Goal: Task Accomplishment & Management: Manage account settings

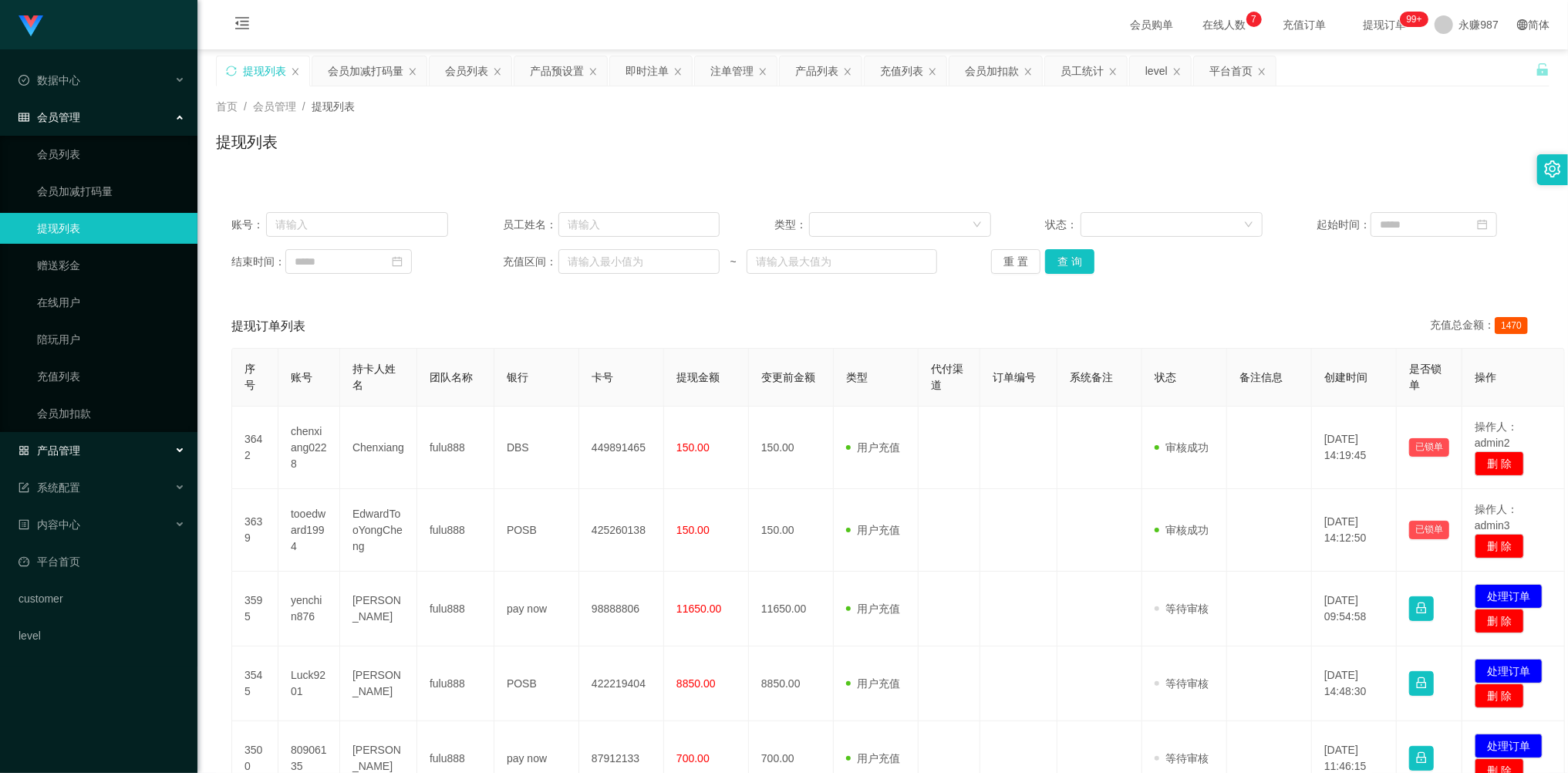
click at [74, 452] on span "产品管理" at bounding box center [49, 450] width 61 height 12
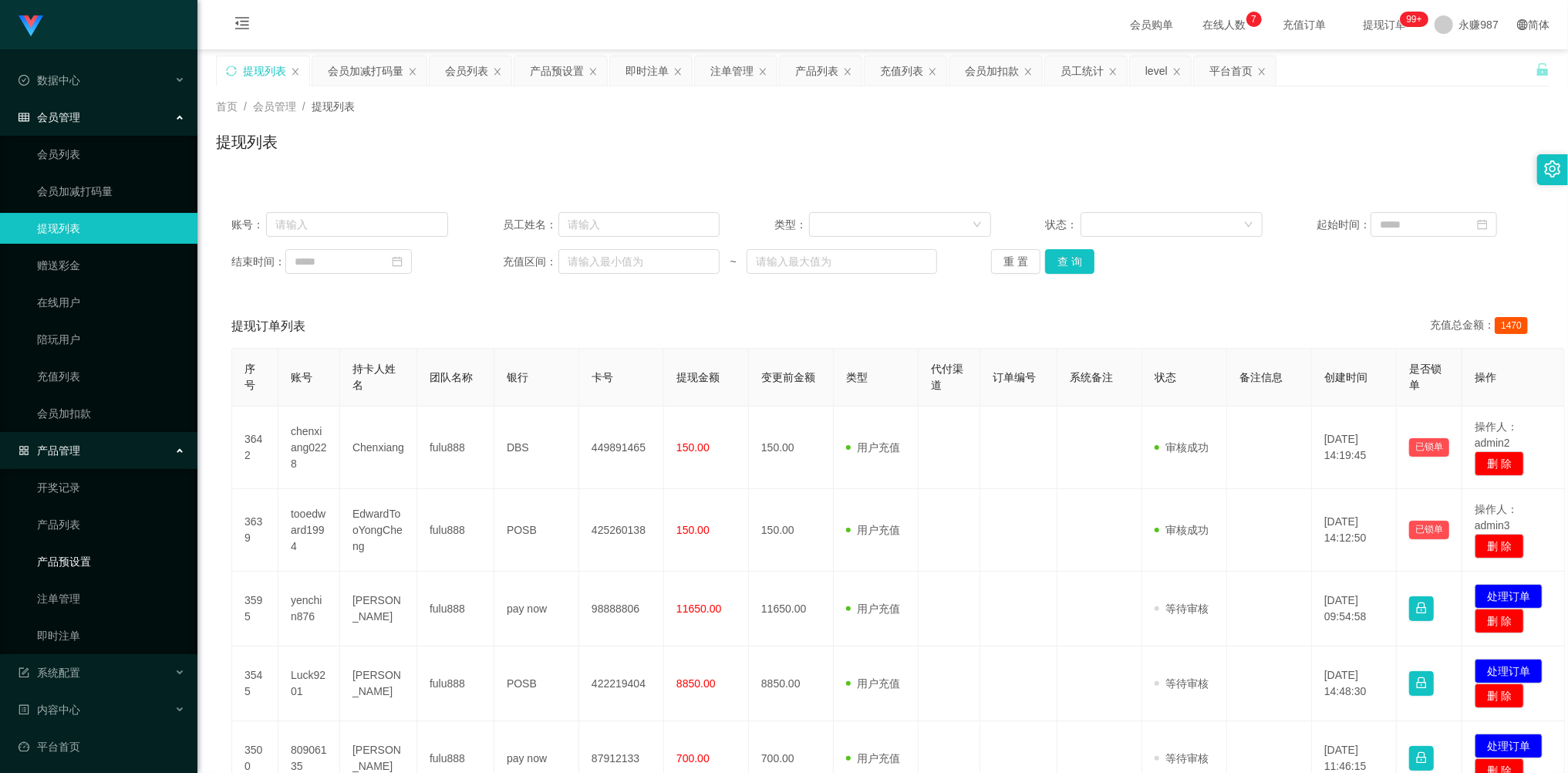
click at [91, 554] on link "产品预设置" at bounding box center [110, 561] width 148 height 31
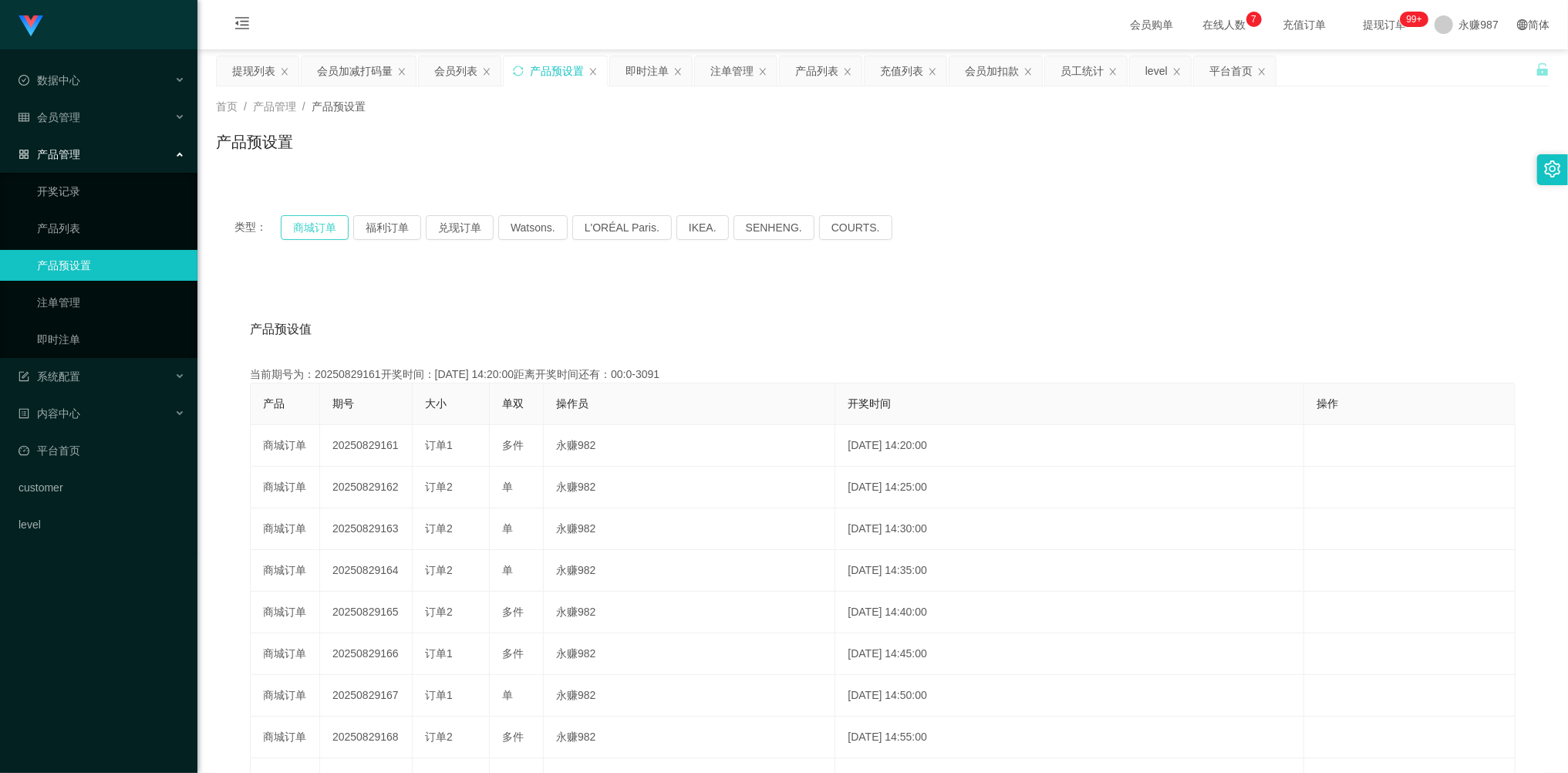
click at [335, 230] on button "商城订单" at bounding box center [315, 227] width 68 height 25
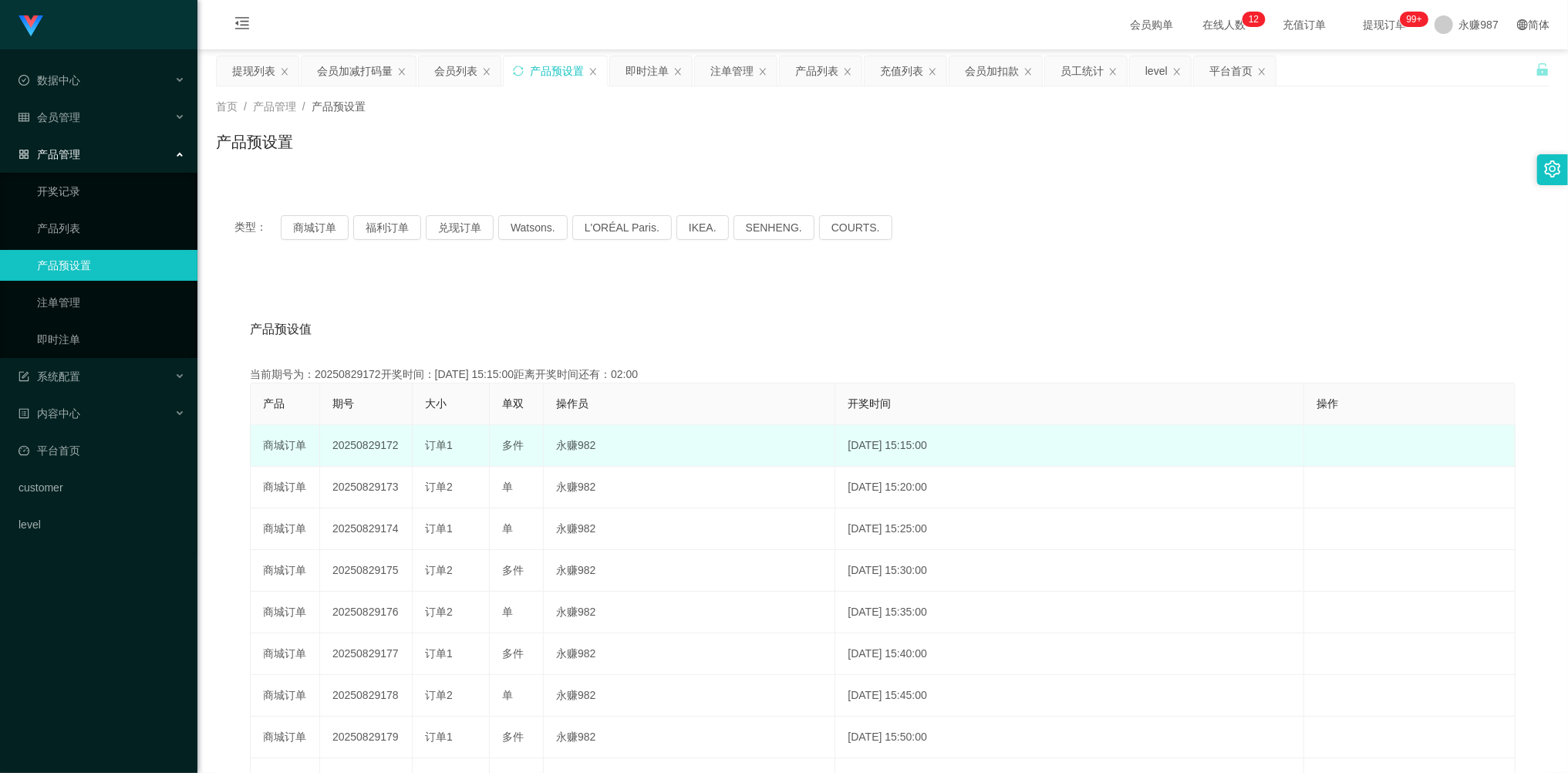
click at [624, 439] on td "永赚982" at bounding box center [689, 446] width 291 height 41
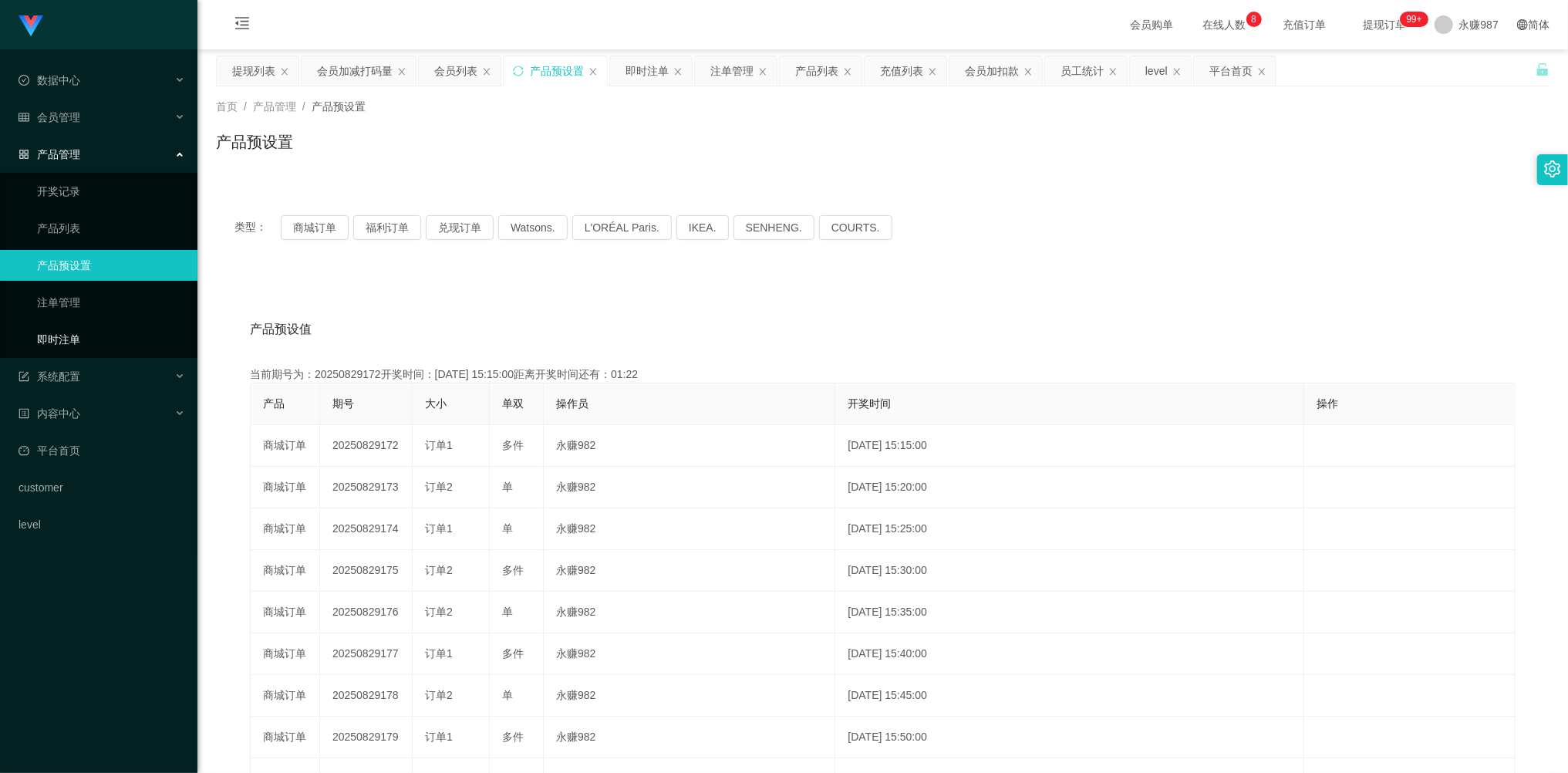
click at [85, 335] on link "即时注单" at bounding box center [110, 339] width 148 height 31
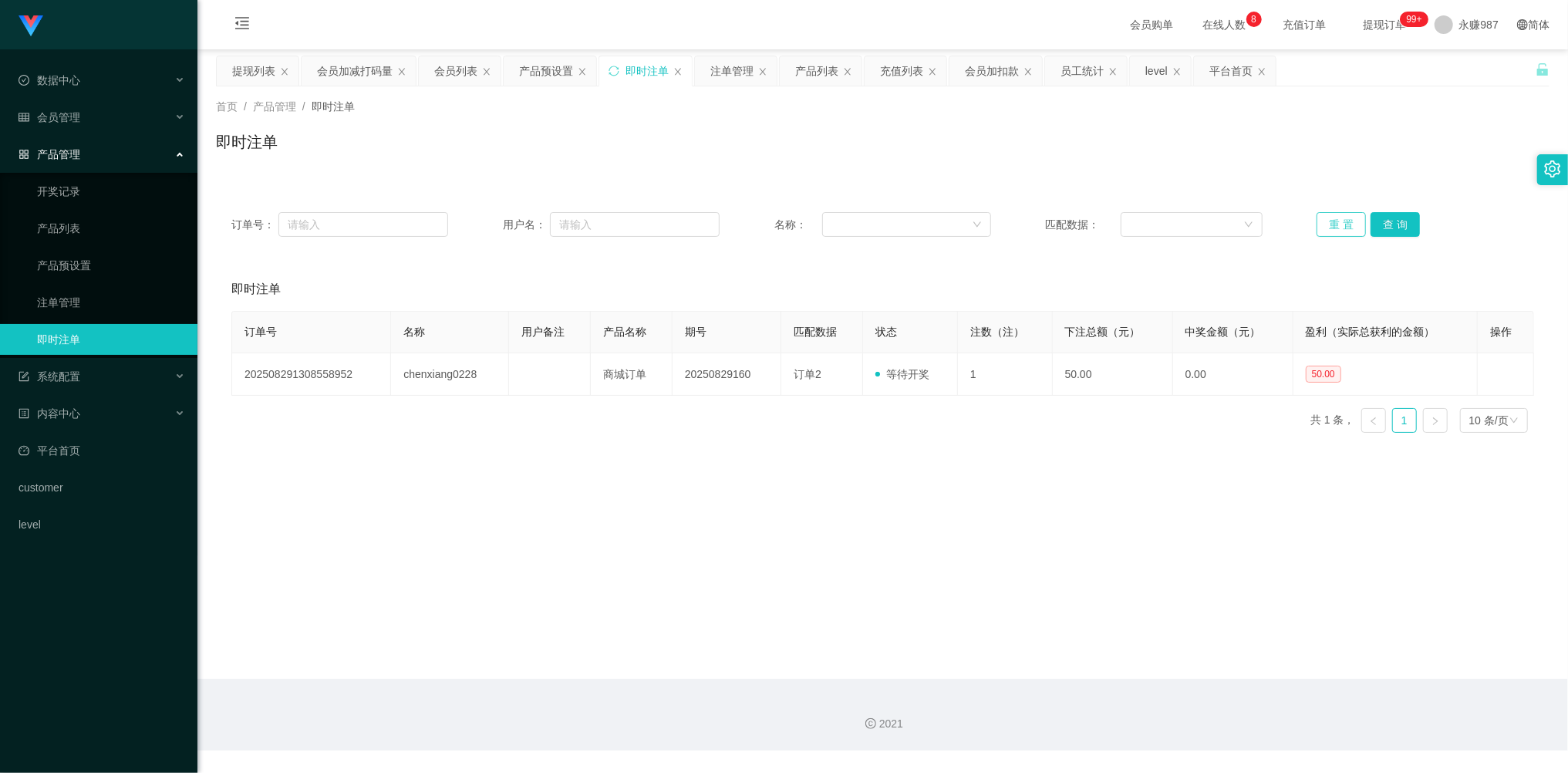
click at [1320, 223] on button "重 置" at bounding box center [1341, 224] width 49 height 25
click at [1324, 225] on button "重 置" at bounding box center [1341, 224] width 49 height 25
click at [91, 146] on div "产品管理" at bounding box center [98, 154] width 197 height 31
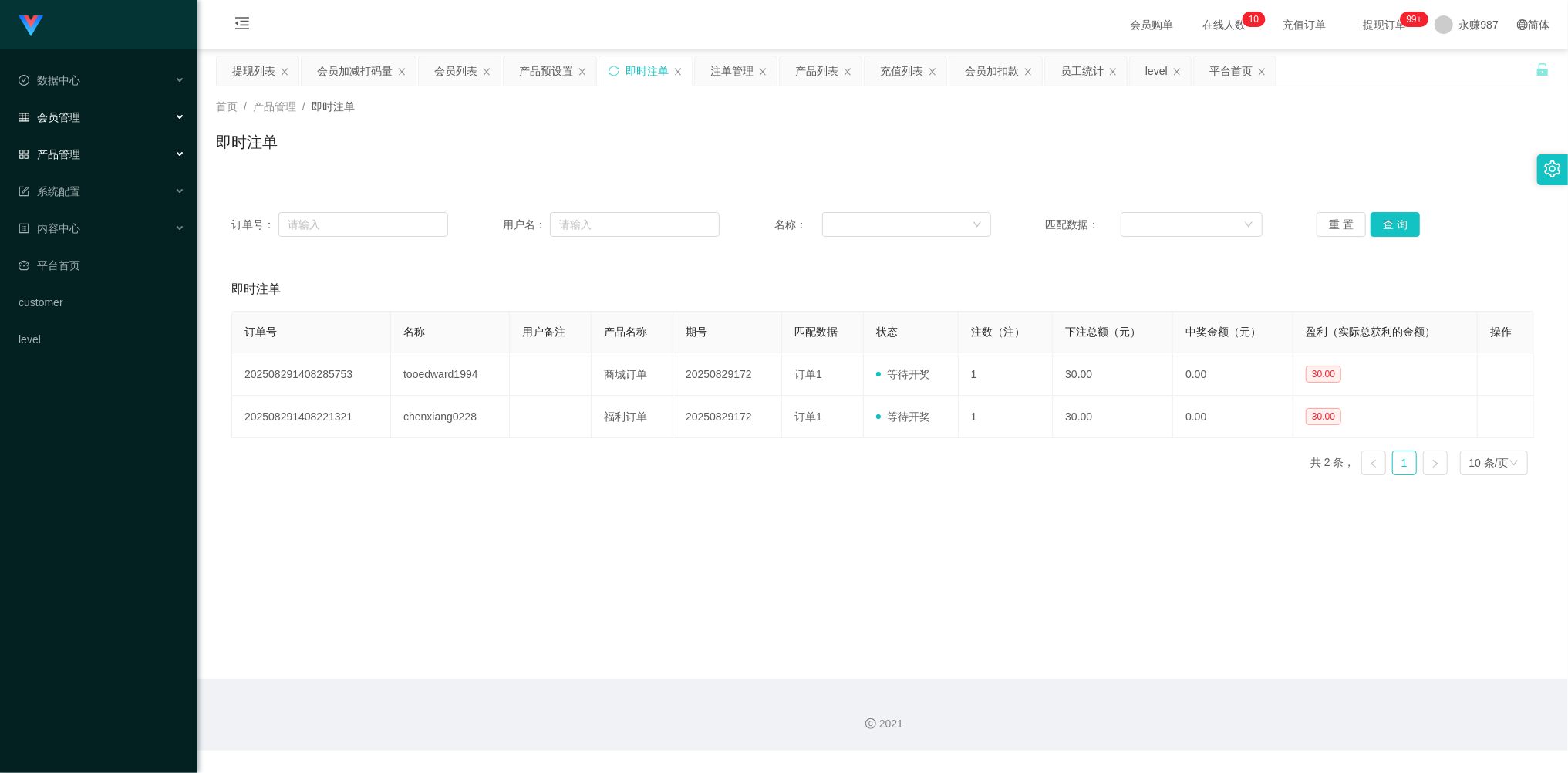
click at [87, 121] on div "会员管理" at bounding box center [98, 117] width 197 height 31
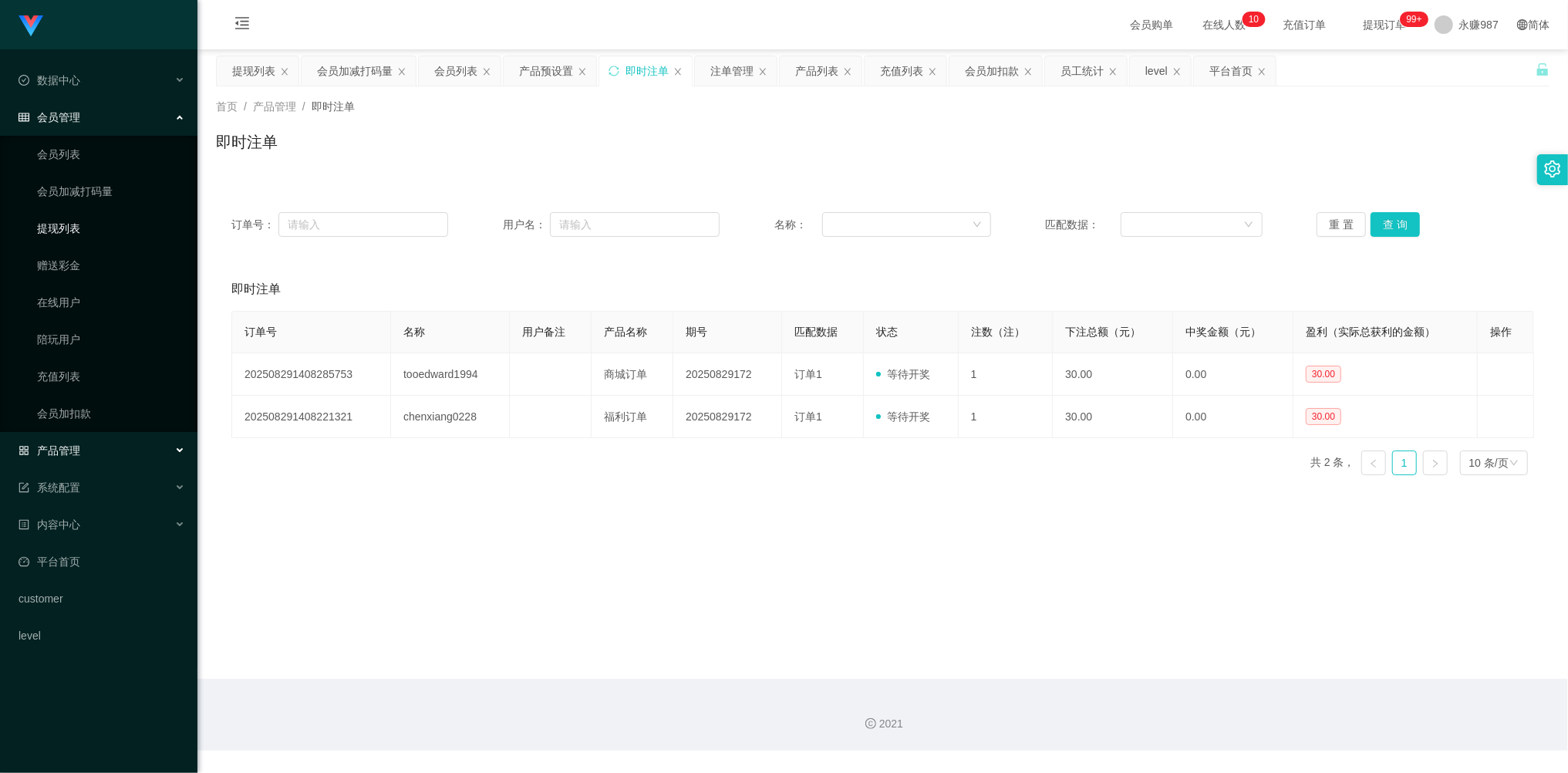
click at [74, 235] on link "提现列表" at bounding box center [110, 228] width 148 height 31
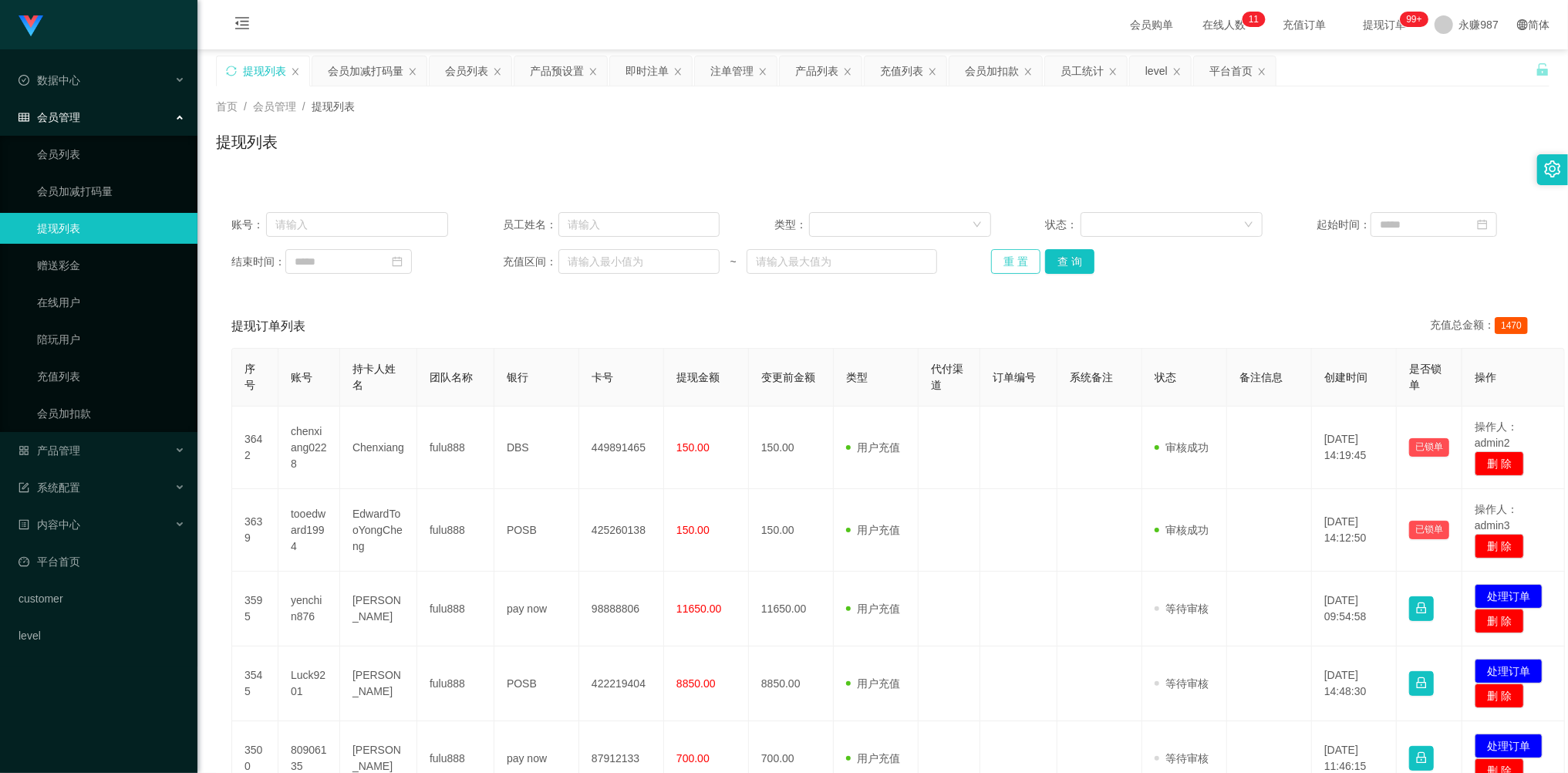
click at [1010, 260] on button "重 置" at bounding box center [1016, 261] width 49 height 25
click at [1010, 260] on div "重 置 查 询" at bounding box center [1100, 261] width 217 height 25
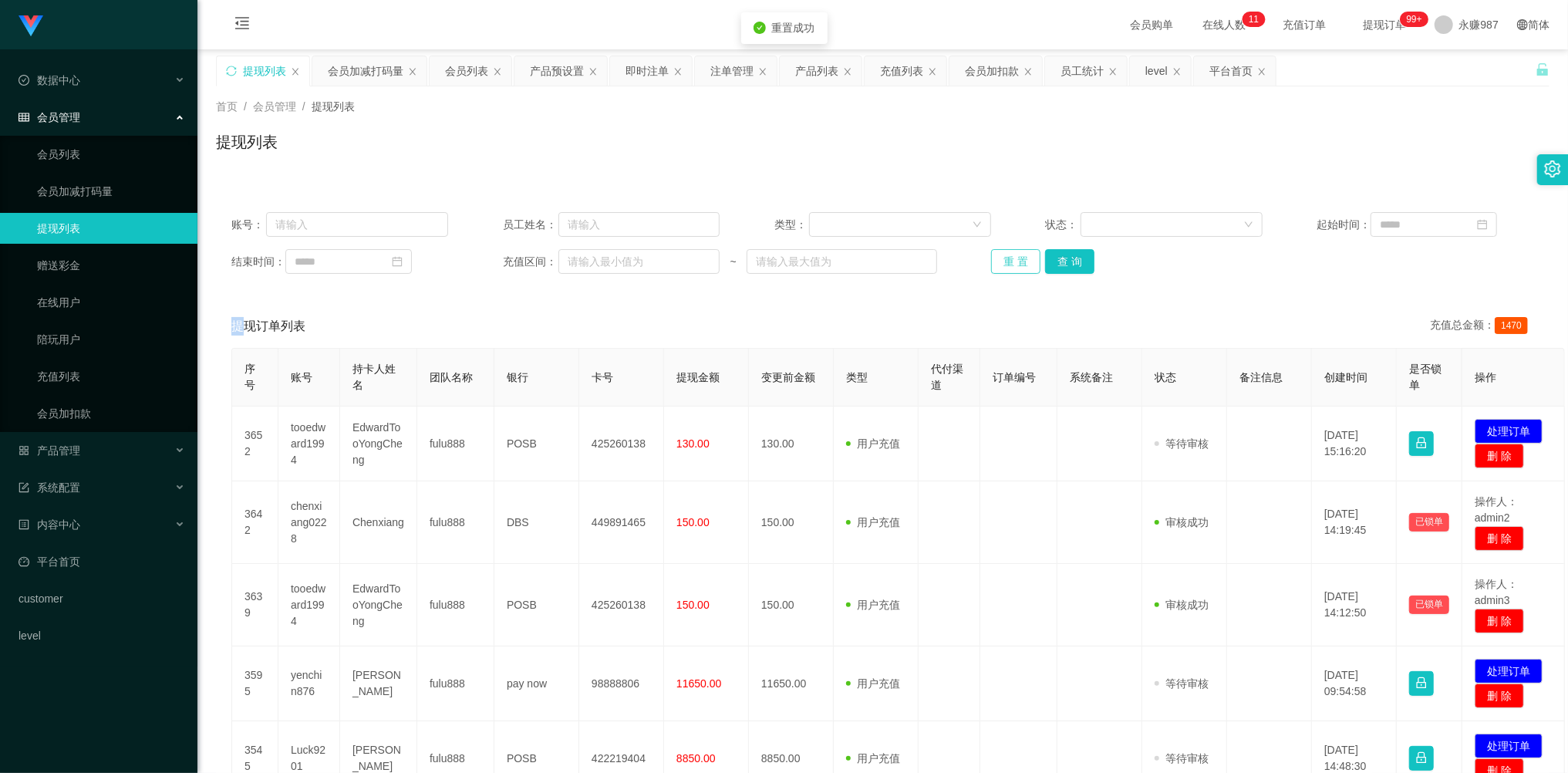
click at [1010, 260] on button "重 置" at bounding box center [1016, 261] width 49 height 25
click at [1010, 260] on div "重 置 查 询" at bounding box center [1100, 261] width 217 height 25
click at [1010, 260] on button "重 置" at bounding box center [1016, 261] width 49 height 25
click at [1010, 259] on div "重 置 查 询" at bounding box center [1100, 261] width 217 height 25
click at [1010, 259] on button "重 置" at bounding box center [1016, 261] width 49 height 25
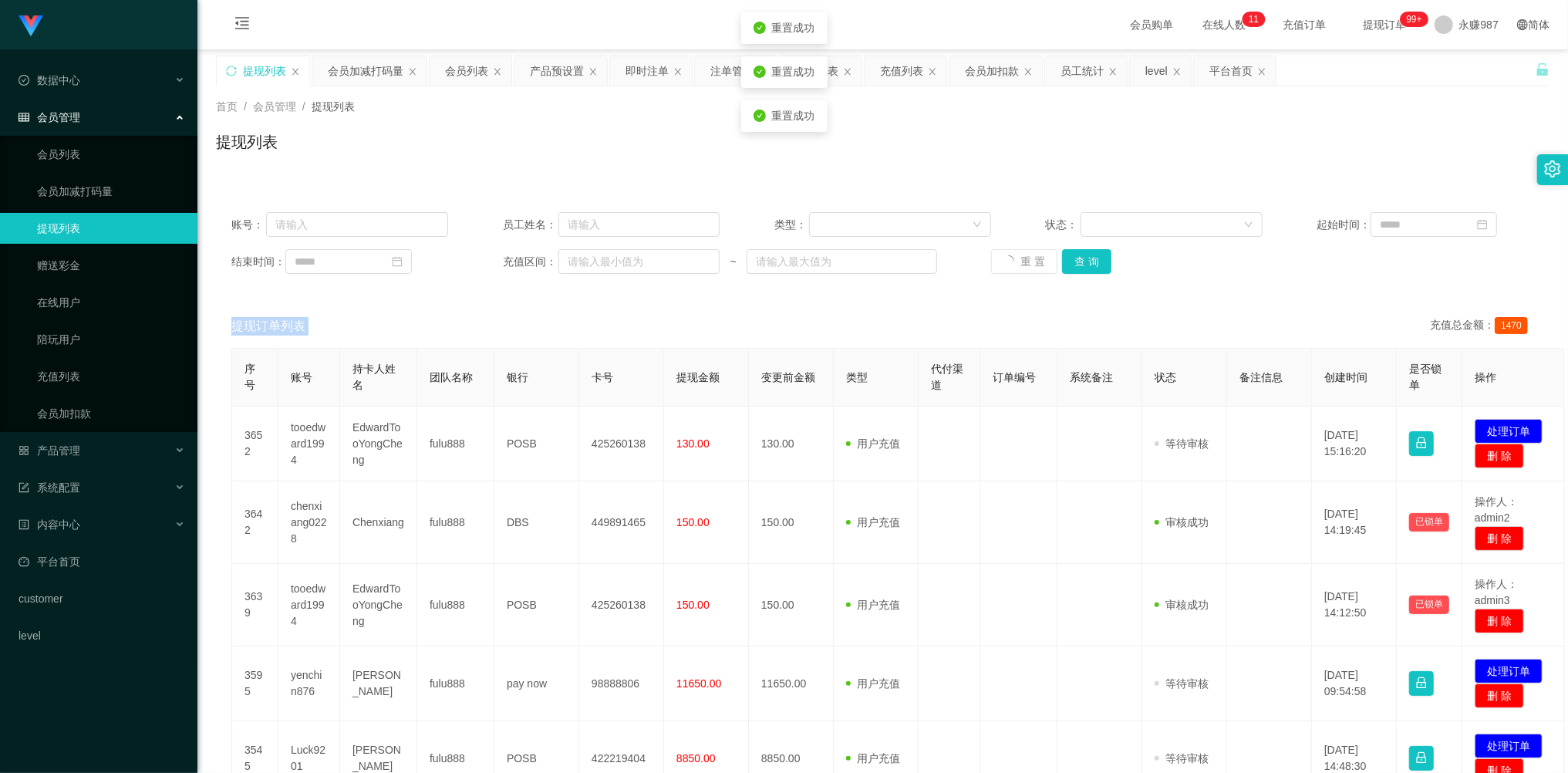
click at [1010, 259] on div "重 置 查 询" at bounding box center [1100, 261] width 217 height 25
click at [1010, 257] on button "重 置" at bounding box center [1024, 261] width 66 height 25
click at [1010, 257] on div "重 置 查 询" at bounding box center [1100, 261] width 217 height 25
click at [1010, 257] on button "重 置" at bounding box center [1016, 261] width 49 height 25
click at [1010, 257] on div "重 置 查 询" at bounding box center [1100, 261] width 217 height 25
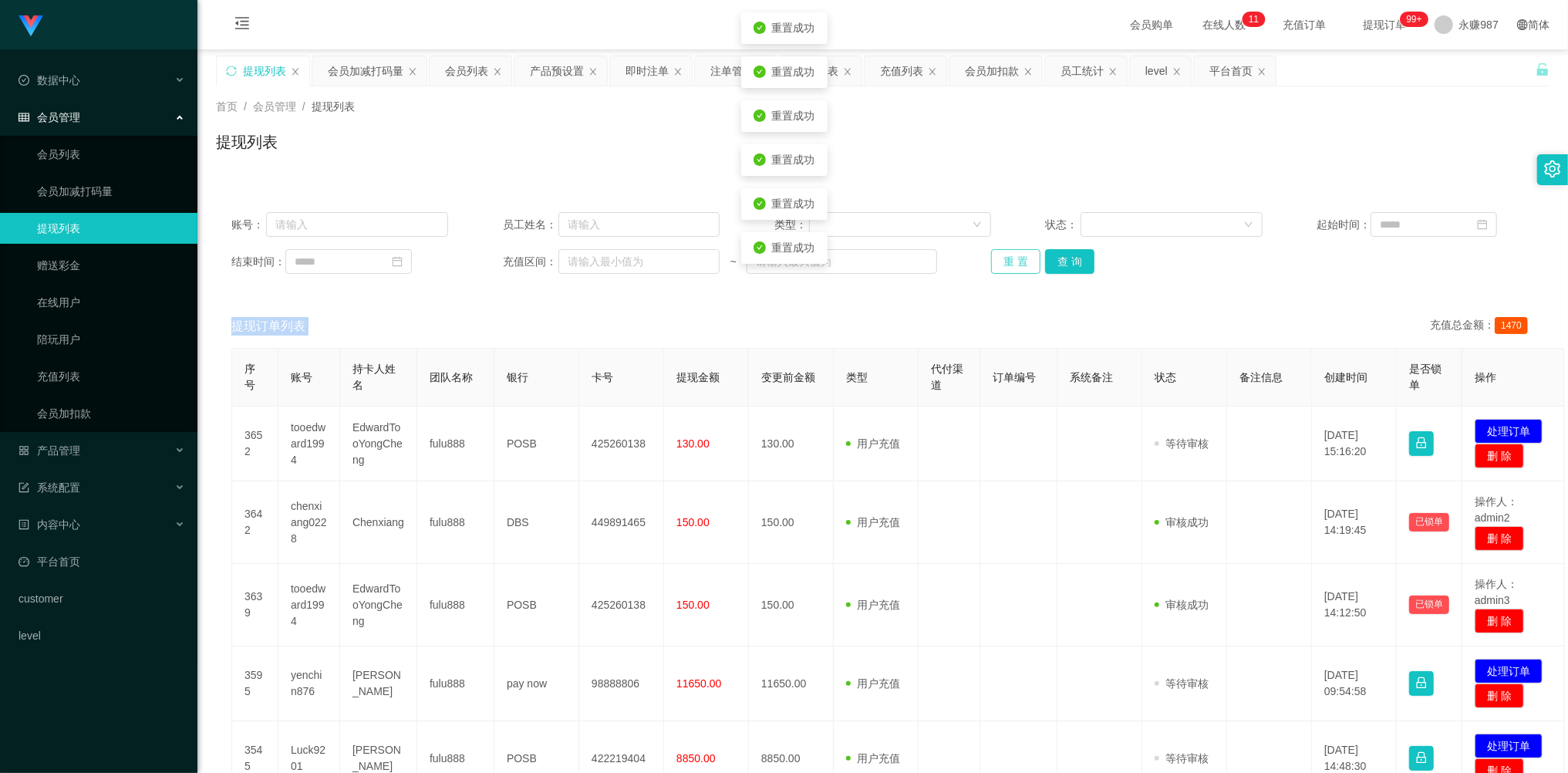
click at [1010, 257] on button "重 置" at bounding box center [1016, 261] width 49 height 25
click at [1010, 257] on div "重 置 查 询" at bounding box center [1100, 261] width 217 height 25
click at [1010, 257] on button "重 置" at bounding box center [1016, 261] width 49 height 25
click at [1010, 257] on div "重 置 查 询" at bounding box center [1100, 261] width 217 height 25
click at [1010, 257] on button "重 置" at bounding box center [1016, 261] width 49 height 25
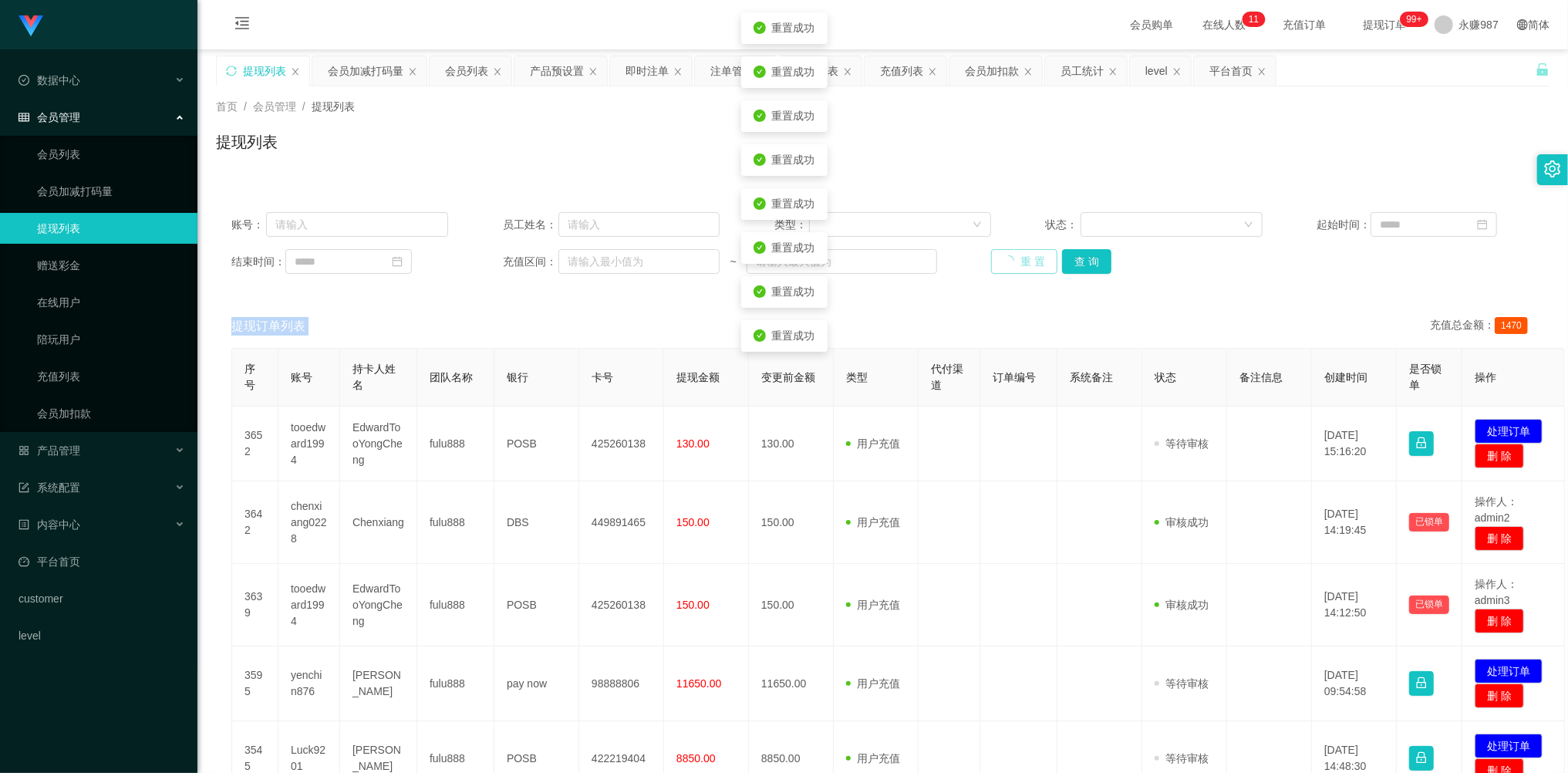
click at [1010, 257] on div "重 置 查 询" at bounding box center [1100, 261] width 217 height 25
click at [1010, 257] on button "重 置" at bounding box center [1016, 261] width 49 height 25
click at [1010, 257] on div "重 置 查 询" at bounding box center [1100, 261] width 217 height 25
click at [1010, 257] on button "重 置" at bounding box center [1016, 261] width 49 height 25
click at [1010, 257] on div "重 置 查 询" at bounding box center [1100, 261] width 217 height 25
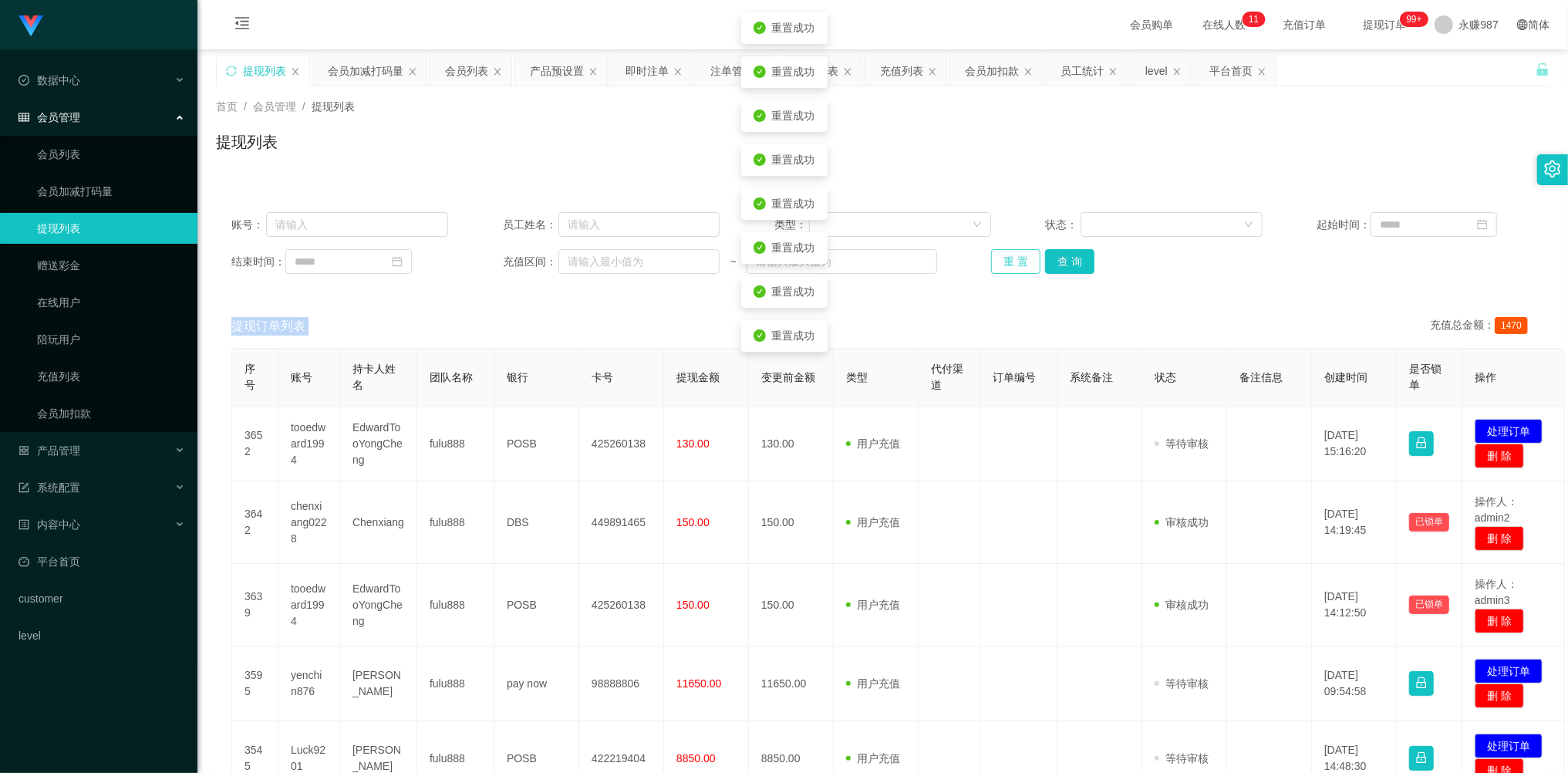
click at [1010, 257] on button "重 置" at bounding box center [1016, 261] width 49 height 25
click at [1010, 257] on div "重 置 查 询" at bounding box center [1100, 261] width 217 height 25
click at [1010, 257] on button "重 置" at bounding box center [1016, 261] width 49 height 25
click at [1010, 257] on div "重 置 查 询" at bounding box center [1100, 261] width 217 height 25
click at [1010, 257] on button "重 置" at bounding box center [1016, 261] width 49 height 25
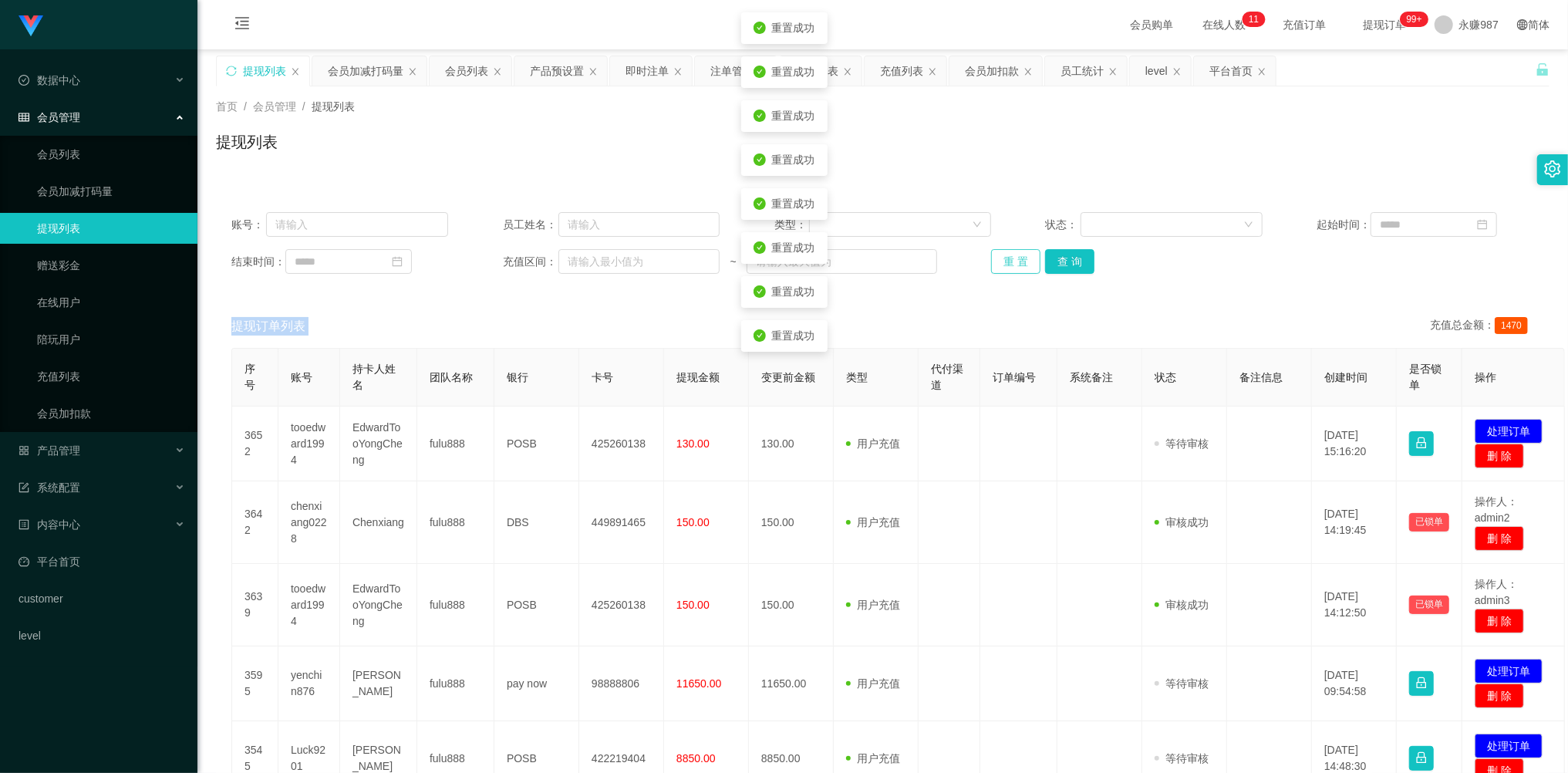
click at [1010, 257] on div "重 置 查 询" at bounding box center [1100, 261] width 217 height 25
click at [1010, 257] on button "重 置" at bounding box center [1016, 261] width 49 height 25
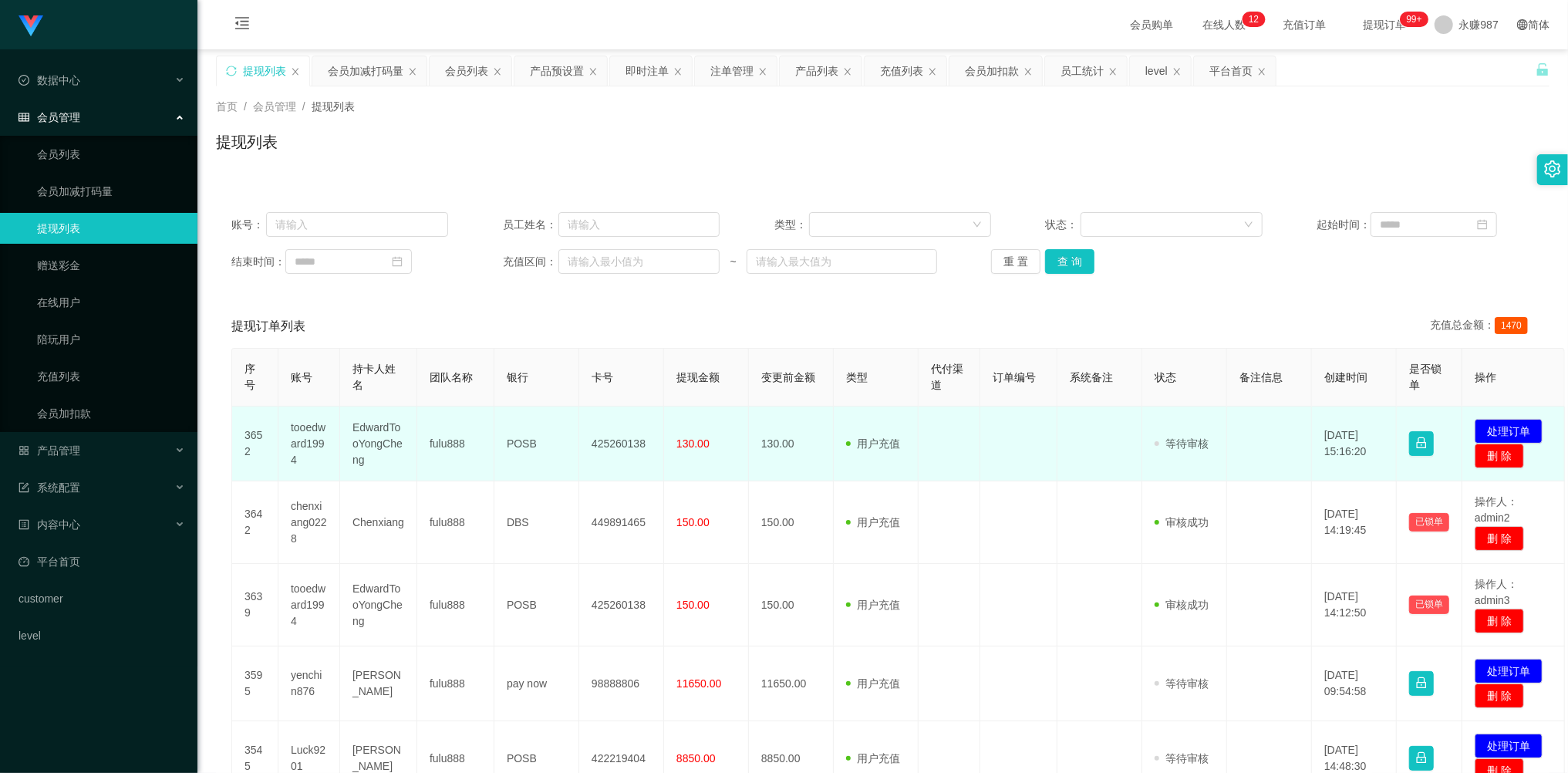
click at [303, 441] on td "tooedward1994" at bounding box center [308, 443] width 61 height 74
click at [305, 436] on td "tooedward1994" at bounding box center [308, 443] width 61 height 74
click at [306, 433] on td "tooedward1994" at bounding box center [308, 443] width 61 height 74
copy td "tooedward1994"
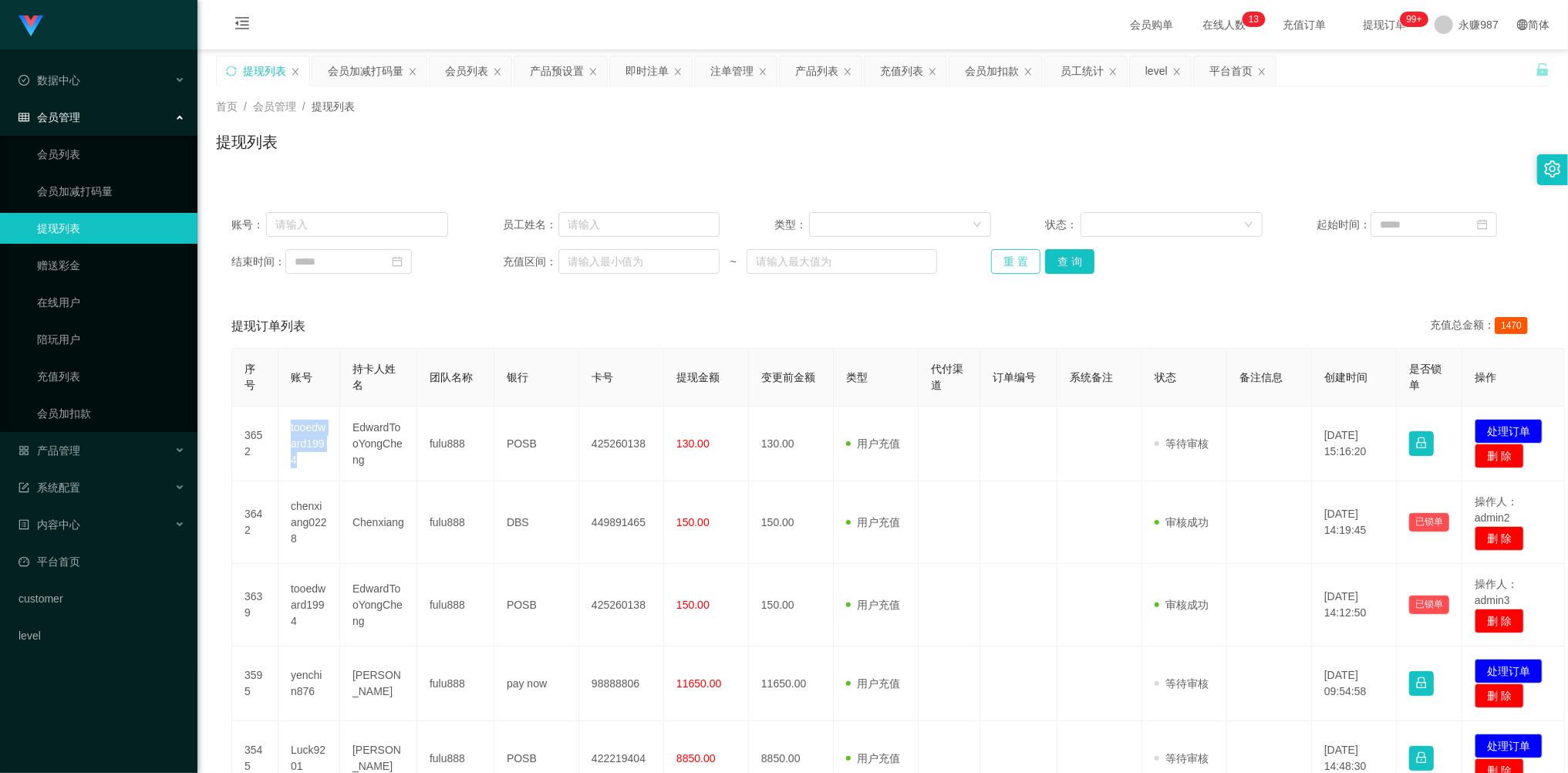
click at [1009, 252] on button "重 置" at bounding box center [1016, 261] width 49 height 25
click at [1009, 252] on div "重 置 查 询" at bounding box center [1100, 261] width 217 height 25
click at [1009, 252] on button "重 置" at bounding box center [1016, 261] width 49 height 25
click at [1009, 252] on div "重 置 查 询" at bounding box center [1100, 261] width 217 height 25
click at [1009, 252] on button "重 置" at bounding box center [1016, 261] width 49 height 25
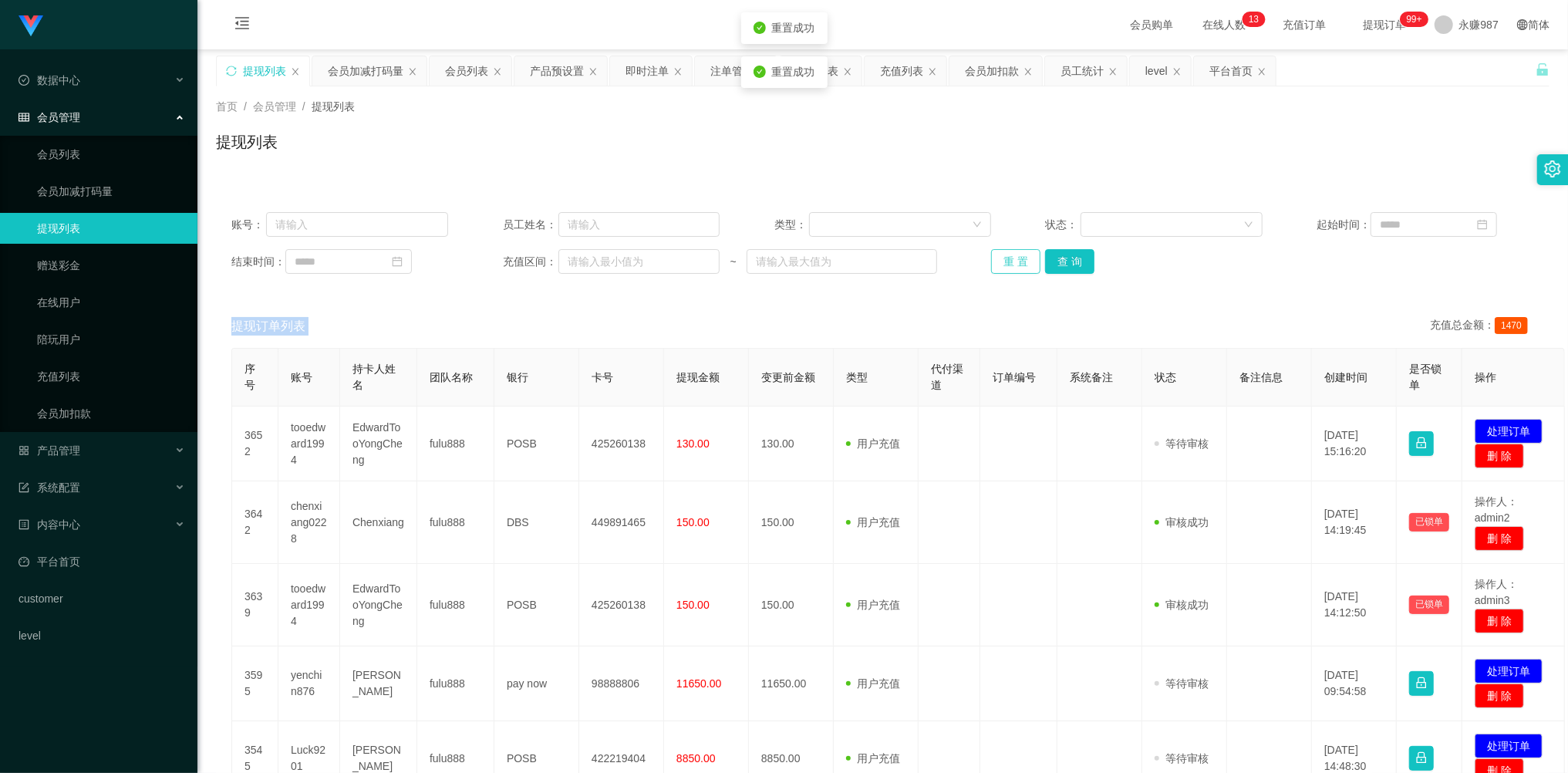
click at [1009, 252] on div "重 置 查 询" at bounding box center [1100, 261] width 217 height 25
click at [1009, 252] on button "重 置" at bounding box center [1016, 261] width 49 height 25
click at [1009, 252] on div "重 置 查 询" at bounding box center [1100, 261] width 217 height 25
click at [1009, 252] on button "重 置" at bounding box center [1016, 261] width 49 height 25
click at [1009, 255] on button "重 置" at bounding box center [1016, 261] width 49 height 25
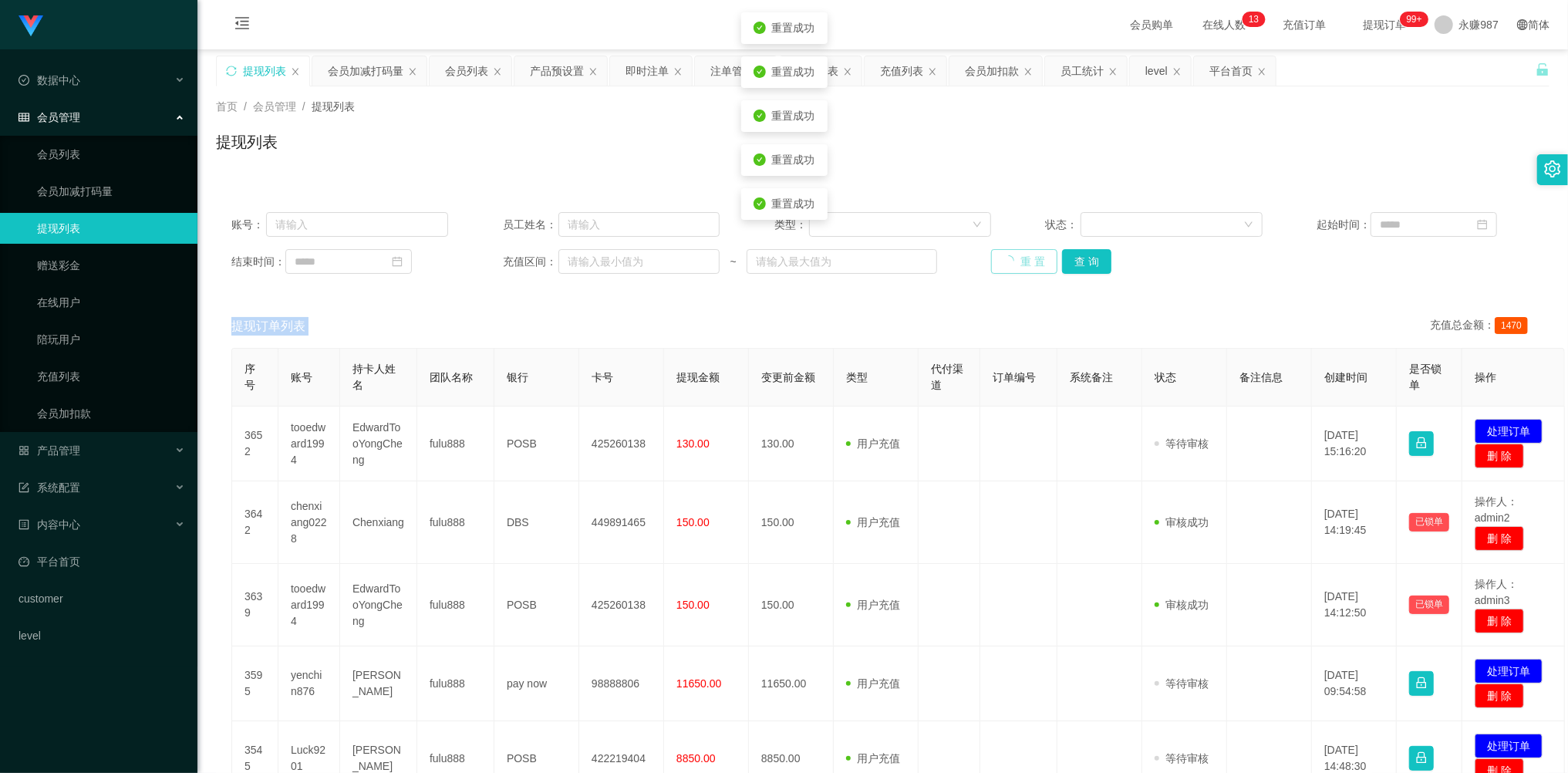
click at [1009, 255] on div "重 置 查 询" at bounding box center [1100, 261] width 217 height 25
click at [1020, 251] on button "重 置" at bounding box center [1016, 261] width 49 height 25
click at [1020, 251] on div "重 置 查 询" at bounding box center [1100, 261] width 217 height 25
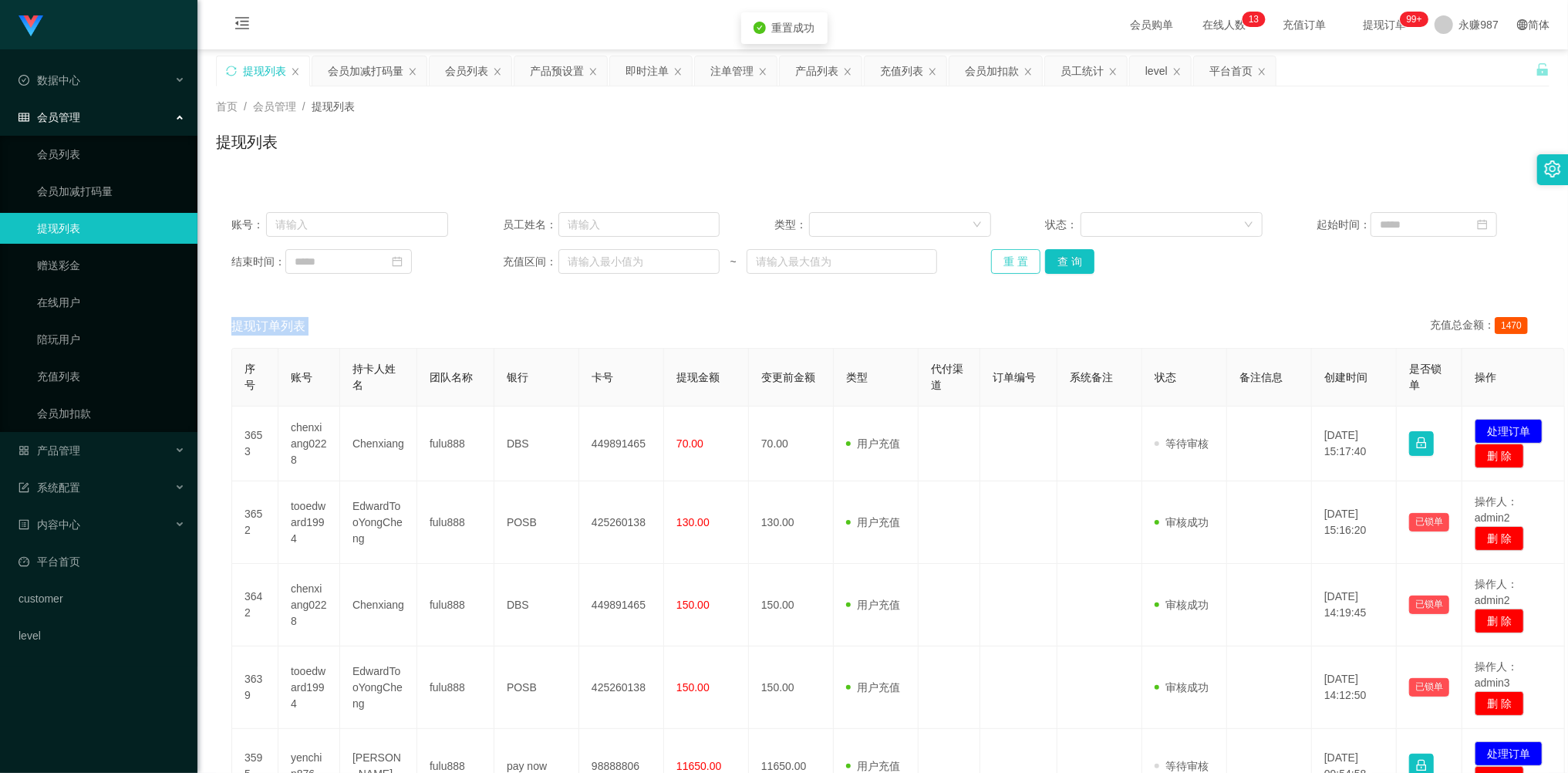
click at [1020, 251] on button "重 置" at bounding box center [1016, 261] width 49 height 25
click at [1020, 251] on div "重 置 查 询" at bounding box center [1100, 261] width 217 height 25
click at [1020, 251] on button "重 置" at bounding box center [1016, 261] width 49 height 25
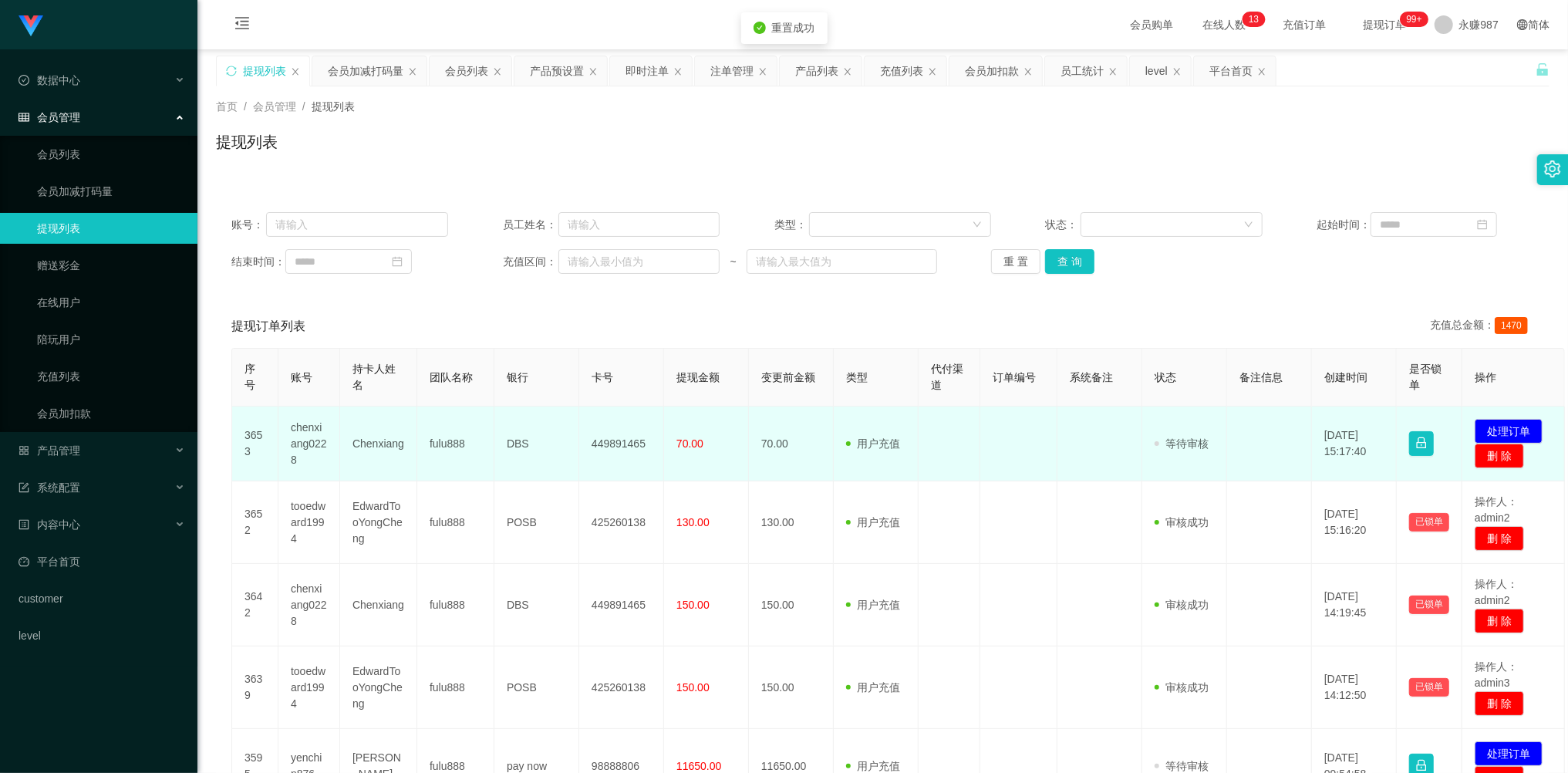
click at [321, 442] on td "chenxiang0228" at bounding box center [308, 443] width 61 height 74
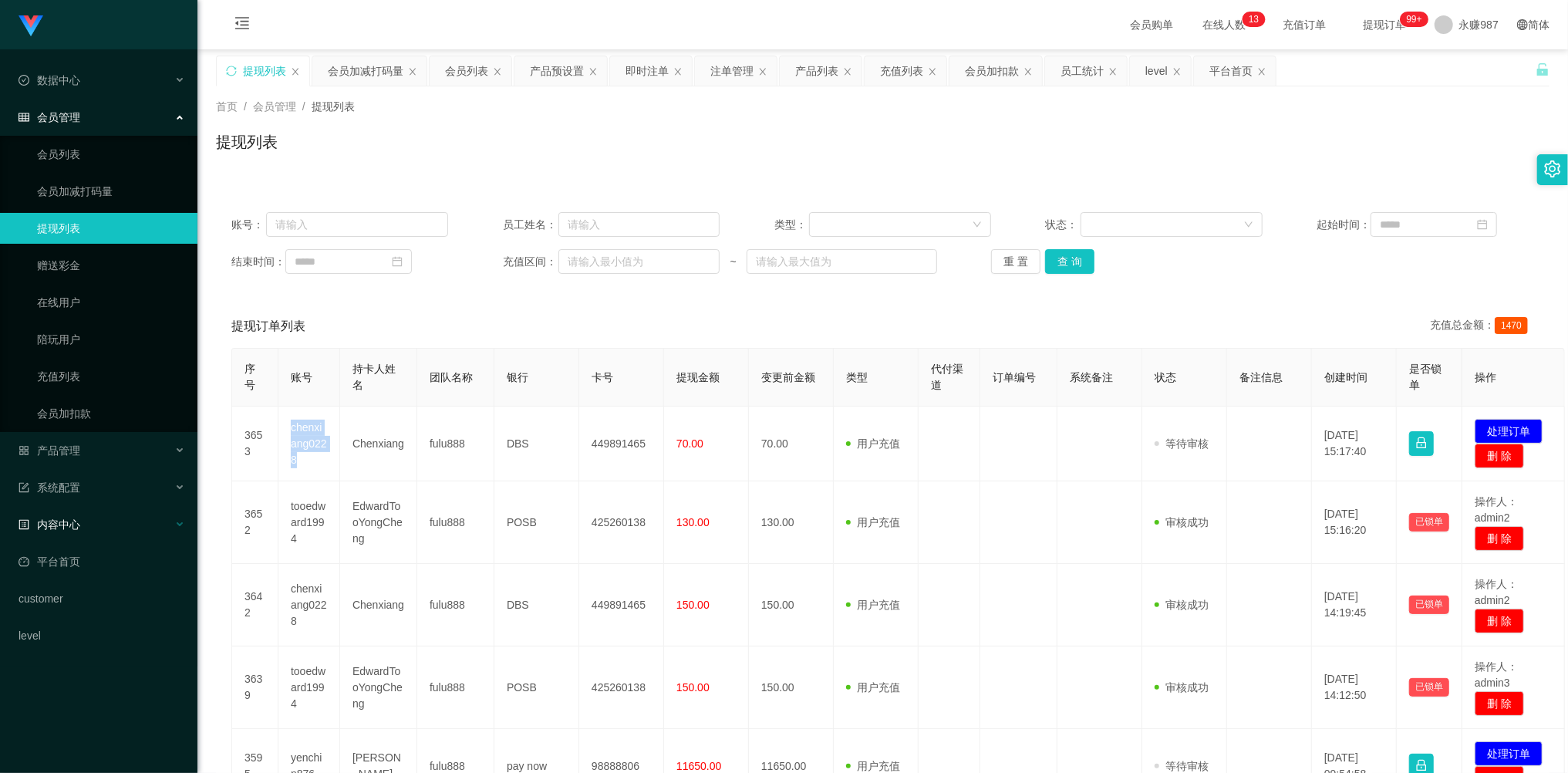
copy td "chenxiang0228"
click at [1005, 262] on button "重 置" at bounding box center [1016, 261] width 49 height 25
click at [1005, 262] on div "重 置 查 询" at bounding box center [1100, 261] width 217 height 25
click at [1005, 262] on button "重 置" at bounding box center [1016, 261] width 49 height 25
click at [1005, 262] on div "重 置 查 询" at bounding box center [1100, 261] width 217 height 25
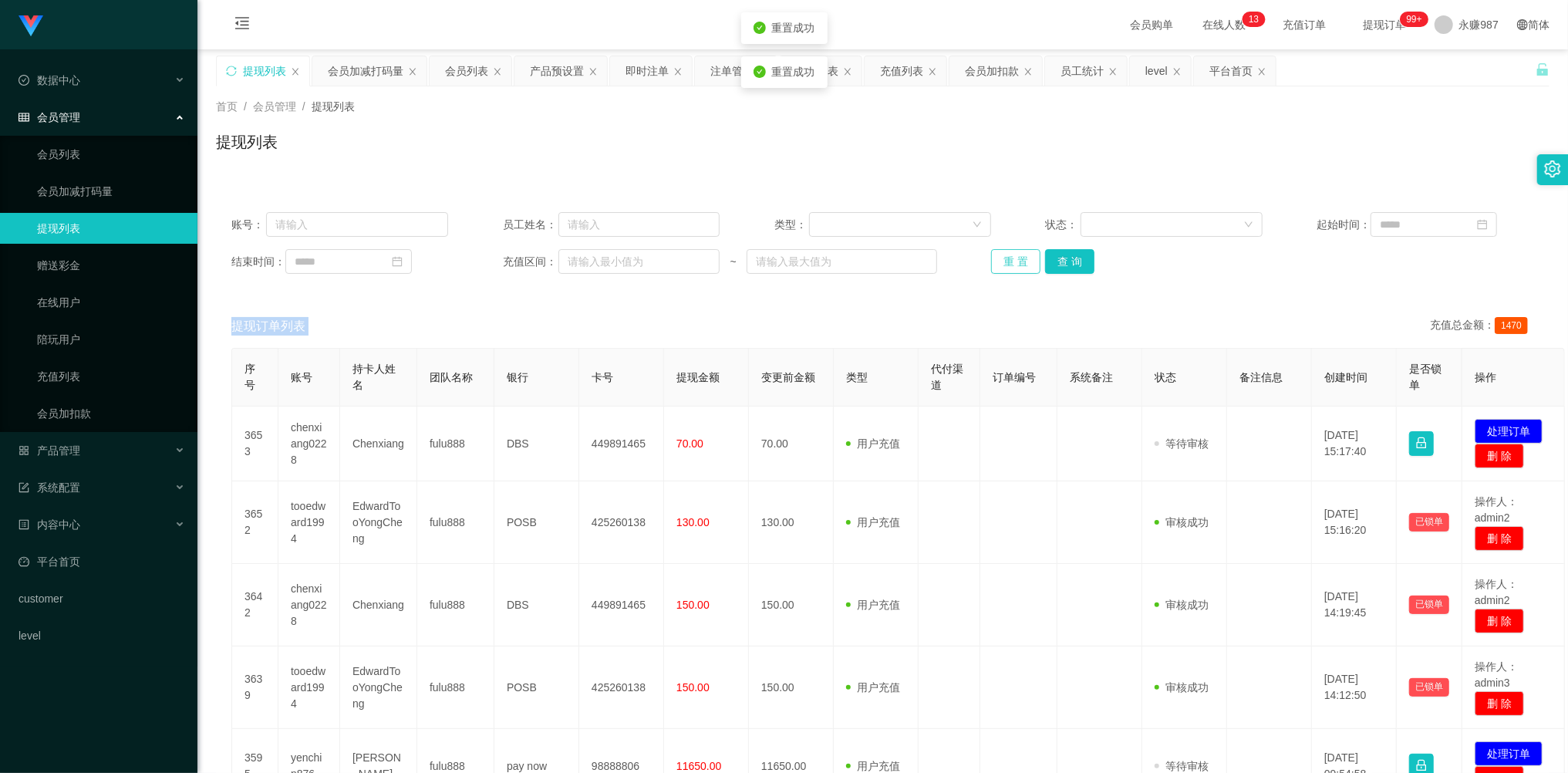
click at [1005, 262] on button "重 置" at bounding box center [1016, 261] width 49 height 25
click at [1005, 262] on div "重 置 查 询" at bounding box center [1100, 261] width 217 height 25
click at [1005, 262] on button "重 置" at bounding box center [1016, 261] width 49 height 25
click at [1010, 266] on button "重 置" at bounding box center [1016, 261] width 49 height 25
click at [1010, 266] on div "重 置 查 询" at bounding box center [1100, 261] width 217 height 25
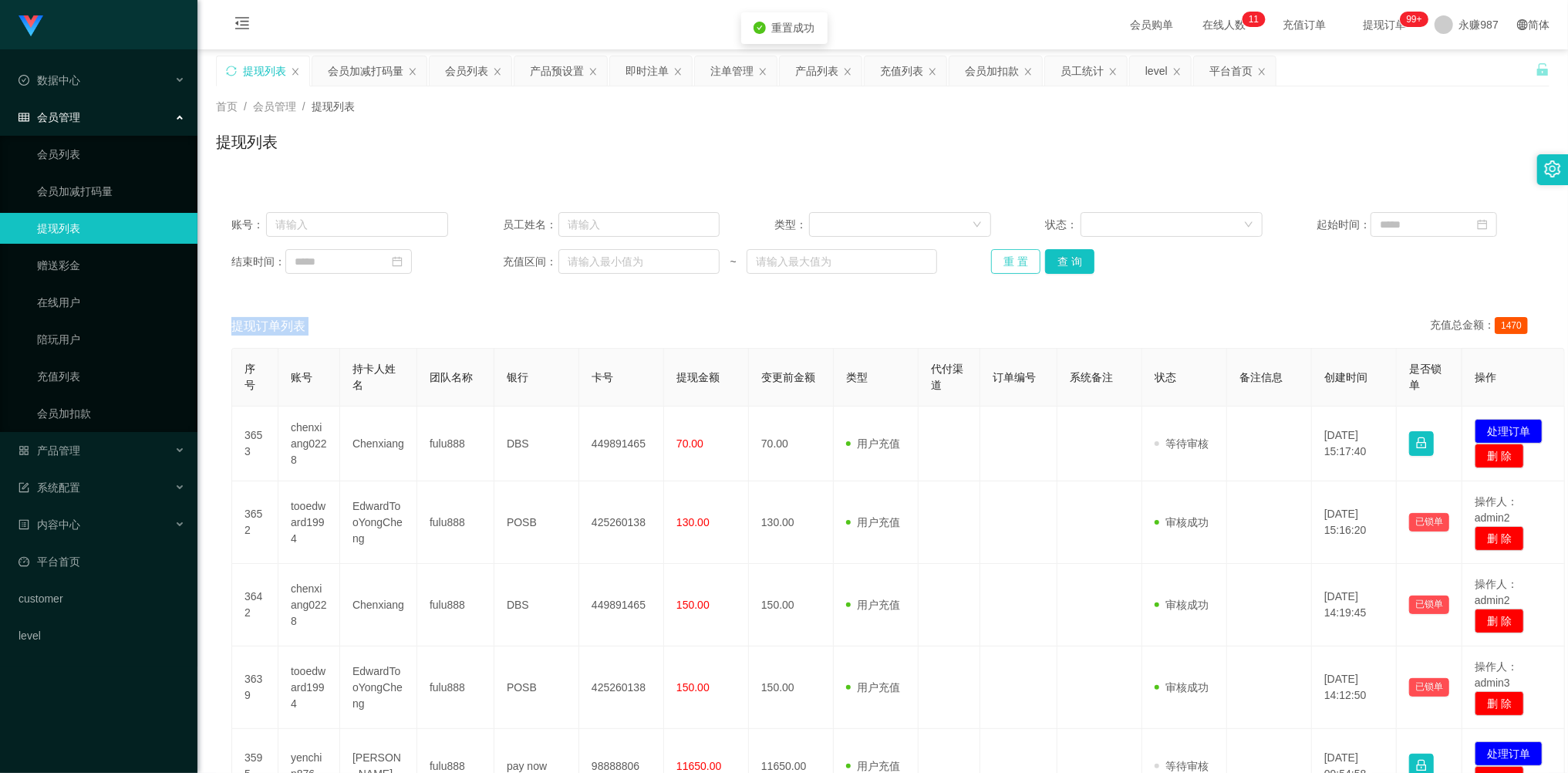
click at [1010, 266] on button "重 置" at bounding box center [1016, 261] width 49 height 25
click at [1025, 262] on button "重 置" at bounding box center [1016, 261] width 49 height 25
click at [1025, 262] on div "重 置 查 询" at bounding box center [1100, 261] width 217 height 25
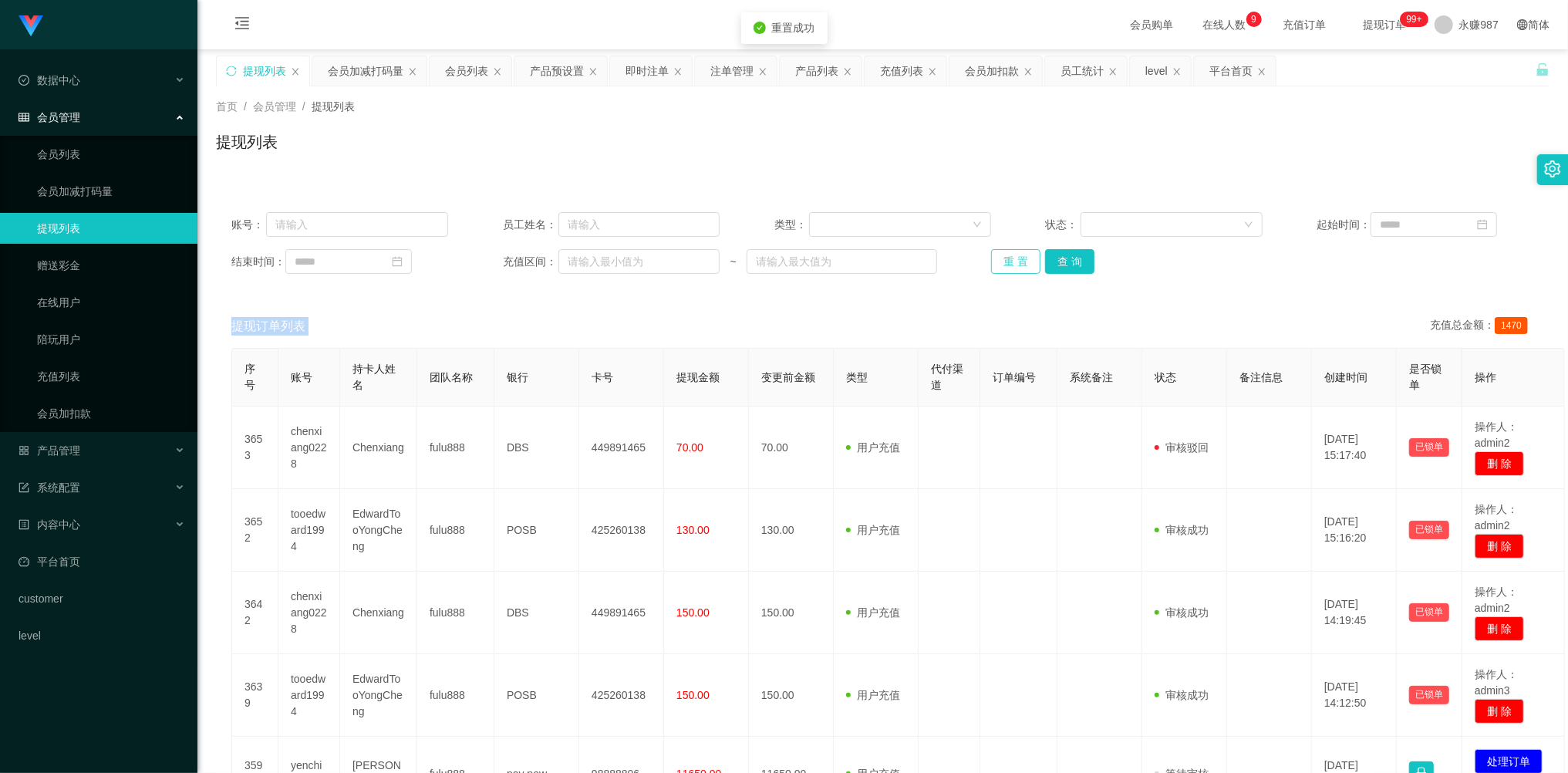
click at [1025, 262] on button "重 置" at bounding box center [1016, 261] width 49 height 25
click at [1017, 264] on button "重 置" at bounding box center [1016, 261] width 49 height 25
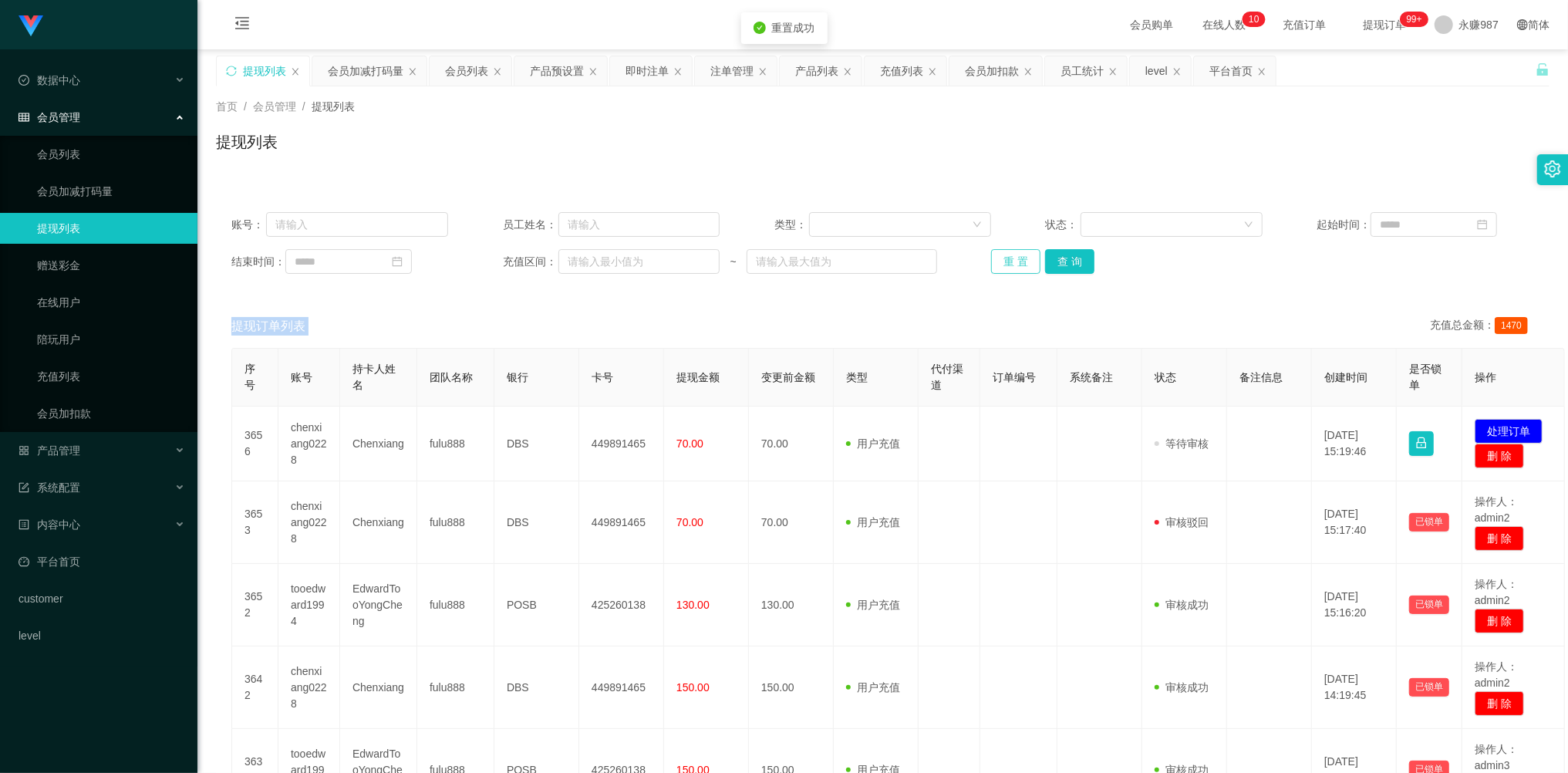
click at [1015, 264] on button "重 置" at bounding box center [1016, 261] width 49 height 25
click at [1013, 264] on div "重 置 查 询" at bounding box center [1100, 261] width 217 height 25
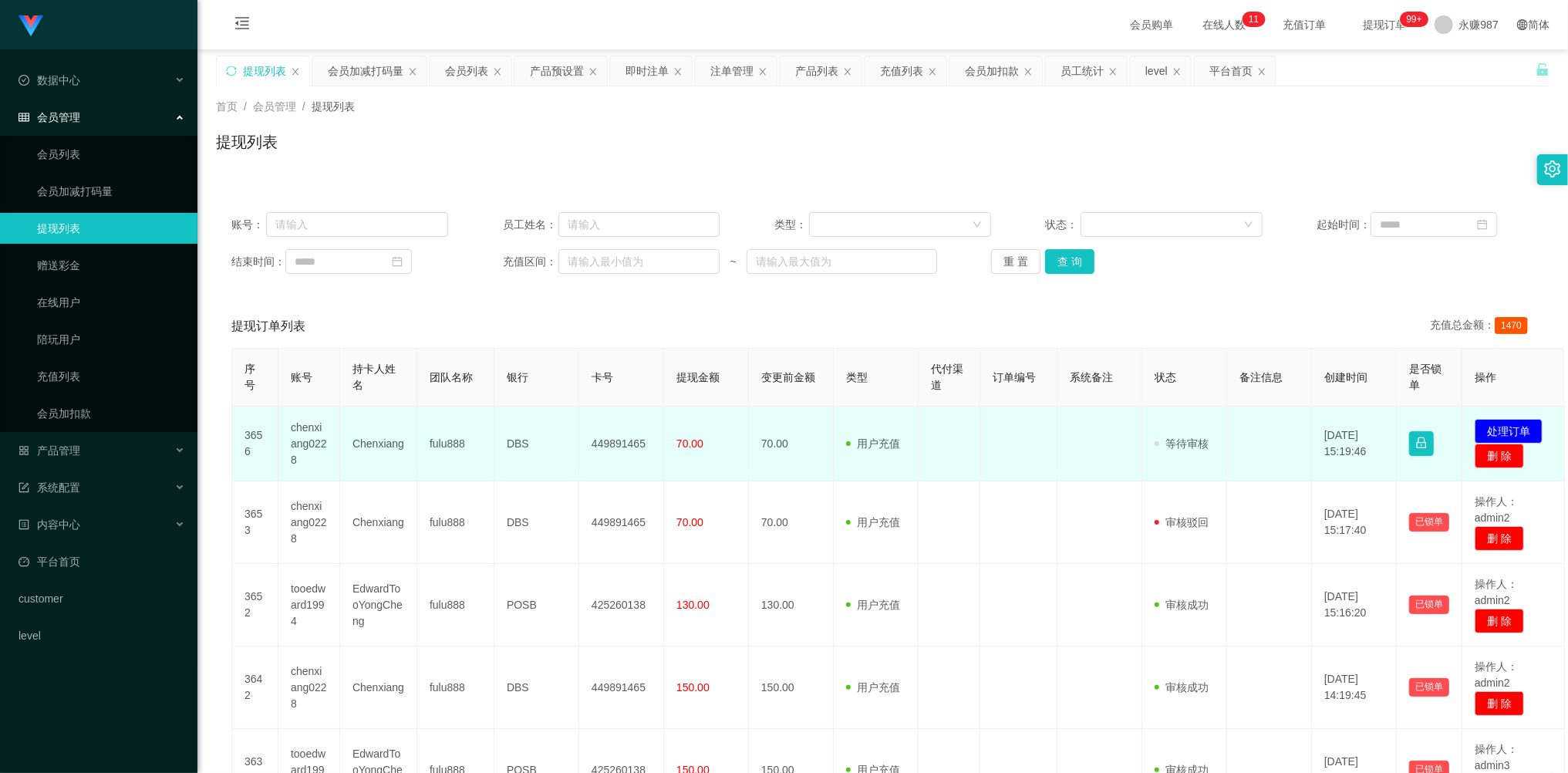
click at [318, 439] on td "chenxiang0228" at bounding box center [308, 443] width 61 height 74
copy td "chenxiang0228"
click at [466, 479] on td "fulu888" at bounding box center [456, 443] width 77 height 74
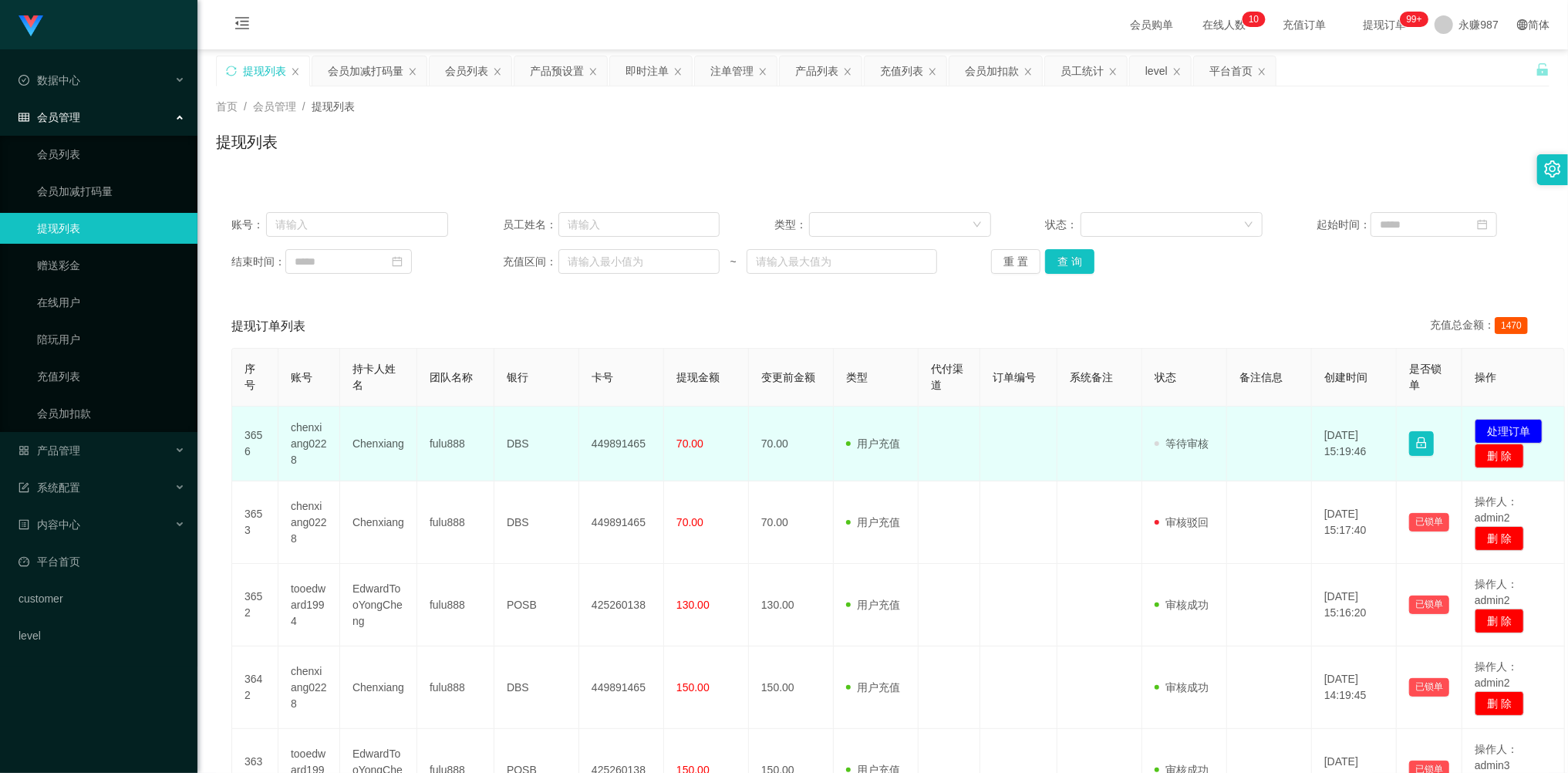
click at [393, 452] on td "Chenxiang" at bounding box center [379, 443] width 77 height 74
click at [322, 439] on td "chenxiang0228" at bounding box center [308, 443] width 61 height 74
click at [320, 439] on td "chenxiang0228" at bounding box center [308, 443] width 61 height 74
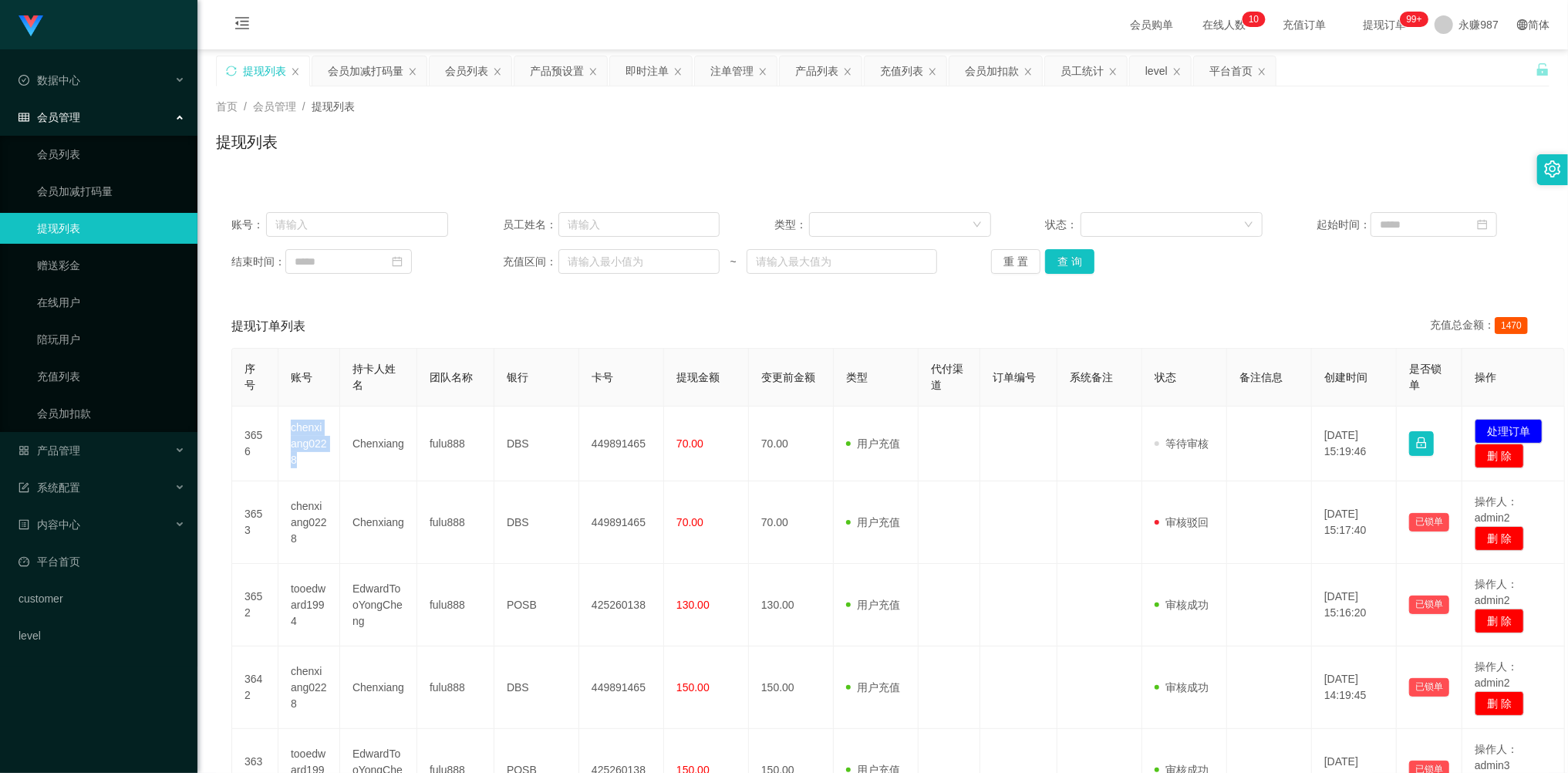
copy td "chenxiang0228"
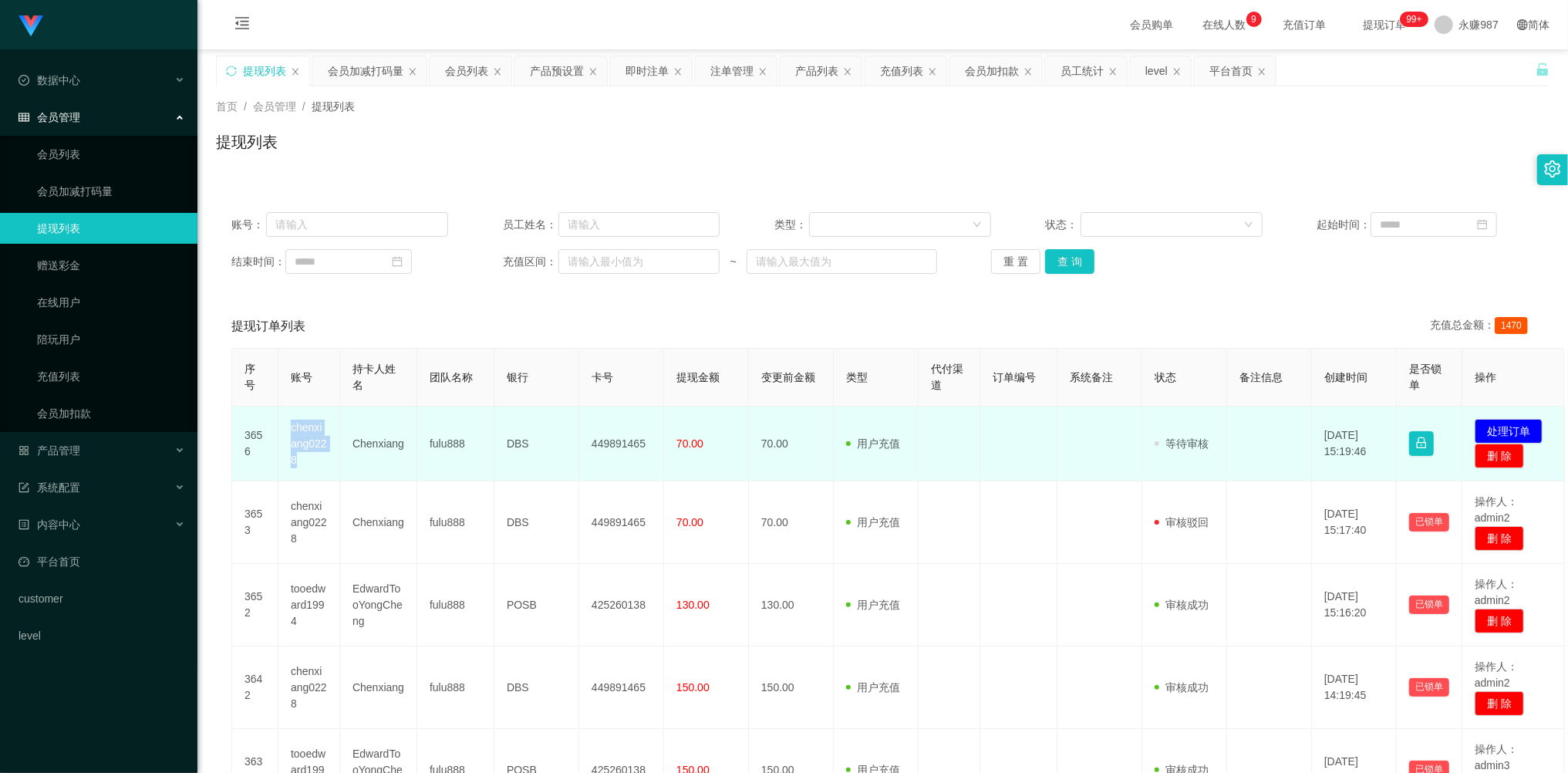
click at [318, 432] on td "chenxiang0228" at bounding box center [308, 443] width 61 height 74
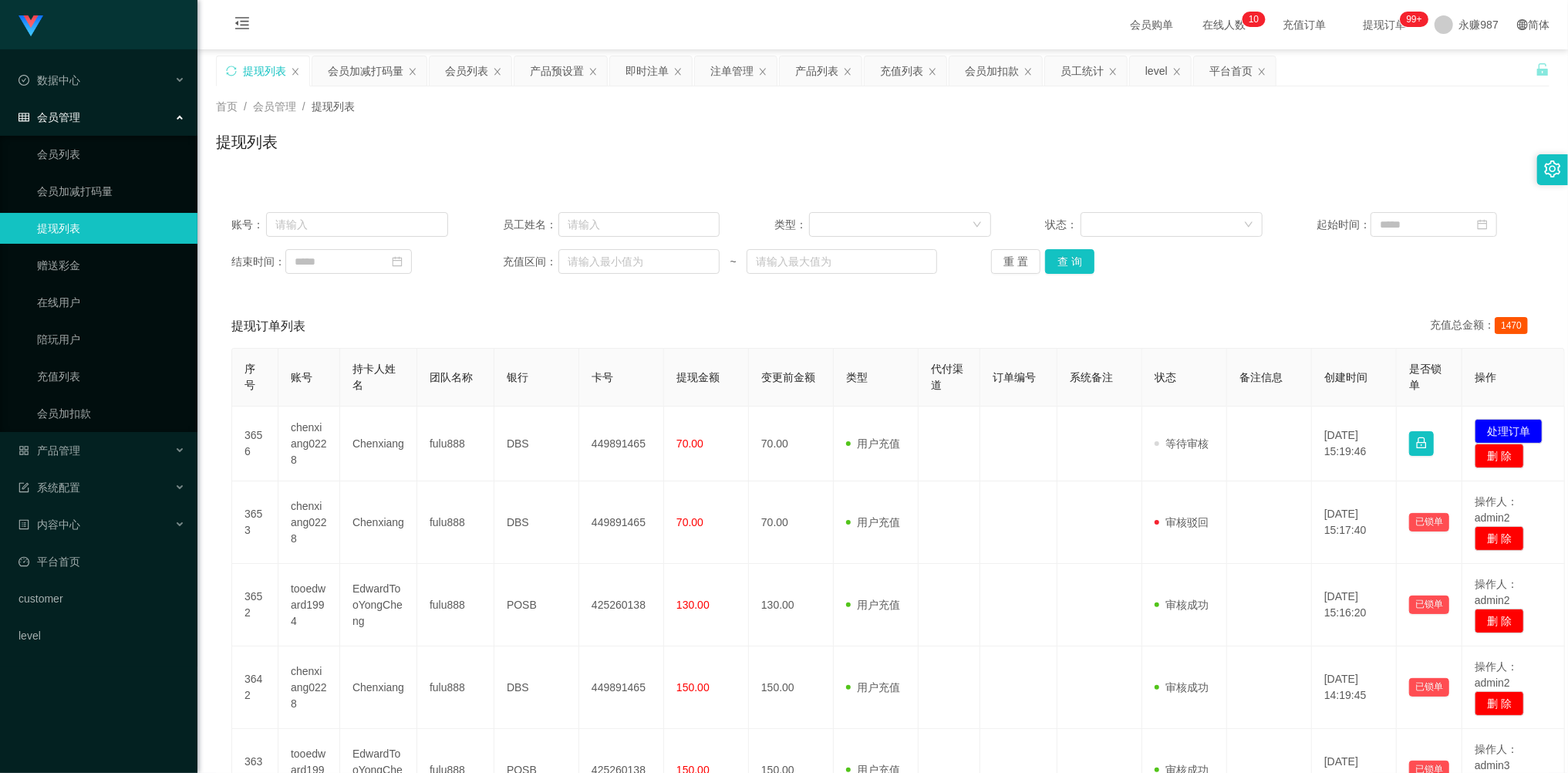
click at [81, 102] on div "会员管理" at bounding box center [98, 117] width 197 height 31
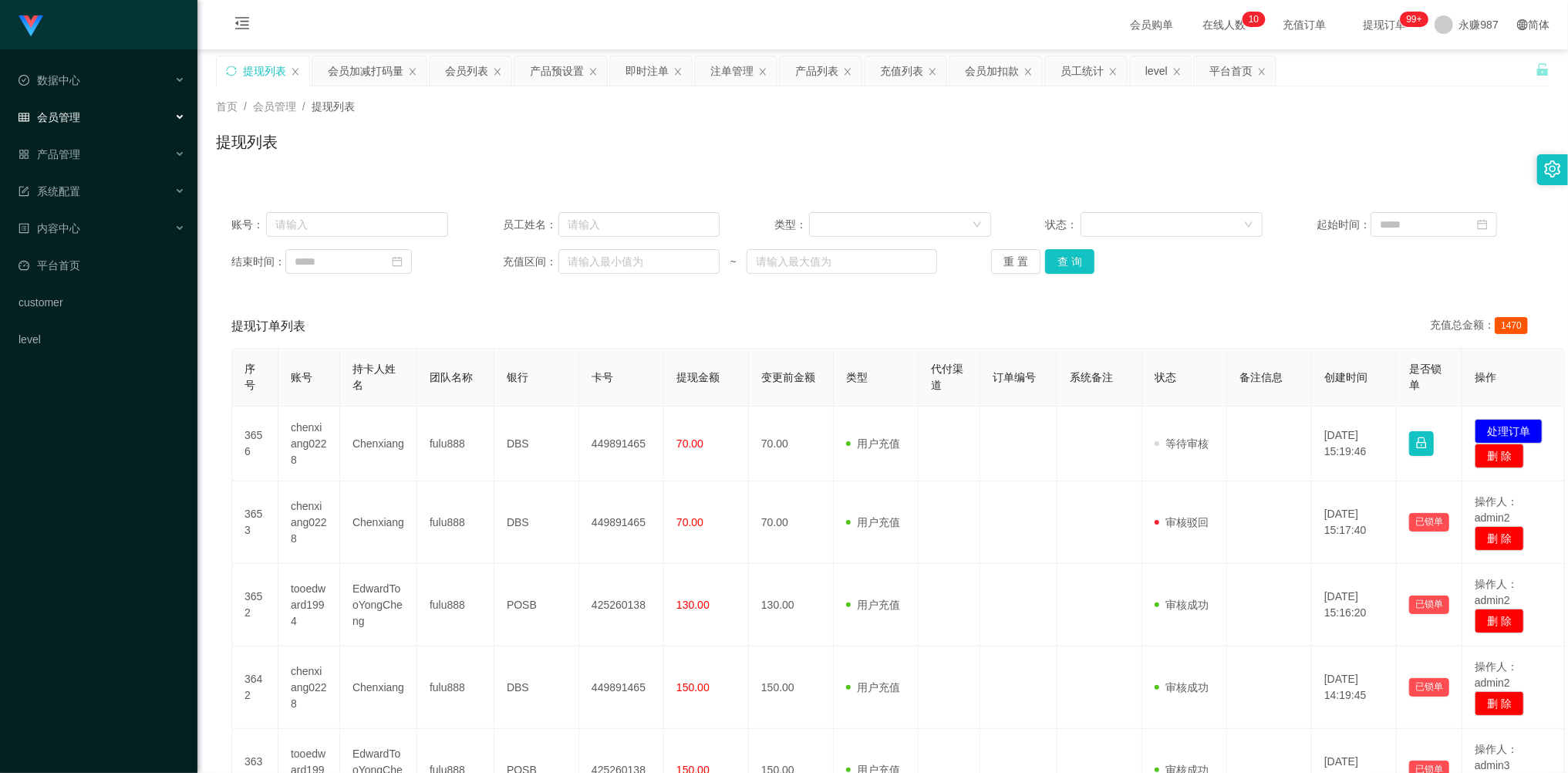
click at [72, 111] on span "会员管理" at bounding box center [49, 117] width 61 height 12
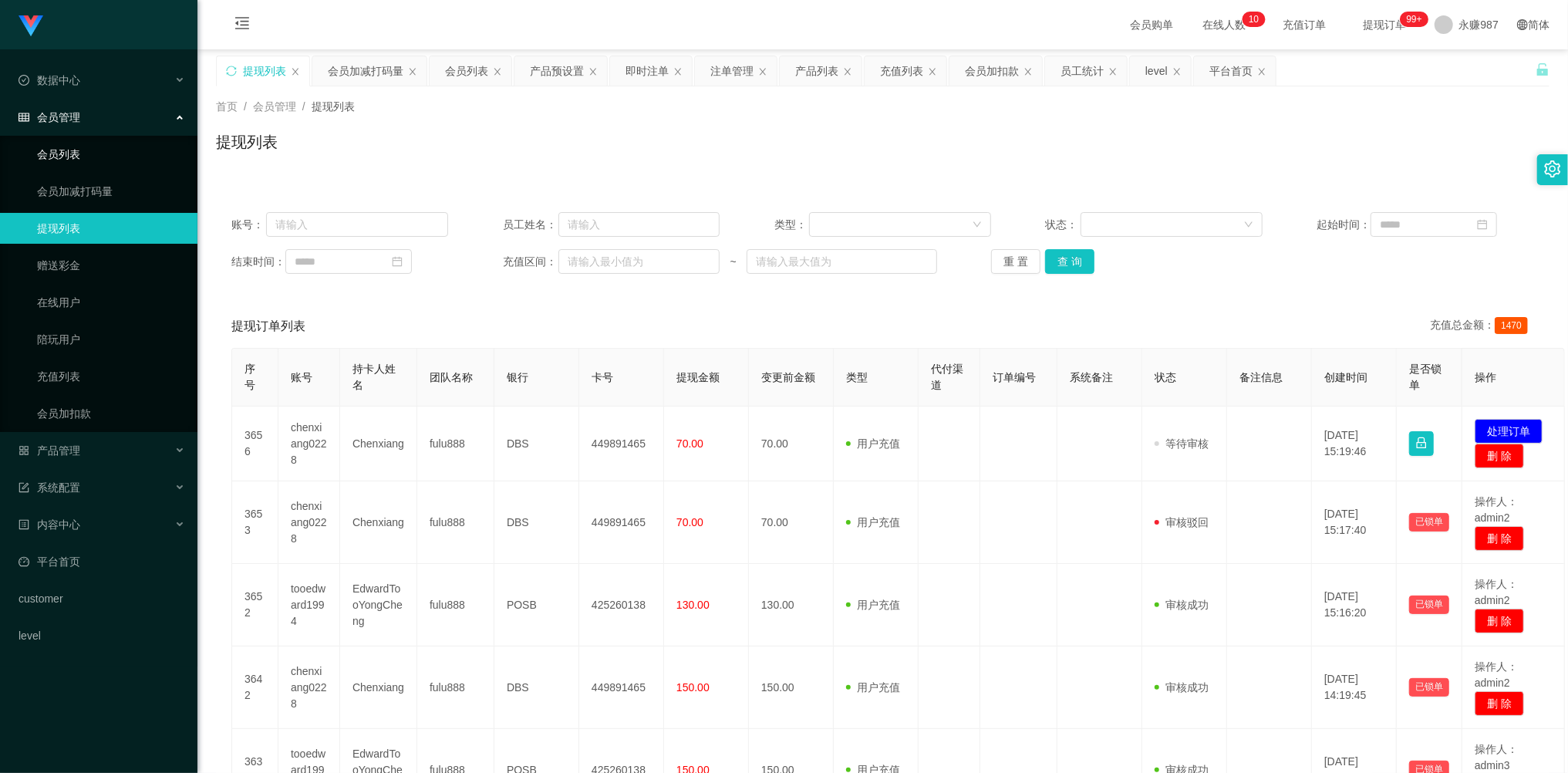
click at [68, 159] on link "会员列表" at bounding box center [110, 154] width 148 height 31
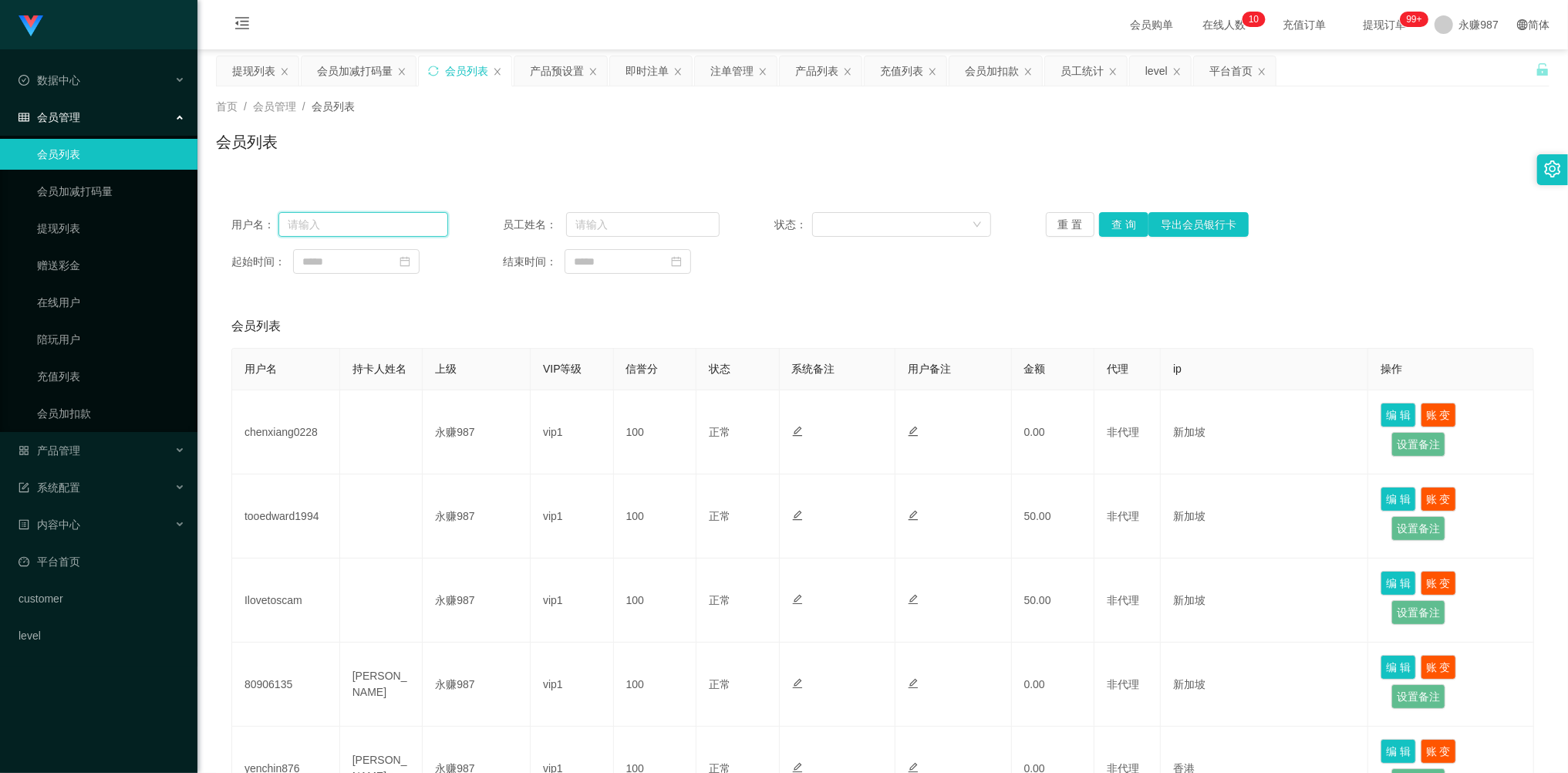
click at [378, 223] on input "text" at bounding box center [363, 224] width 170 height 25
paste input "chenxiang0228"
type input "chenxiang0228"
click at [1117, 220] on button "查 询" at bounding box center [1123, 224] width 49 height 25
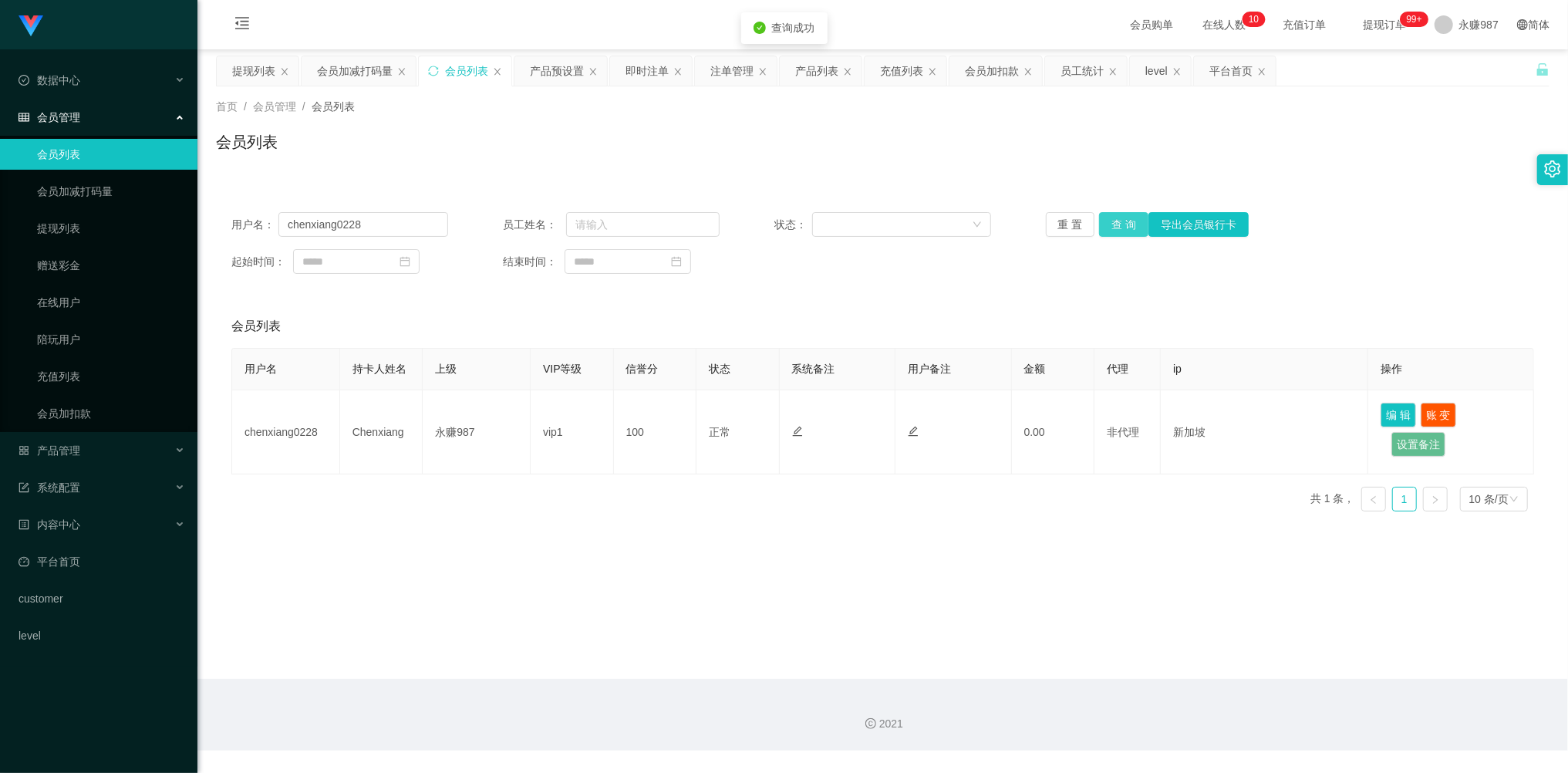
click at [1117, 220] on button "查 询" at bounding box center [1123, 224] width 49 height 25
click at [1117, 220] on button "查 询" at bounding box center [1132, 224] width 66 height 25
click at [1117, 220] on div "重 置 查 询 导出会员银行卡" at bounding box center [1154, 224] width 217 height 25
click at [1117, 220] on button "查 询" at bounding box center [1123, 224] width 49 height 25
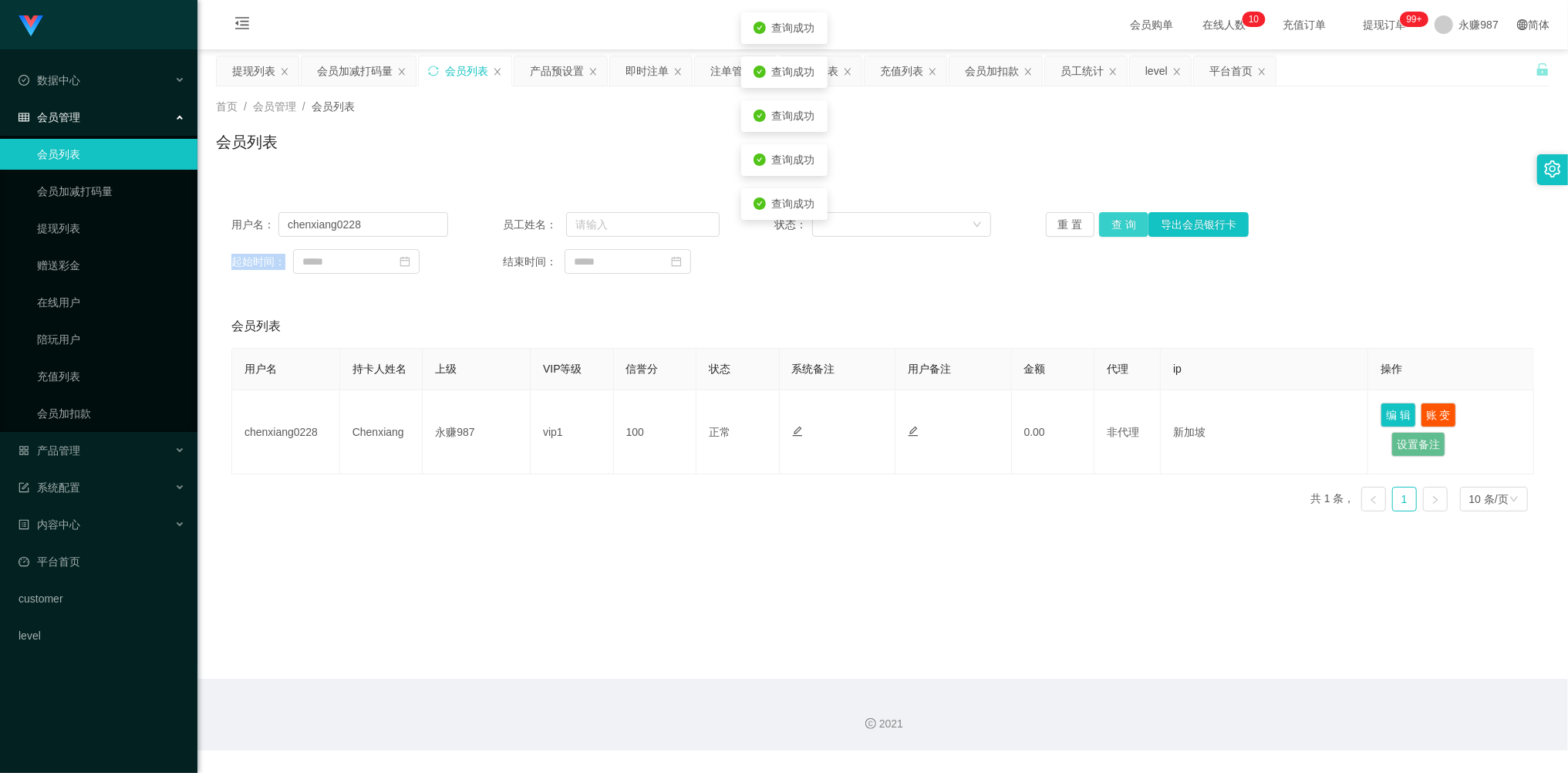
click at [1117, 220] on div "重 置 查 询 导出会员银行卡" at bounding box center [1154, 224] width 217 height 25
click at [58, 227] on link "提现列表" at bounding box center [110, 228] width 148 height 31
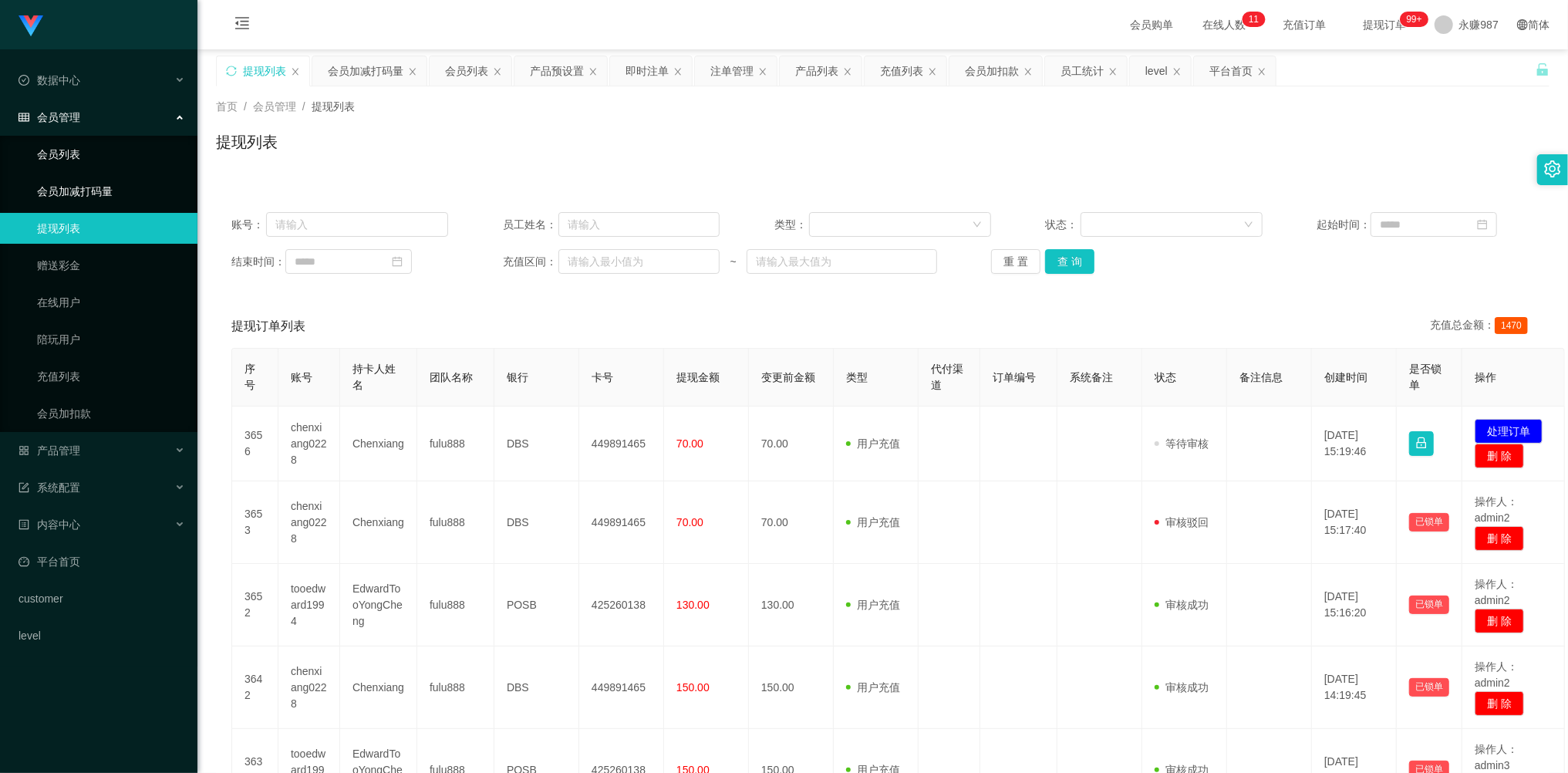
click at [69, 157] on link "会员列表" at bounding box center [110, 154] width 148 height 31
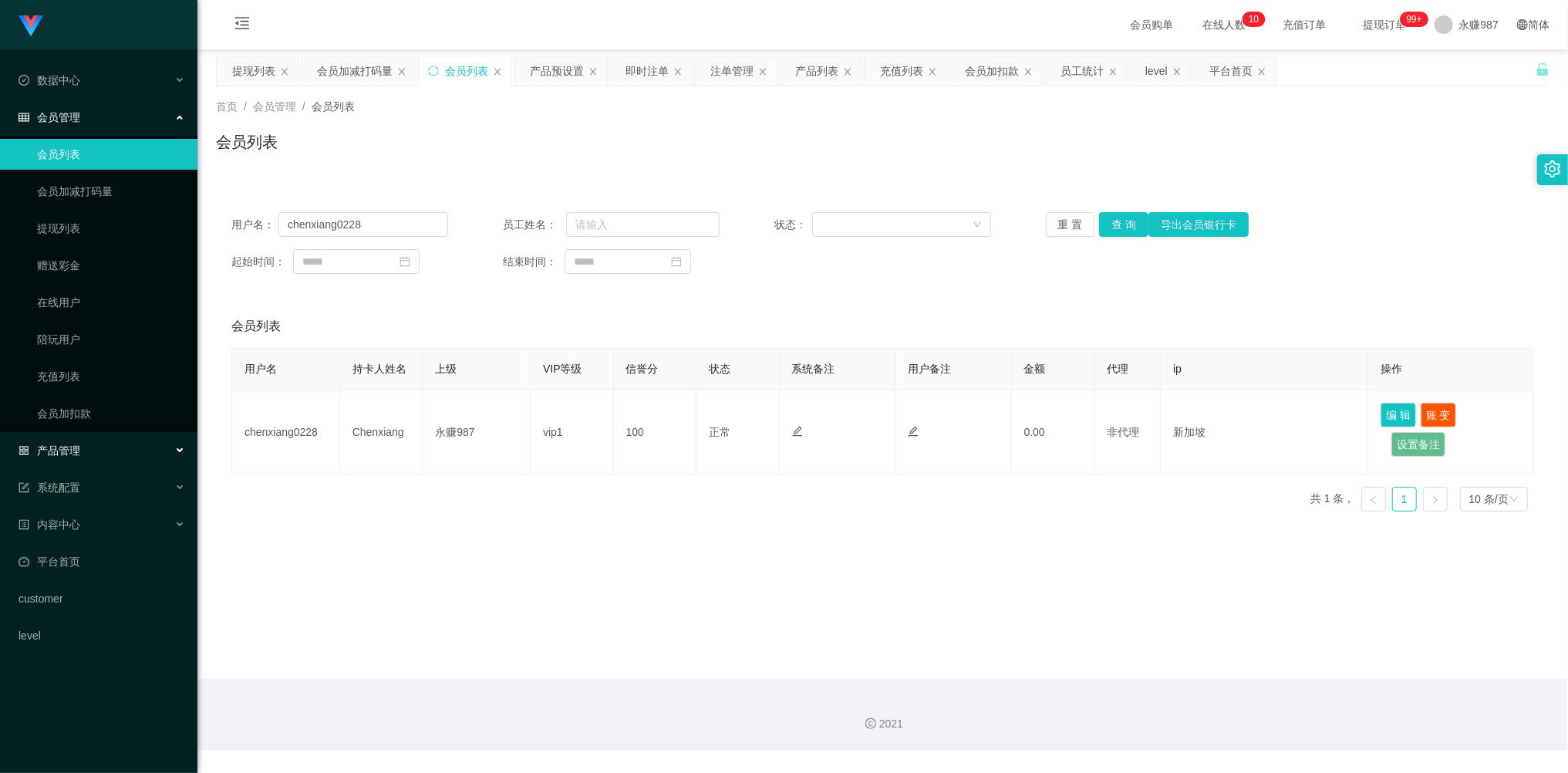
click at [62, 448] on span "产品管理" at bounding box center [49, 450] width 61 height 12
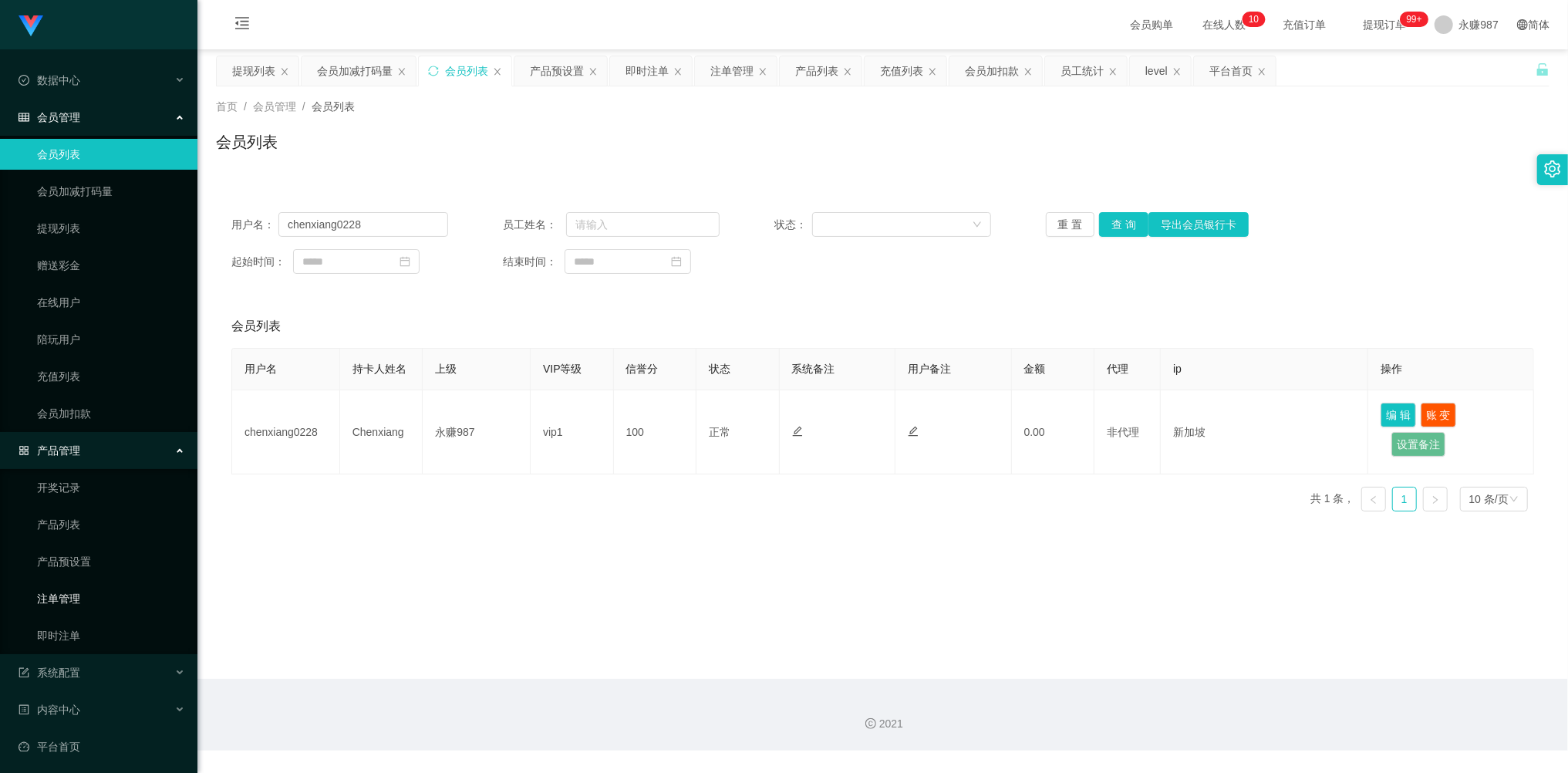
click at [56, 599] on link "注单管理" at bounding box center [110, 599] width 148 height 31
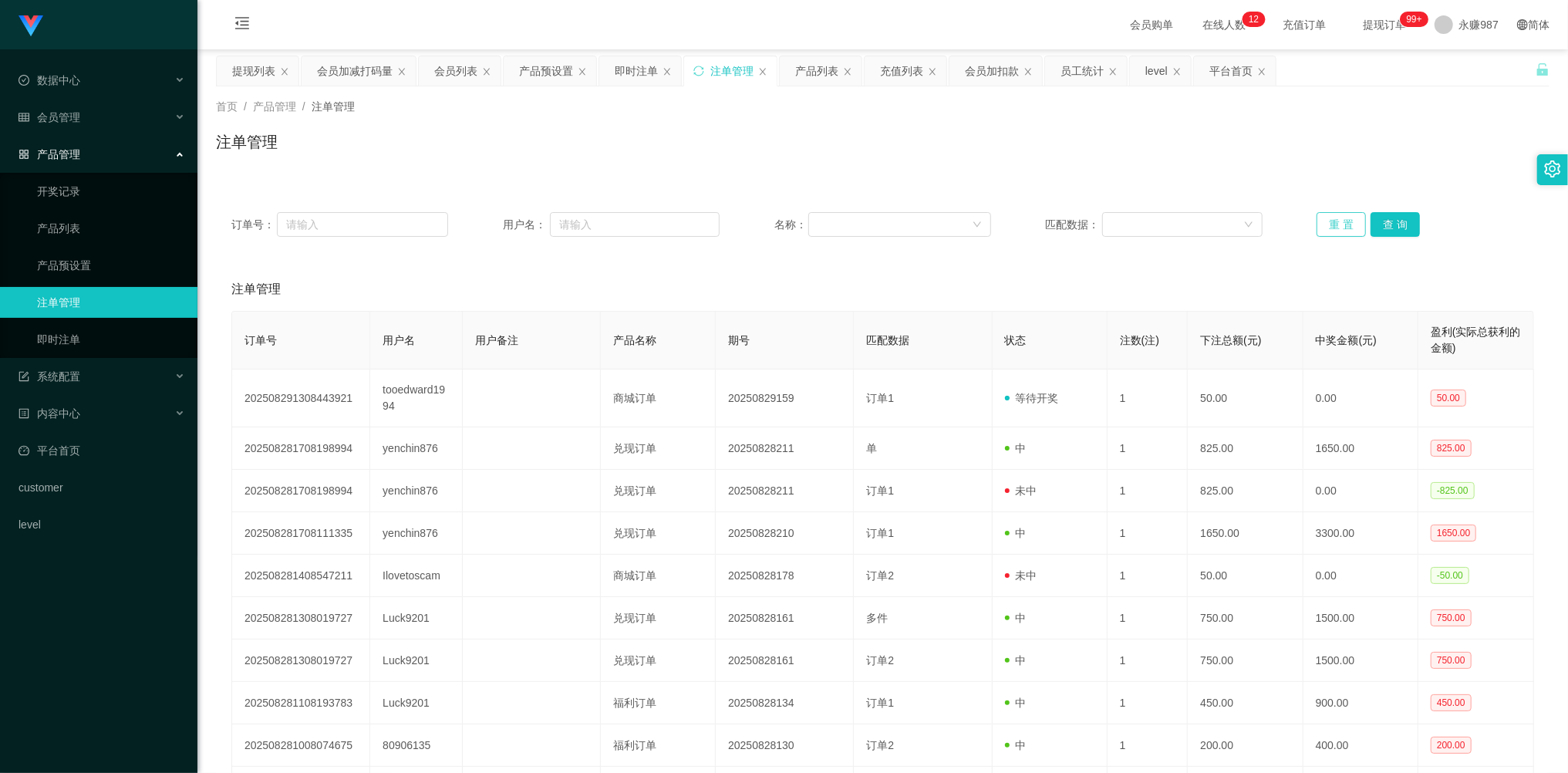
click at [1334, 225] on button "重 置" at bounding box center [1341, 224] width 49 height 25
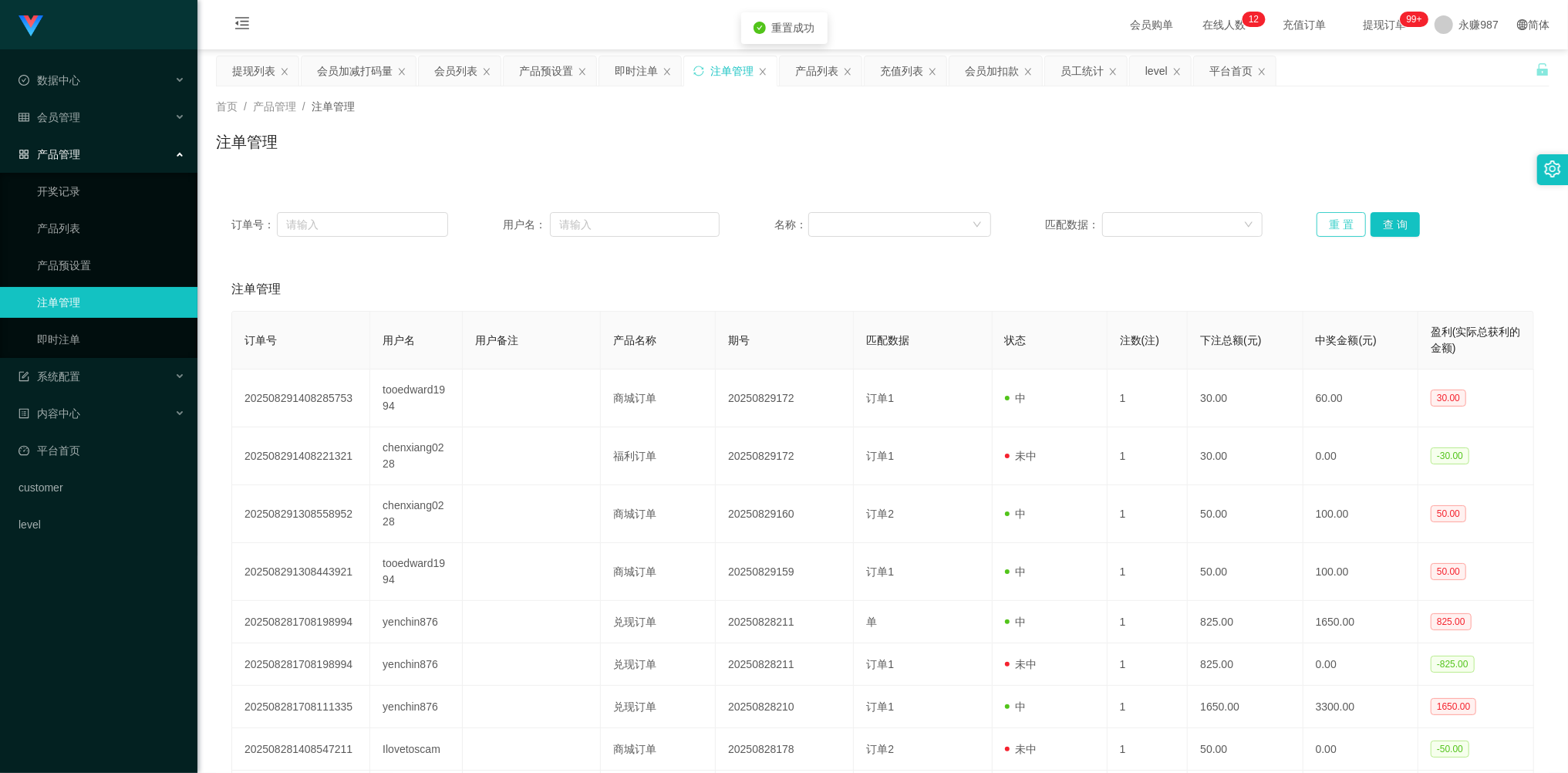
click at [1334, 225] on button "重 置" at bounding box center [1341, 224] width 49 height 25
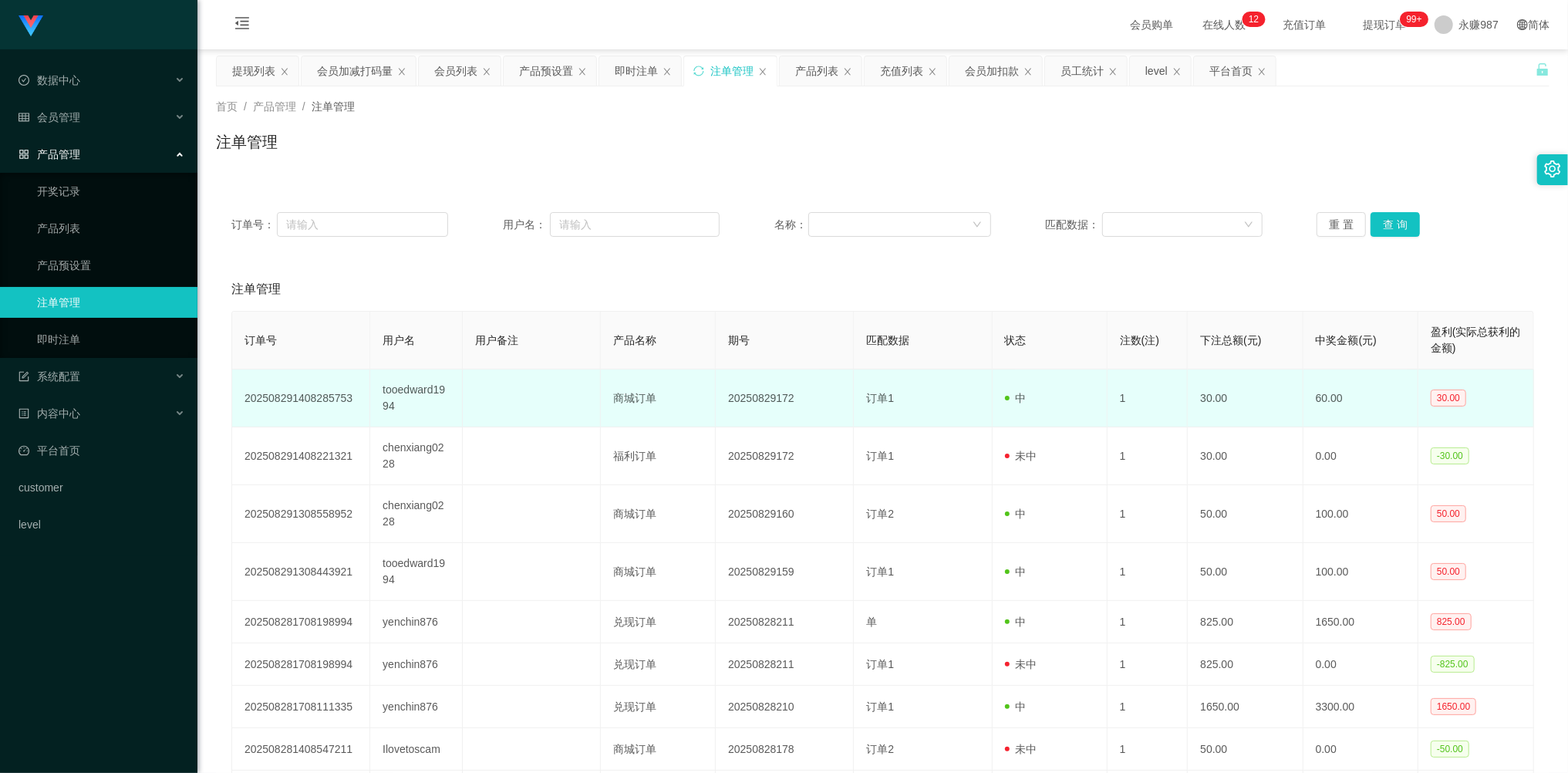
click at [1021, 412] on td "中" at bounding box center [1050, 398] width 115 height 58
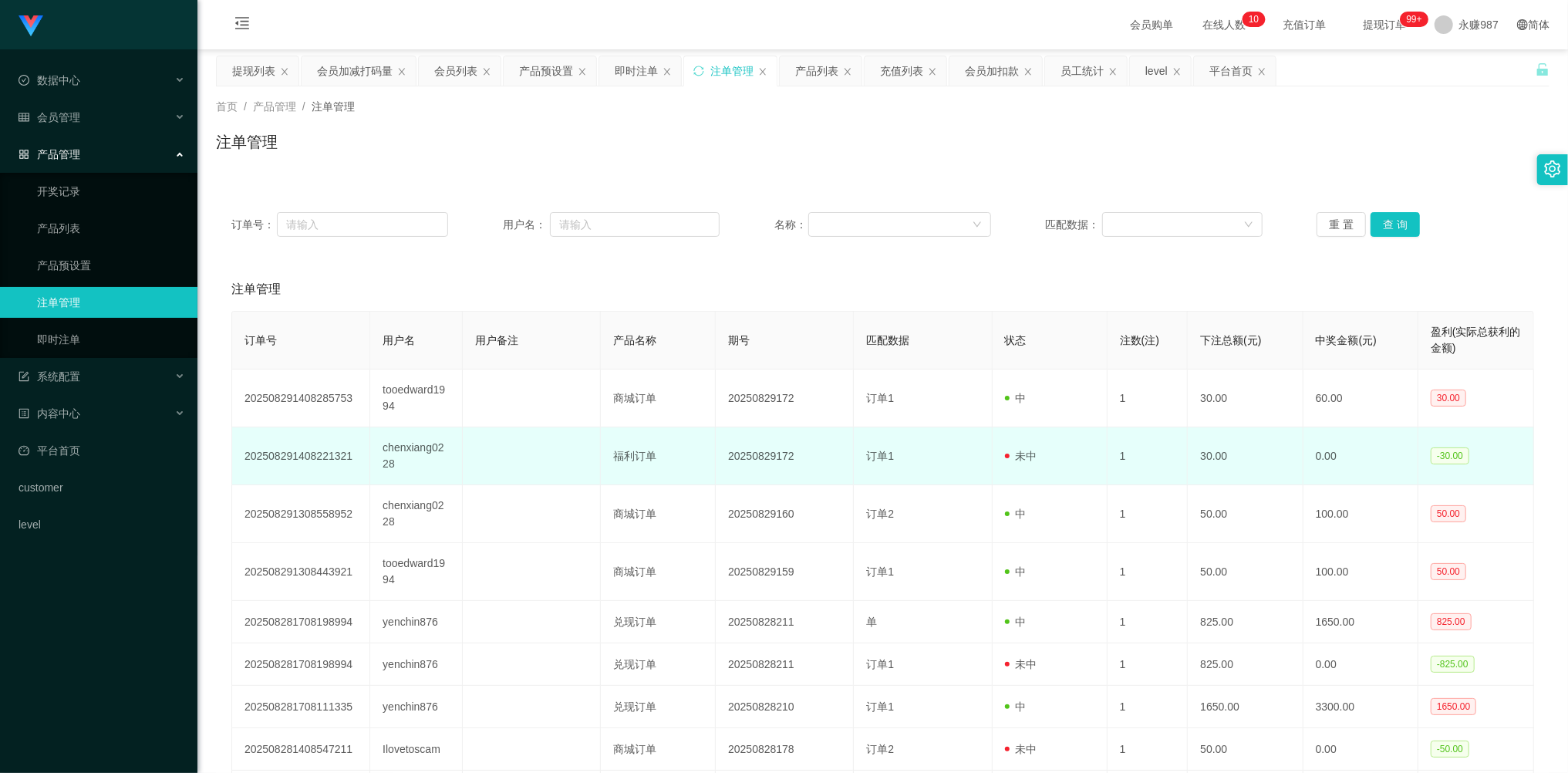
click at [1012, 461] on span "未中" at bounding box center [1021, 455] width 32 height 12
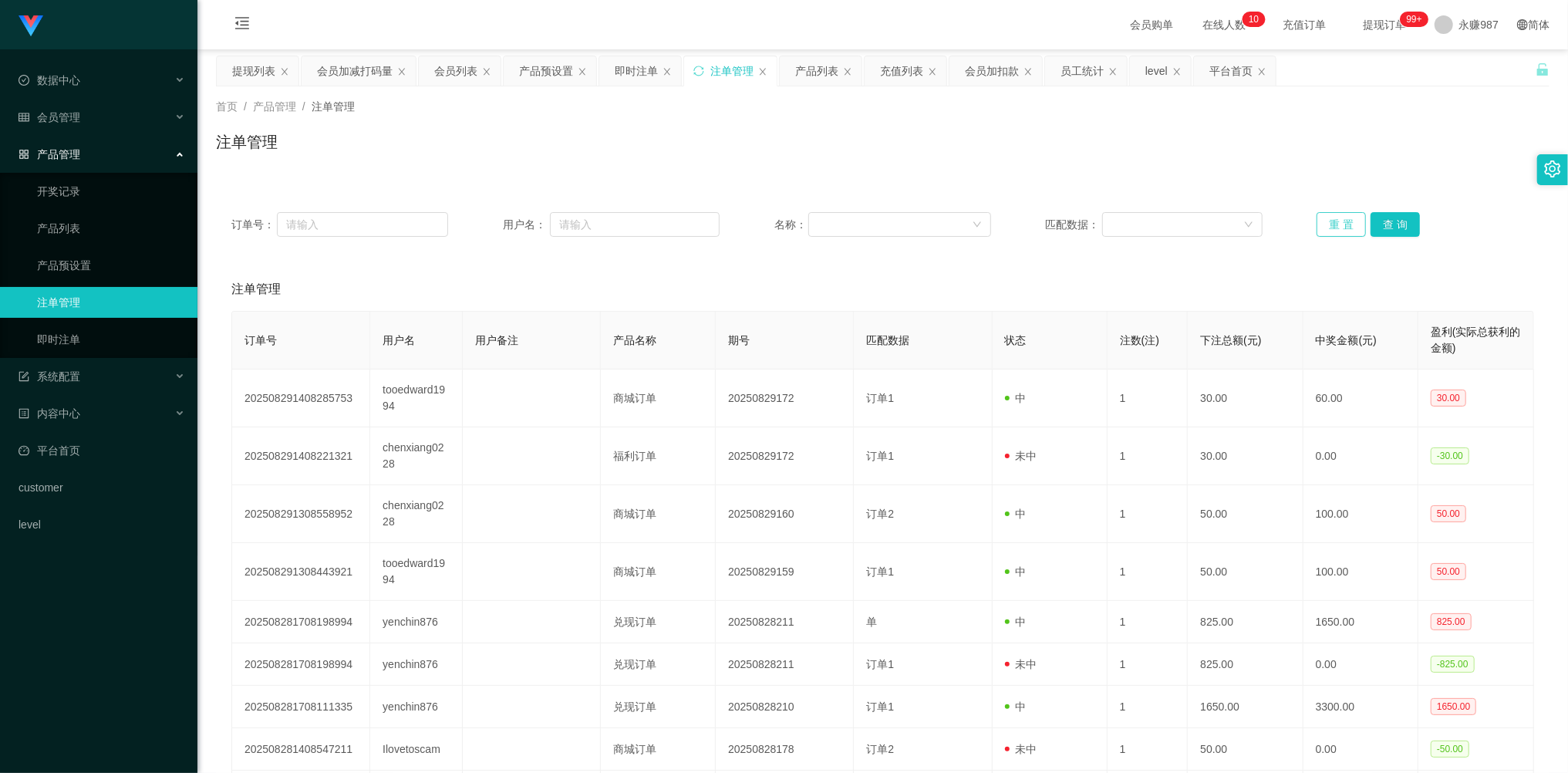
click at [1332, 233] on button "重 置" at bounding box center [1341, 224] width 49 height 25
click at [1332, 232] on button "重 置" at bounding box center [1341, 224] width 49 height 25
click at [1333, 229] on button "重 置" at bounding box center [1341, 224] width 49 height 25
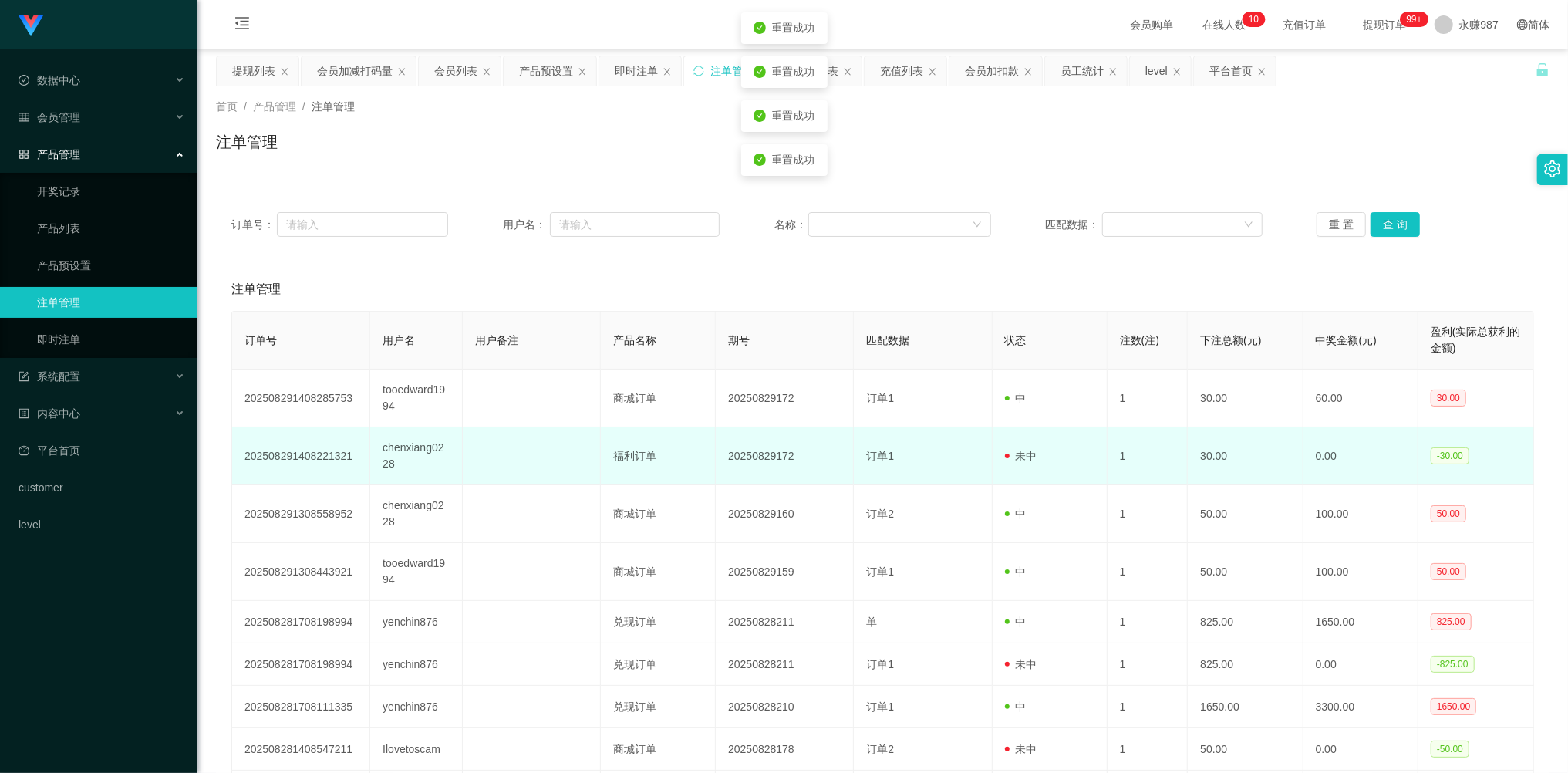
click at [876, 470] on td "订单1" at bounding box center [923, 455] width 138 height 58
click at [710, 472] on td "福利订单" at bounding box center [658, 455] width 115 height 58
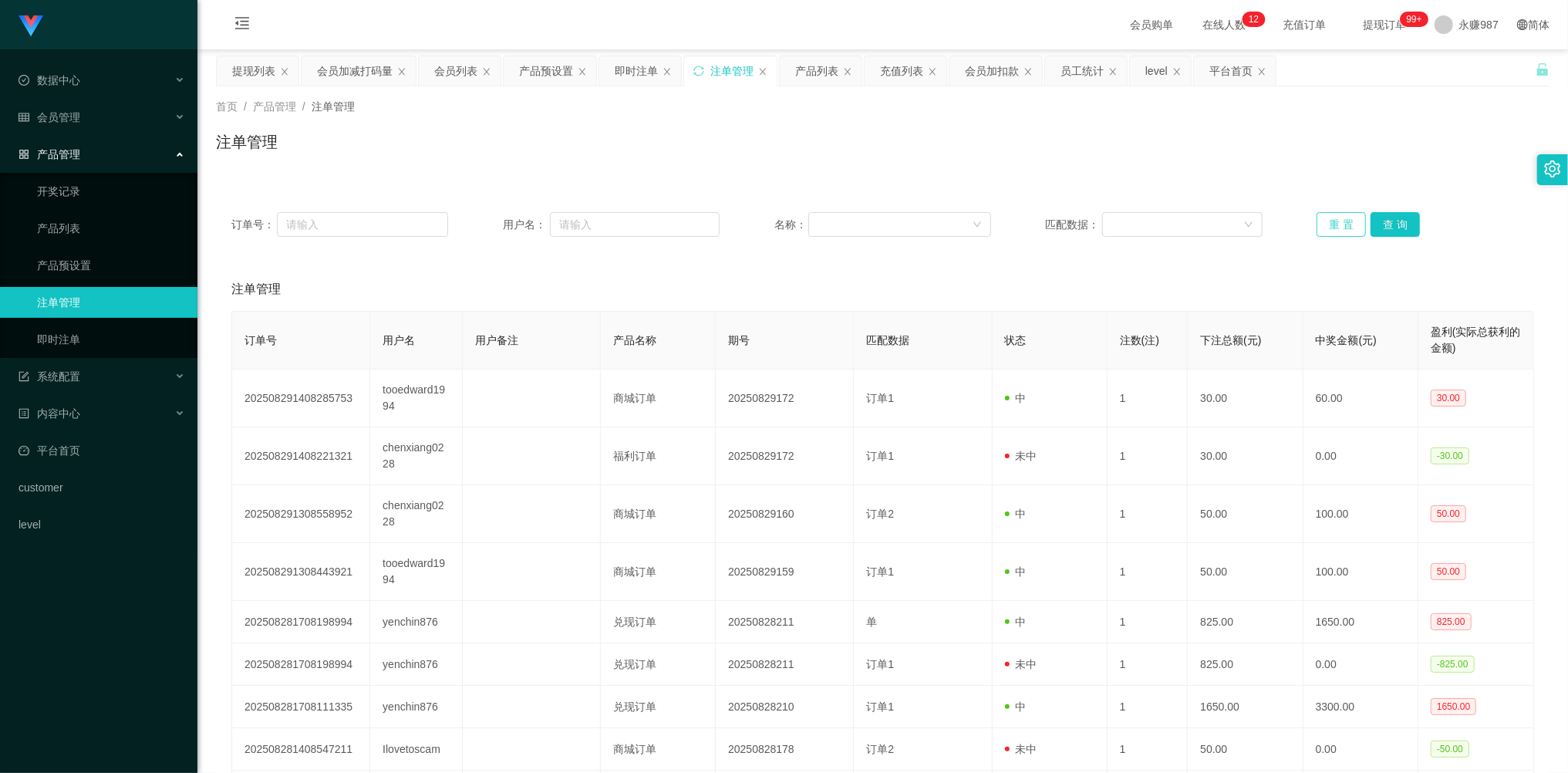
click at [1331, 236] on button "重 置" at bounding box center [1341, 224] width 49 height 25
click at [1334, 232] on button "重 置" at bounding box center [1341, 224] width 49 height 25
click at [80, 117] on div "会员管理" at bounding box center [98, 117] width 197 height 31
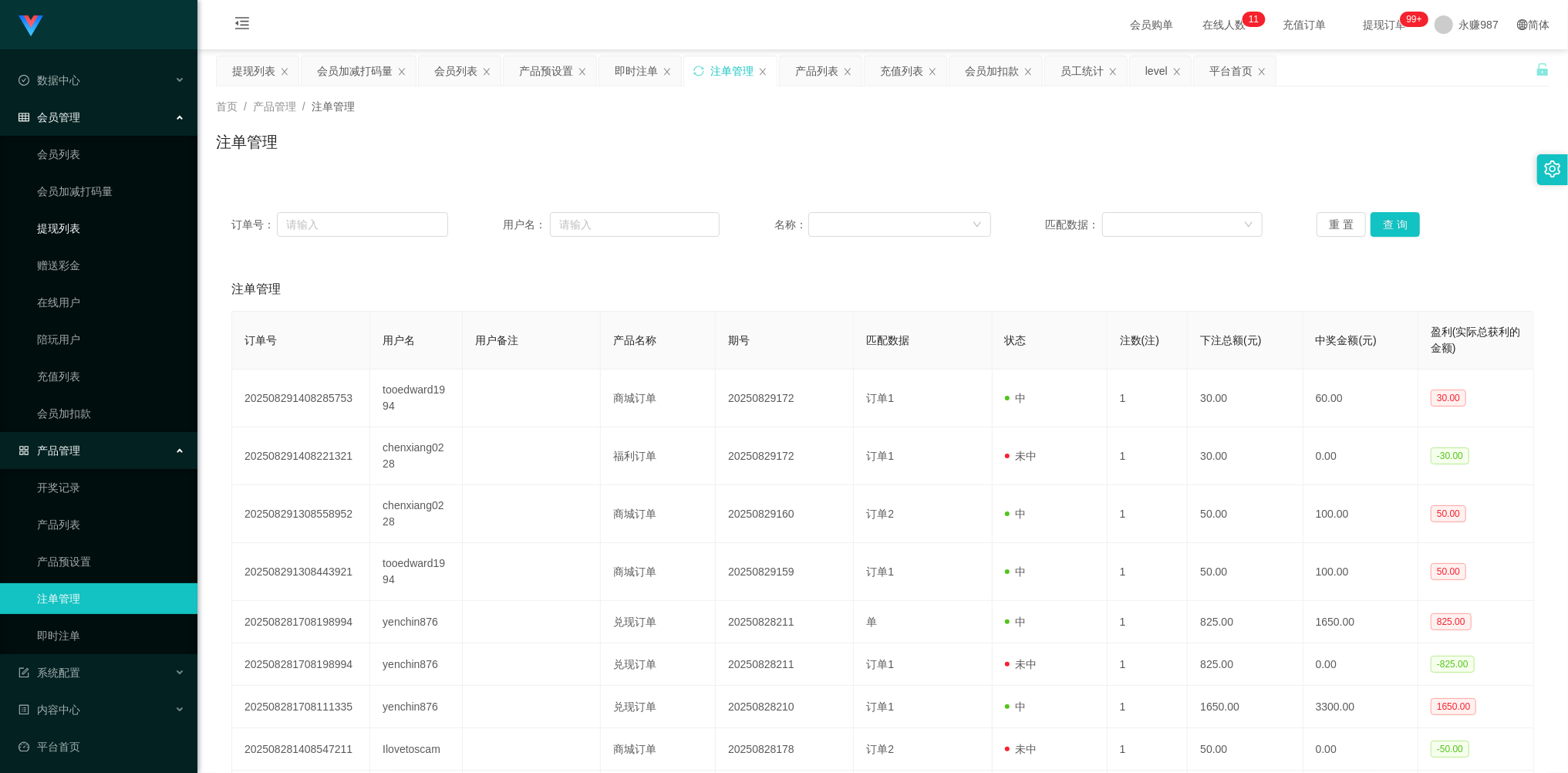
click at [72, 221] on link "提现列表" at bounding box center [110, 228] width 148 height 31
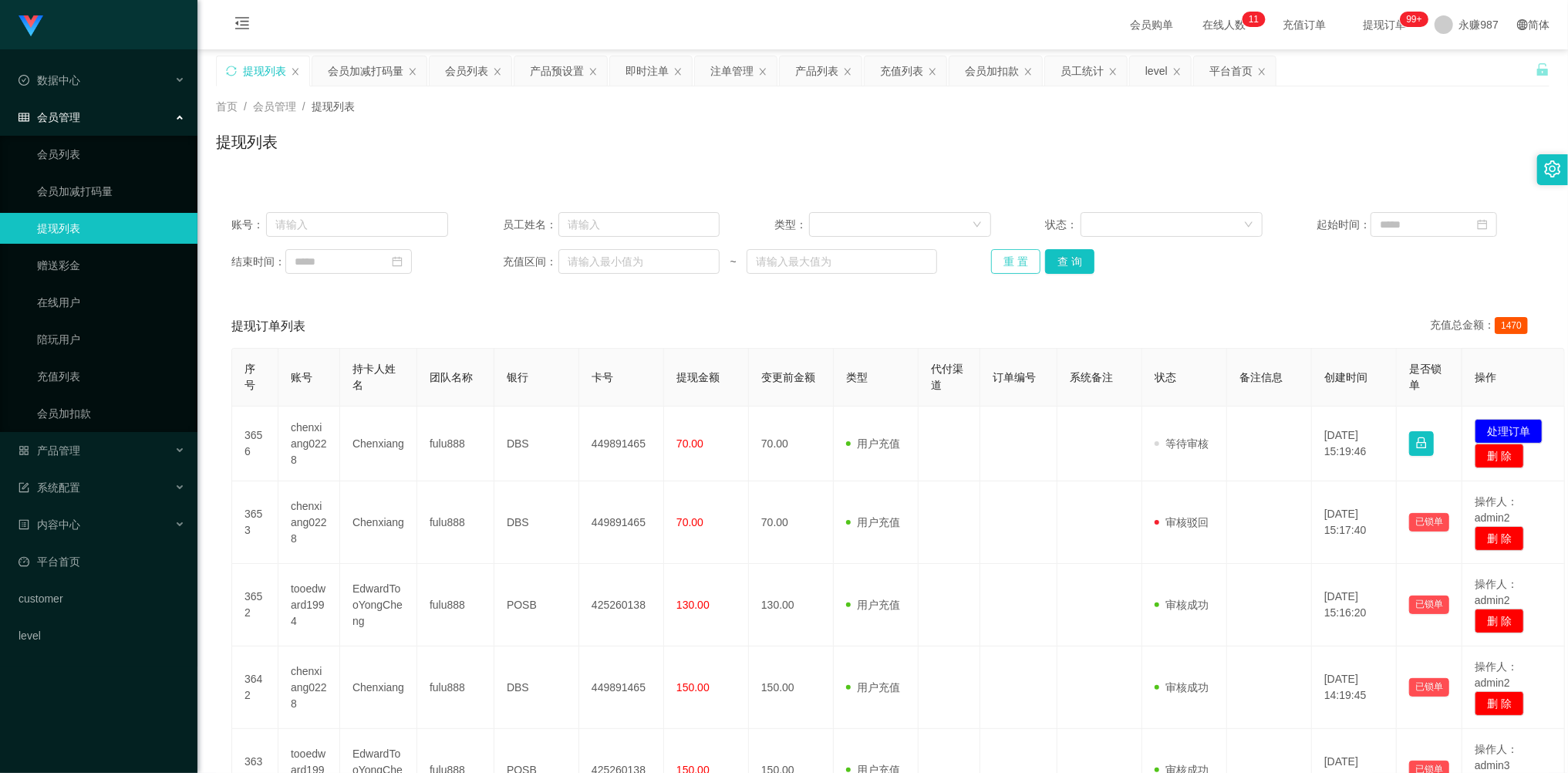
click at [991, 257] on button "重 置" at bounding box center [1016, 261] width 49 height 25
click at [1012, 259] on button "重 置" at bounding box center [1016, 261] width 49 height 25
click at [1012, 259] on div "重 置 查 询" at bounding box center [1100, 261] width 217 height 25
click at [1012, 259] on button "重 置" at bounding box center [1016, 261] width 49 height 25
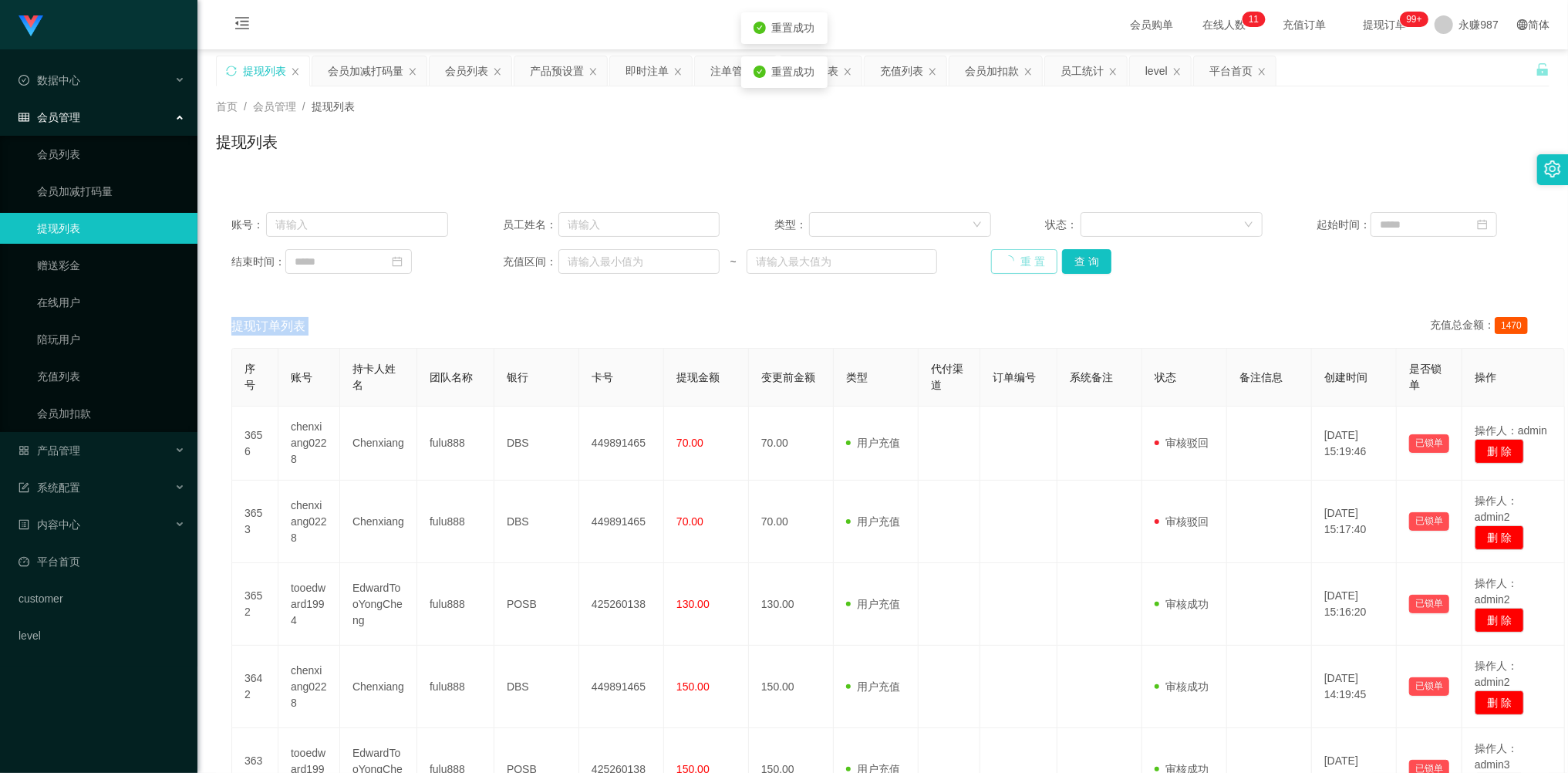
click at [1012, 259] on div "重 置 查 询" at bounding box center [1100, 261] width 217 height 25
click at [1019, 266] on button "重 置" at bounding box center [1016, 261] width 49 height 25
click at [1019, 266] on div "重 置 查 询" at bounding box center [1100, 261] width 217 height 25
click at [1019, 266] on button "重 置" at bounding box center [1016, 261] width 49 height 25
click at [1019, 266] on div "重 置 查 询" at bounding box center [1100, 261] width 217 height 25
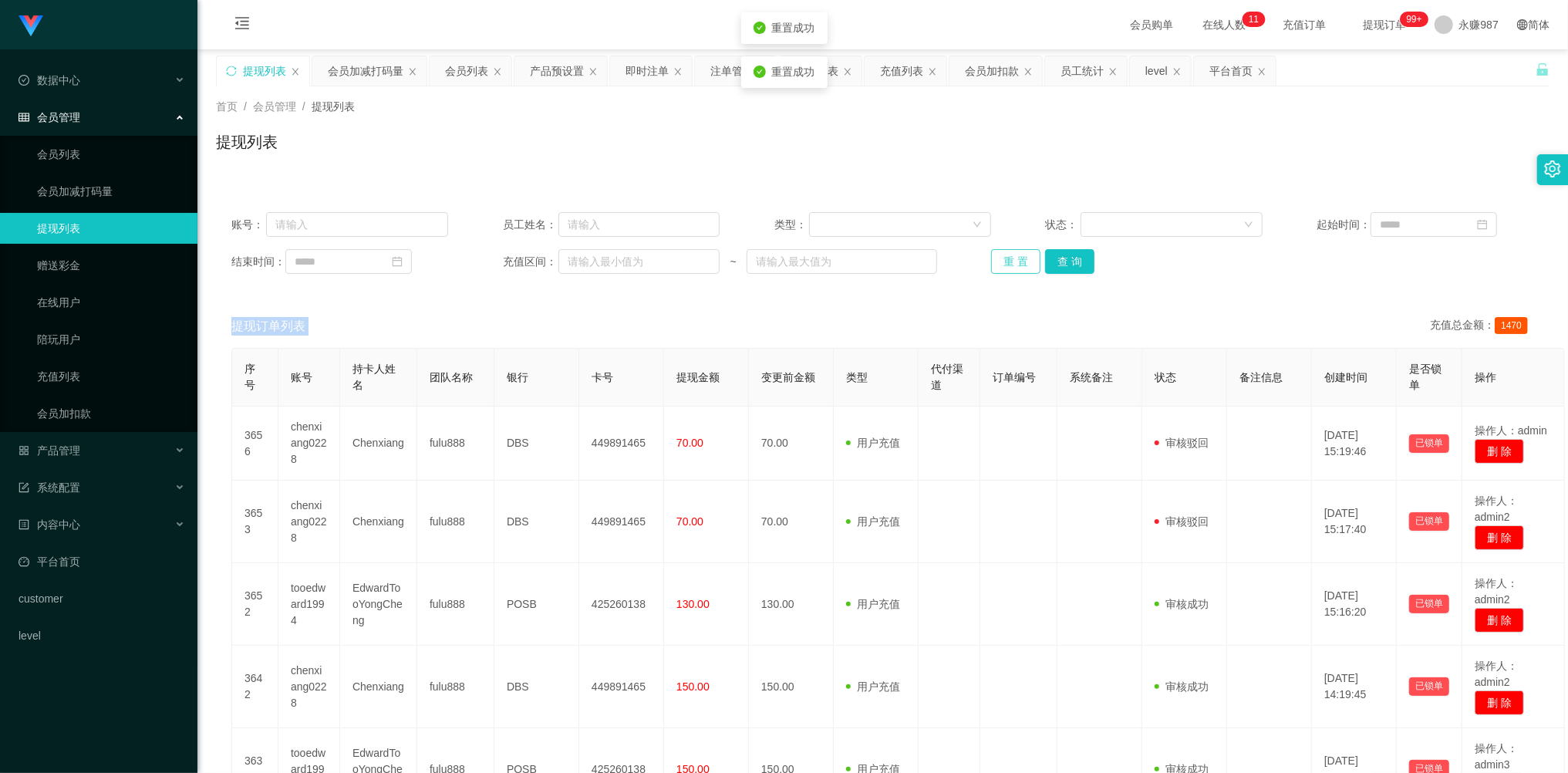
click at [1019, 266] on button "重 置" at bounding box center [1016, 261] width 49 height 25
click at [1019, 266] on div "重 置 查 询" at bounding box center [1100, 261] width 217 height 25
click at [1019, 266] on button "重 置" at bounding box center [1016, 261] width 49 height 25
click at [1019, 266] on div "重 置 查 询" at bounding box center [1100, 261] width 217 height 25
click at [1019, 266] on button "重 置" at bounding box center [1016, 261] width 49 height 25
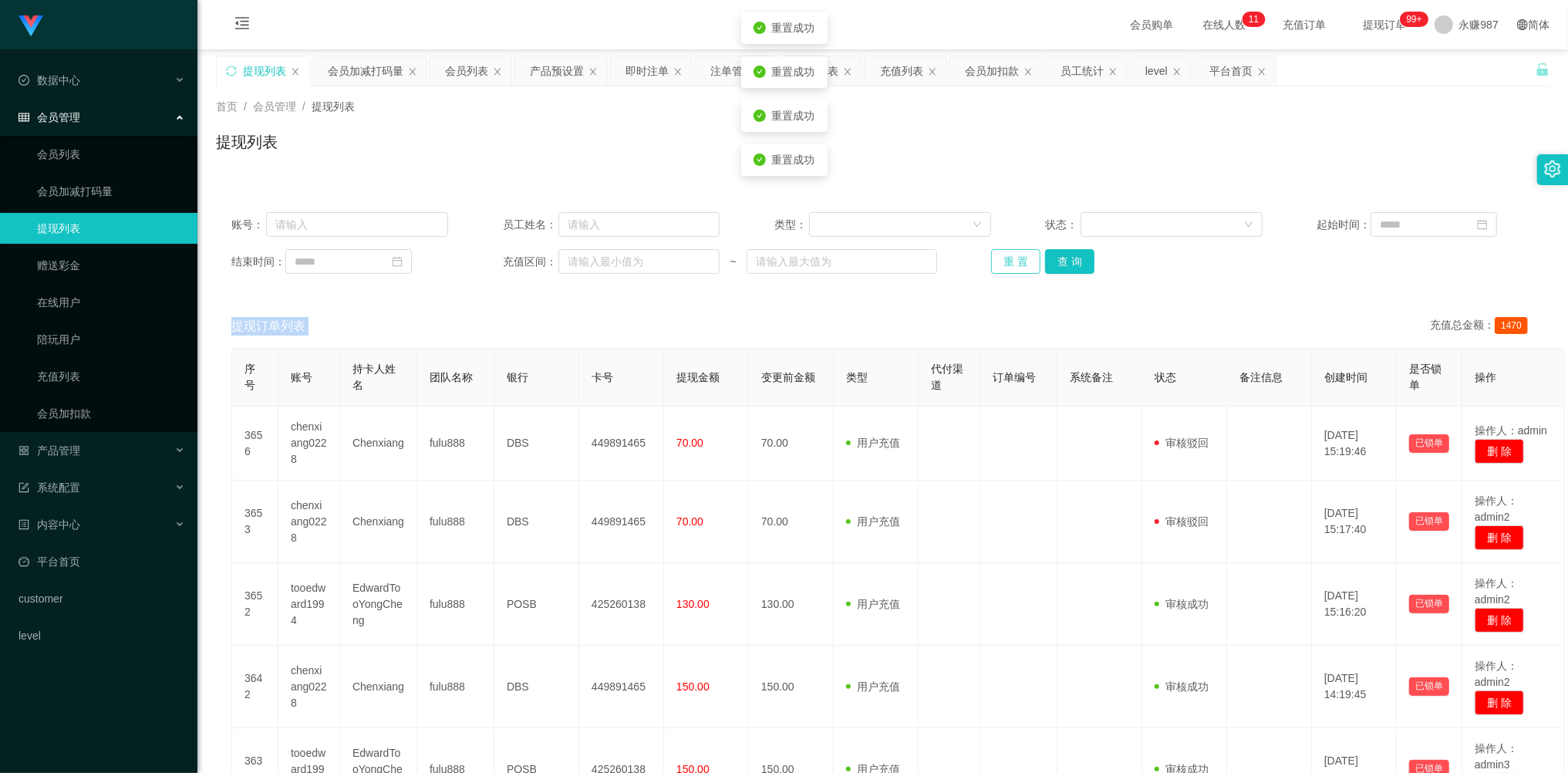
click at [1019, 263] on div "重 置 查 询" at bounding box center [1100, 261] width 217 height 25
click at [1019, 263] on button "重 置" at bounding box center [1016, 261] width 49 height 25
click at [1019, 263] on div "重 置 查 询" at bounding box center [1100, 261] width 217 height 25
click at [1019, 263] on button "重 置" at bounding box center [1016, 261] width 49 height 25
click at [1019, 263] on div "重 置 查 询" at bounding box center [1100, 261] width 217 height 25
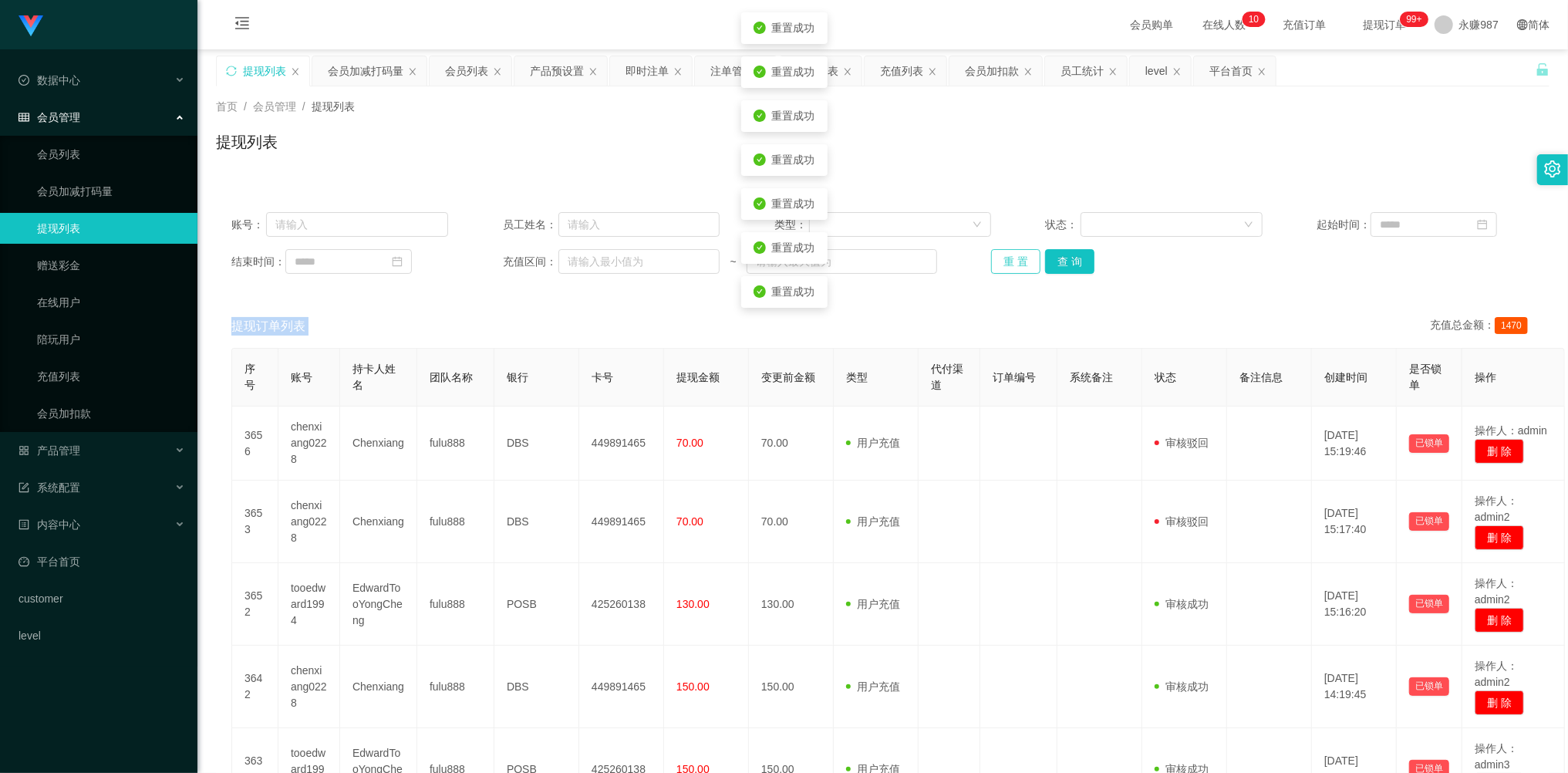
click at [1019, 263] on button "重 置" at bounding box center [1016, 261] width 49 height 25
click at [1019, 263] on div "重 置 查 询" at bounding box center [1100, 261] width 217 height 25
click at [1019, 263] on button "重 置" at bounding box center [1024, 261] width 66 height 25
click at [1019, 263] on div "重 置 查 询" at bounding box center [1100, 261] width 217 height 25
click at [1019, 263] on button "重 置" at bounding box center [1016, 261] width 49 height 25
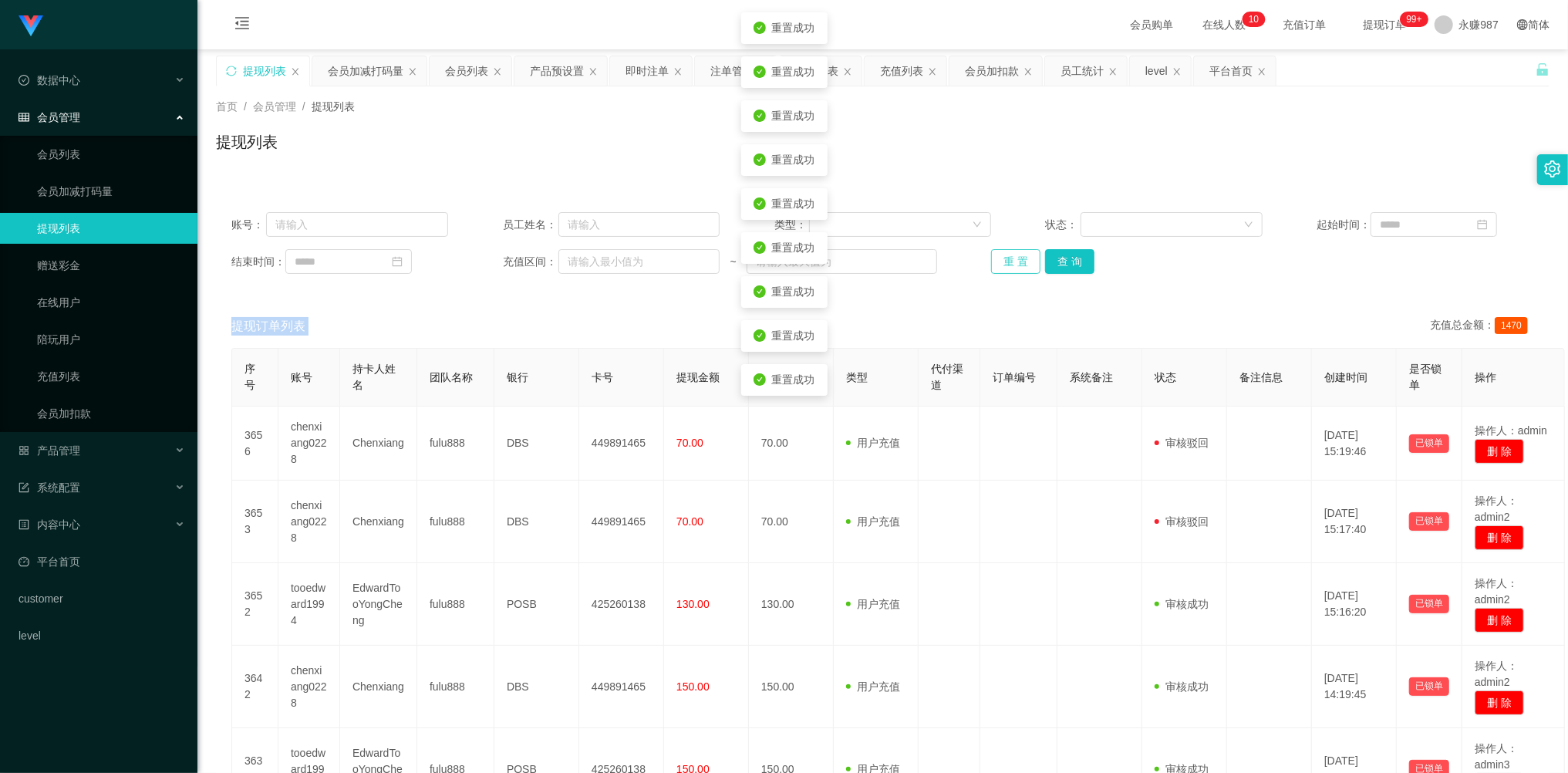
click at [1019, 263] on div "重 置 查 询" at bounding box center [1100, 261] width 217 height 25
click at [1019, 263] on button "重 置" at bounding box center [1016, 261] width 49 height 25
click at [1010, 257] on button "重 置" at bounding box center [1016, 261] width 49 height 25
click at [1010, 257] on div "重 置 查 询" at bounding box center [1100, 261] width 217 height 25
click at [1010, 257] on button "重 置" at bounding box center [1016, 261] width 49 height 25
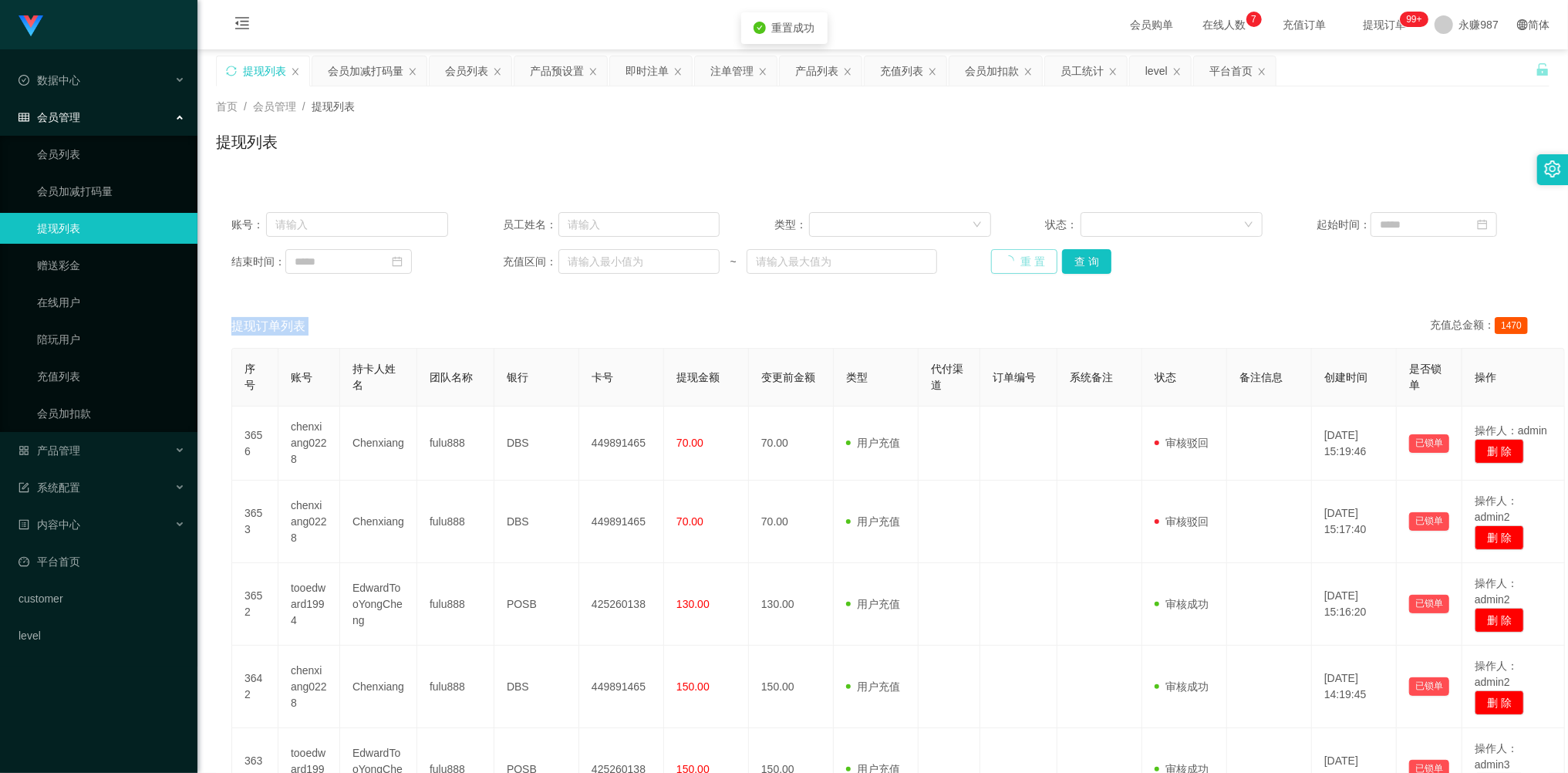
click at [1010, 257] on div "重 置 查 询" at bounding box center [1100, 261] width 217 height 25
click at [1010, 257] on button "重 置" at bounding box center [1016, 261] width 49 height 25
click at [1010, 257] on div "重 置 查 询" at bounding box center [1100, 261] width 217 height 25
click at [1009, 257] on button "重 置" at bounding box center [1016, 261] width 49 height 25
click at [1009, 257] on div "重 置 查 询" at bounding box center [1100, 261] width 217 height 25
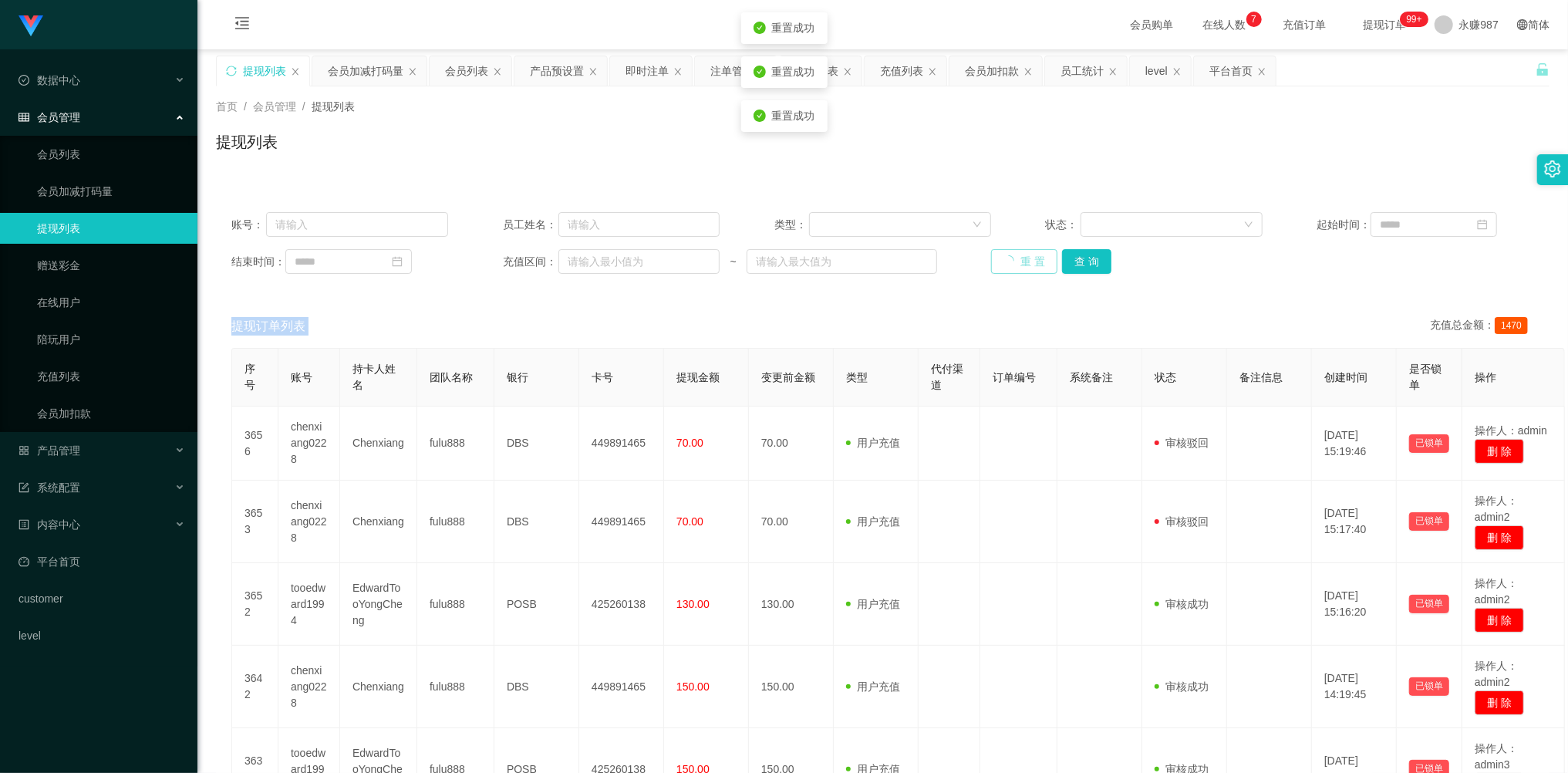
click at [1009, 257] on button "重 置" at bounding box center [1024, 261] width 66 height 25
click at [1009, 257] on div "重 置 查 询" at bounding box center [1100, 261] width 217 height 25
click at [1020, 263] on button "重 置" at bounding box center [1016, 261] width 49 height 25
click at [1019, 262] on div "重 置 查 询" at bounding box center [1100, 261] width 217 height 25
click at [1016, 260] on button "重 置" at bounding box center [1016, 261] width 49 height 25
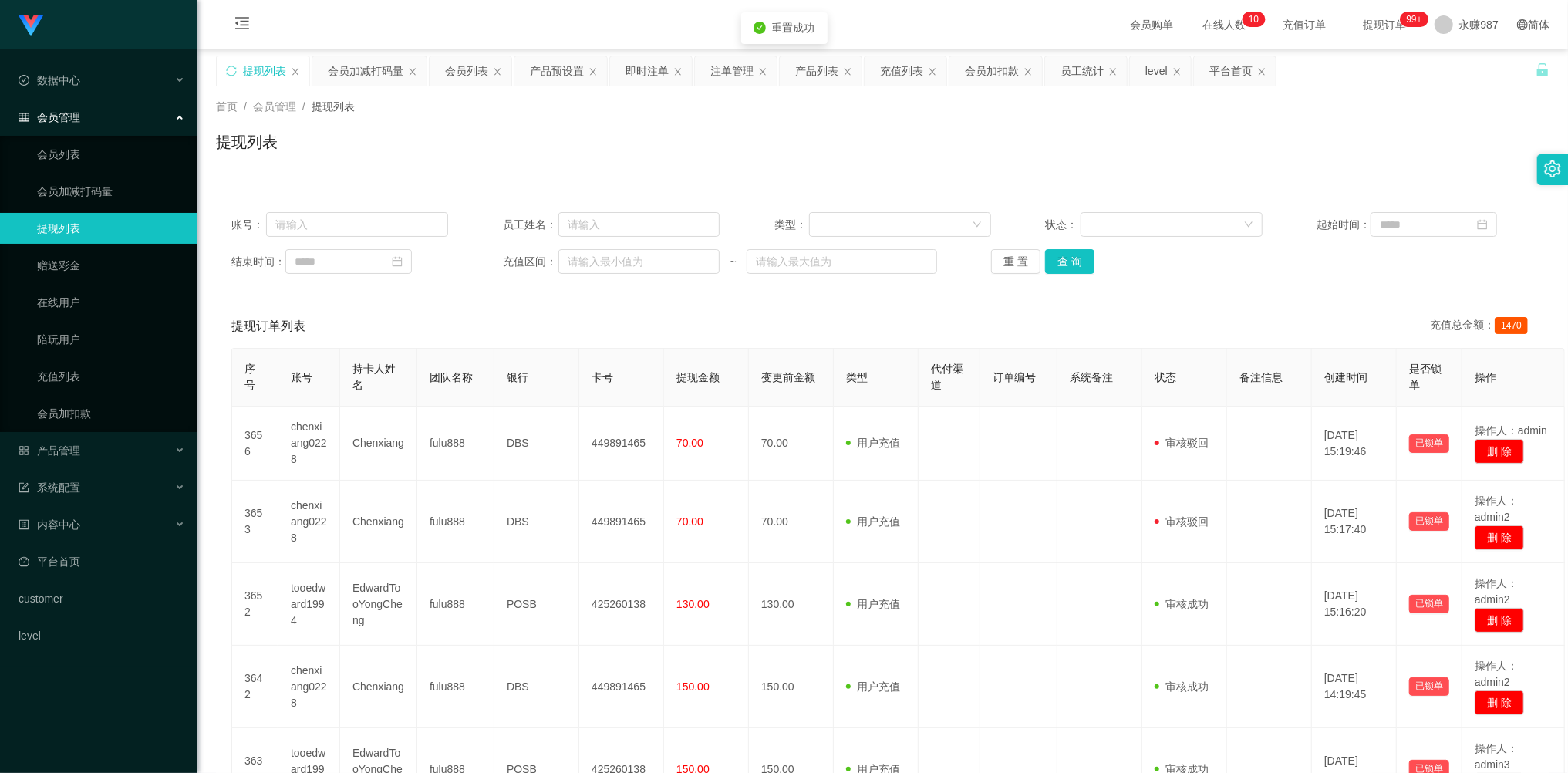
click at [1013, 257] on div "重 置 查 询" at bounding box center [1100, 261] width 217 height 25
click at [1013, 257] on button "重 置" at bounding box center [1016, 261] width 49 height 25
click at [1013, 257] on div "重 置 查 询" at bounding box center [1100, 261] width 217 height 25
click at [1013, 257] on button "重 置" at bounding box center [1016, 261] width 49 height 25
click at [1013, 257] on div "重 置 查 询" at bounding box center [1100, 261] width 217 height 25
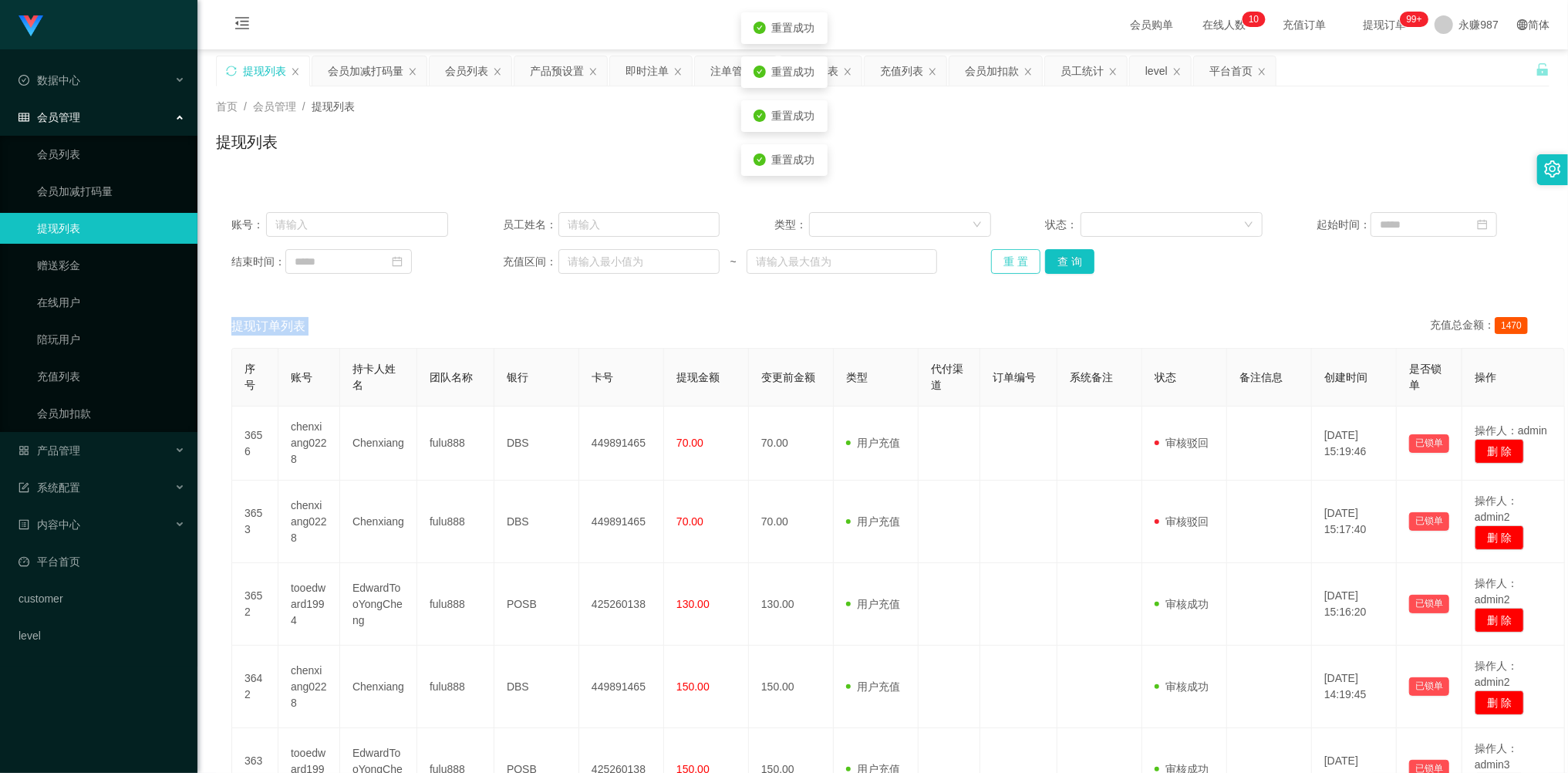
click at [1013, 257] on button "重 置" at bounding box center [1016, 261] width 49 height 25
click at [1013, 257] on div "重 置 查 询" at bounding box center [1100, 261] width 217 height 25
click at [1013, 257] on button "重 置" at bounding box center [1016, 261] width 49 height 25
click at [1013, 257] on div "重 置 查 询" at bounding box center [1100, 261] width 217 height 25
click at [1013, 257] on button "重 置" at bounding box center [1016, 261] width 49 height 25
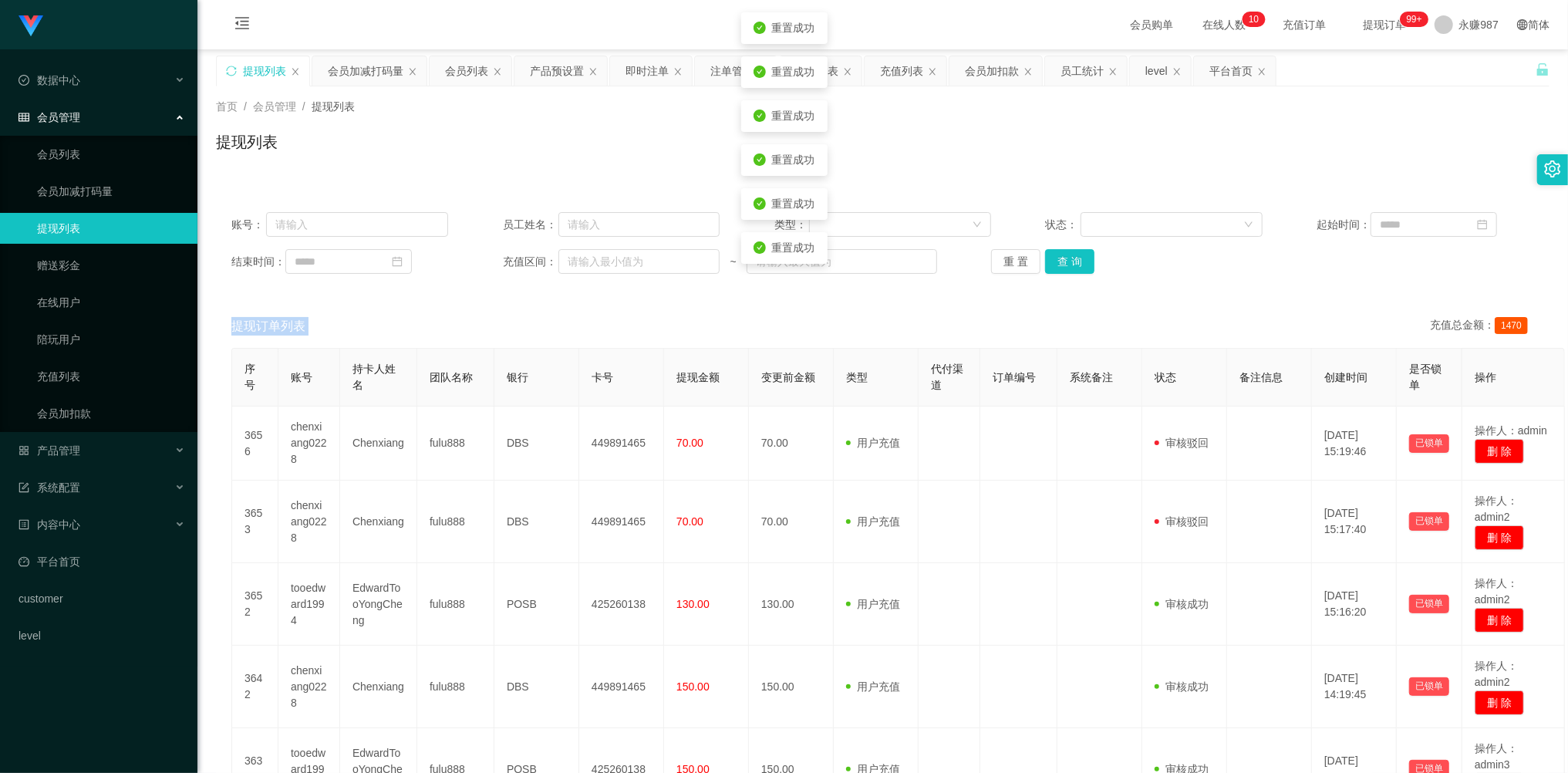
click at [1013, 257] on div "重 置 查 询" at bounding box center [1100, 261] width 217 height 25
click at [1013, 257] on button "重 置" at bounding box center [1016, 261] width 49 height 25
click at [1013, 257] on div "重 置 查 询" at bounding box center [1100, 261] width 217 height 25
click at [1013, 257] on button "重 置" at bounding box center [1016, 261] width 49 height 25
click at [1024, 264] on button "重 置" at bounding box center [1016, 261] width 49 height 25
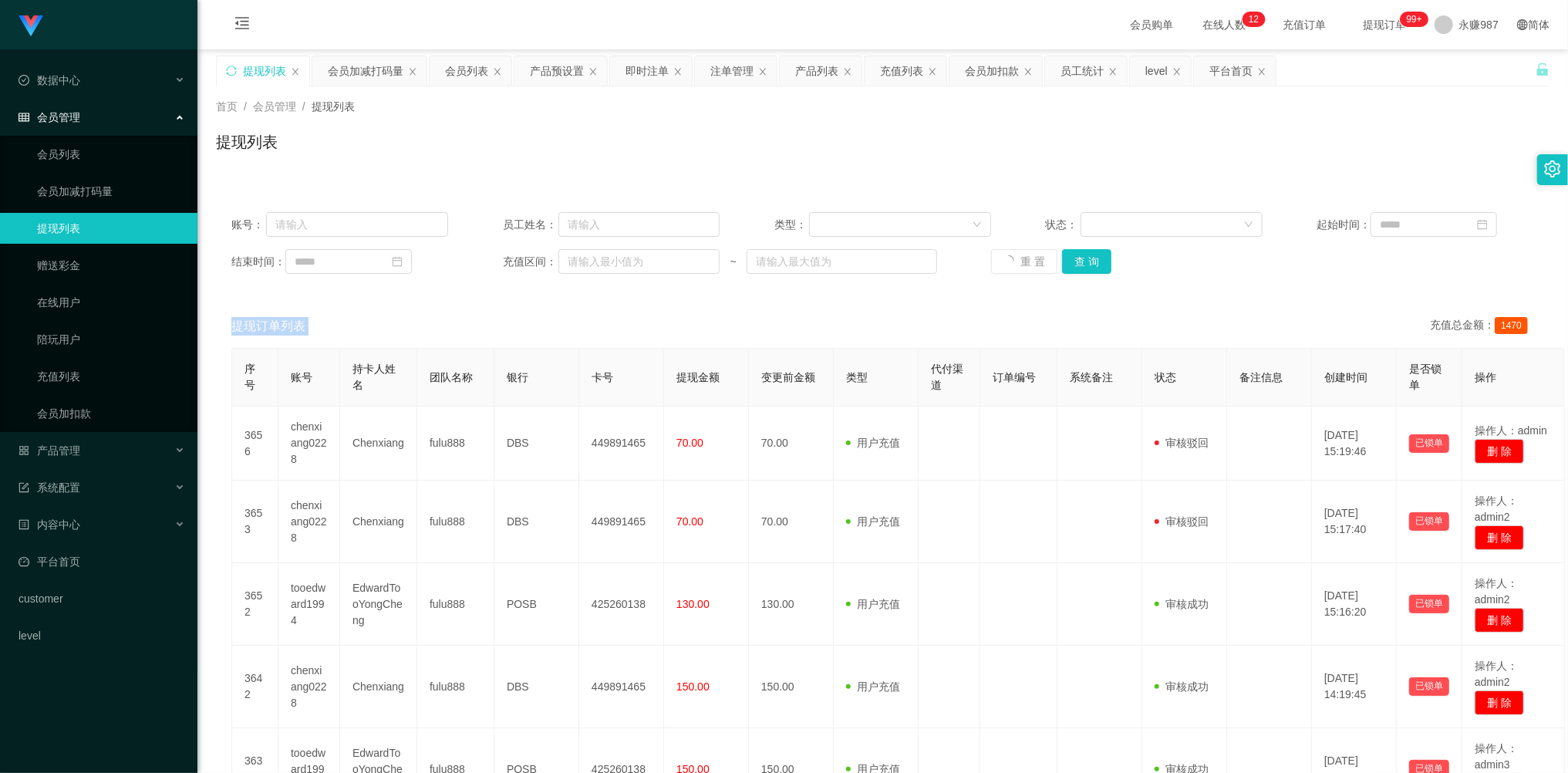
click at [1022, 264] on div "重 置 查 询" at bounding box center [1100, 261] width 217 height 25
click at [1022, 264] on button "重 置" at bounding box center [1016, 261] width 49 height 25
click at [1022, 264] on div "重 置 查 询" at bounding box center [1100, 261] width 217 height 25
click at [1022, 264] on button "重 置" at bounding box center [1024, 261] width 66 height 25
click at [1022, 264] on div "重 置 查 询" at bounding box center [1100, 261] width 217 height 25
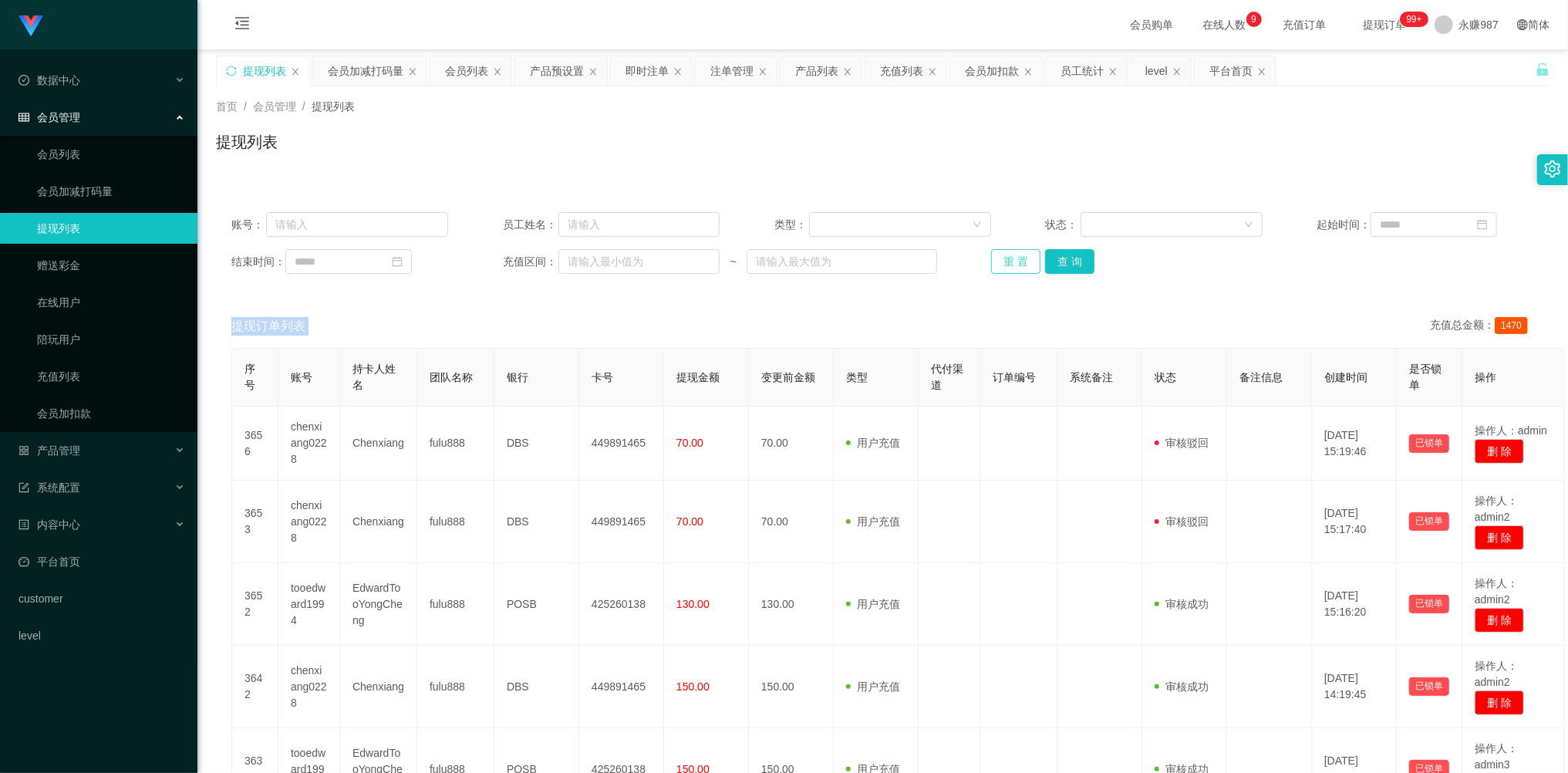
click at [1008, 262] on button "重 置" at bounding box center [1016, 261] width 49 height 25
click at [1008, 262] on div "重 置 查 询" at bounding box center [1100, 261] width 217 height 25
click at [1009, 262] on div "重 置 查 询" at bounding box center [1100, 261] width 217 height 25
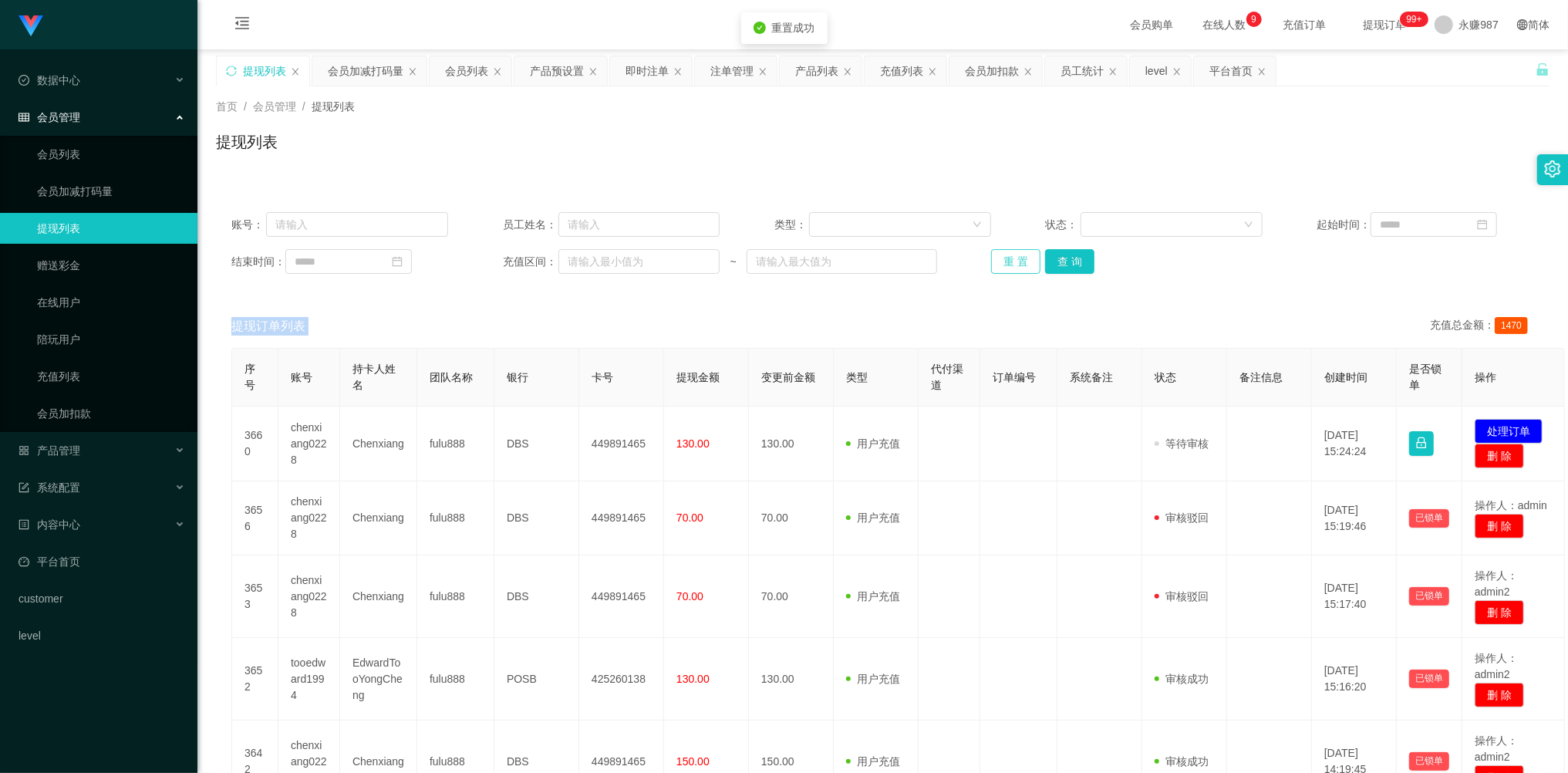
click at [1009, 262] on button "重 置" at bounding box center [1016, 261] width 49 height 25
click at [1009, 262] on div "重 置 查 询" at bounding box center [1100, 261] width 217 height 25
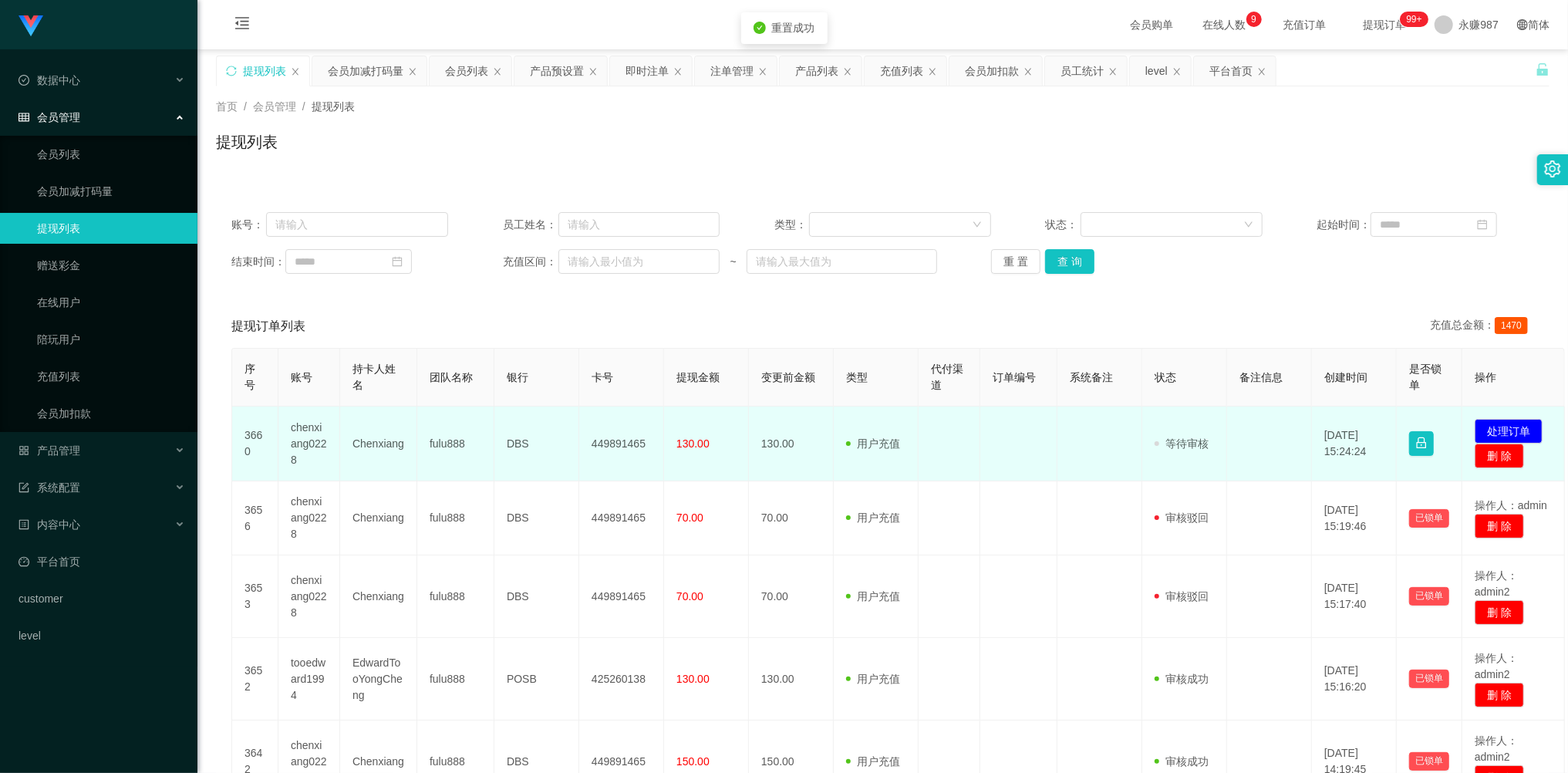
click at [305, 445] on td "chenxiang0228" at bounding box center [308, 443] width 61 height 74
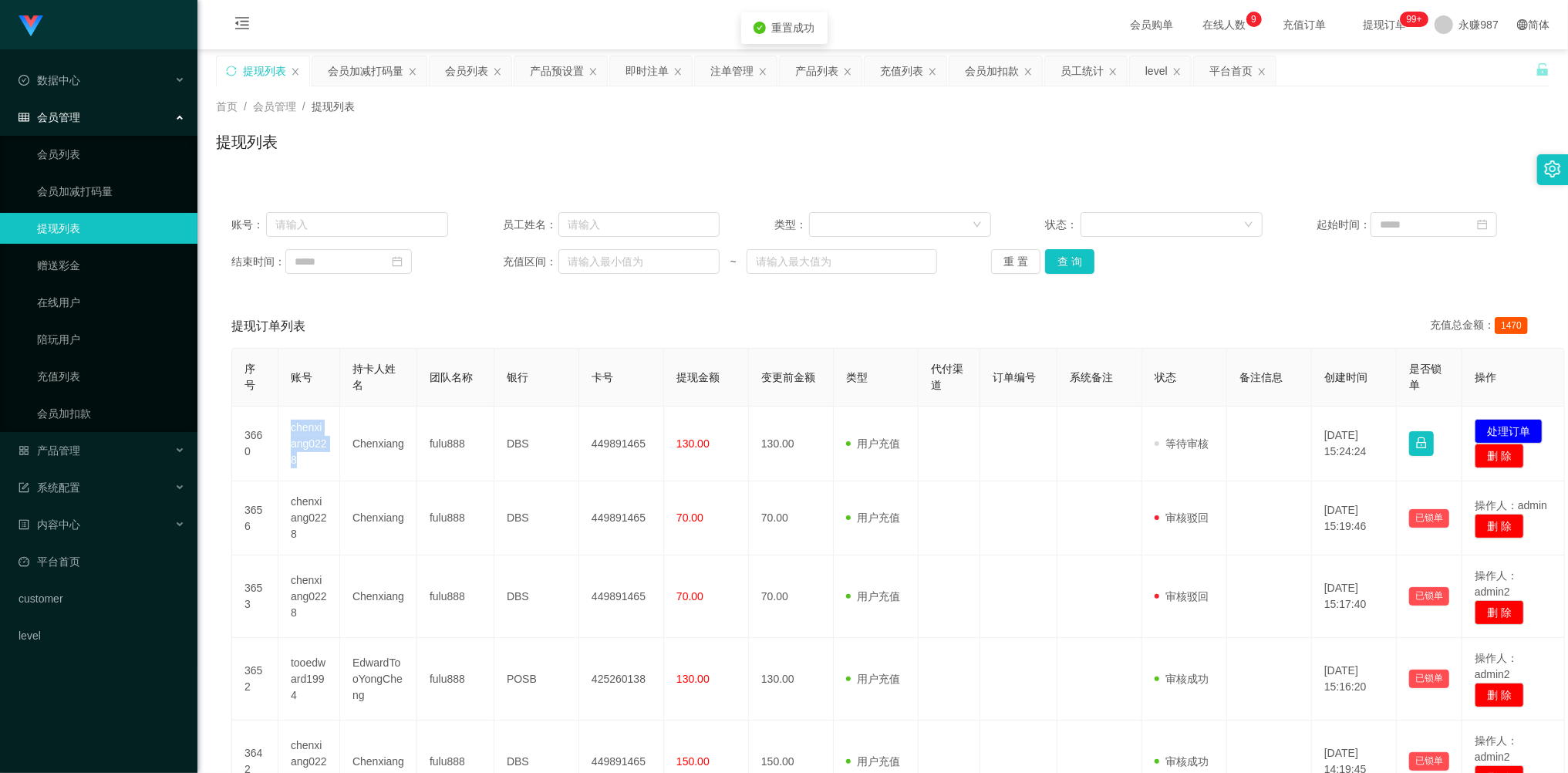
copy td "chenxiang0228"
click at [1018, 266] on button "重 置" at bounding box center [1016, 261] width 49 height 25
click at [1018, 266] on div "重 置 查 询" at bounding box center [1100, 261] width 217 height 25
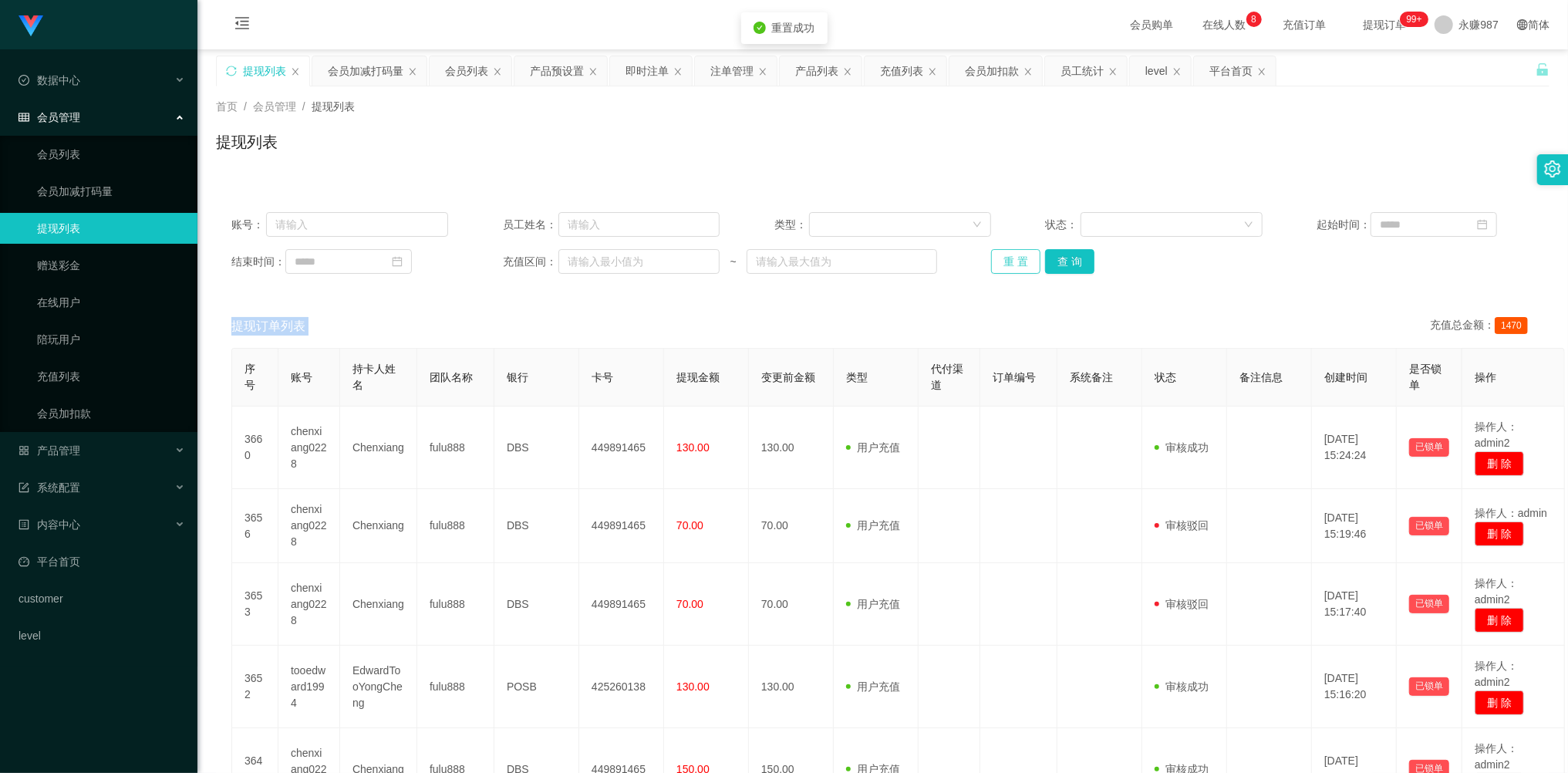
click at [1018, 266] on div "重 置 查 询" at bounding box center [1100, 261] width 217 height 25
click at [1008, 267] on button "重 置" at bounding box center [1016, 261] width 49 height 25
click at [1008, 267] on div "重 置 查 询" at bounding box center [1100, 261] width 217 height 25
click at [1008, 267] on button "重 置" at bounding box center [1016, 261] width 49 height 25
click at [1008, 266] on div "重 置 查 询" at bounding box center [1100, 261] width 217 height 25
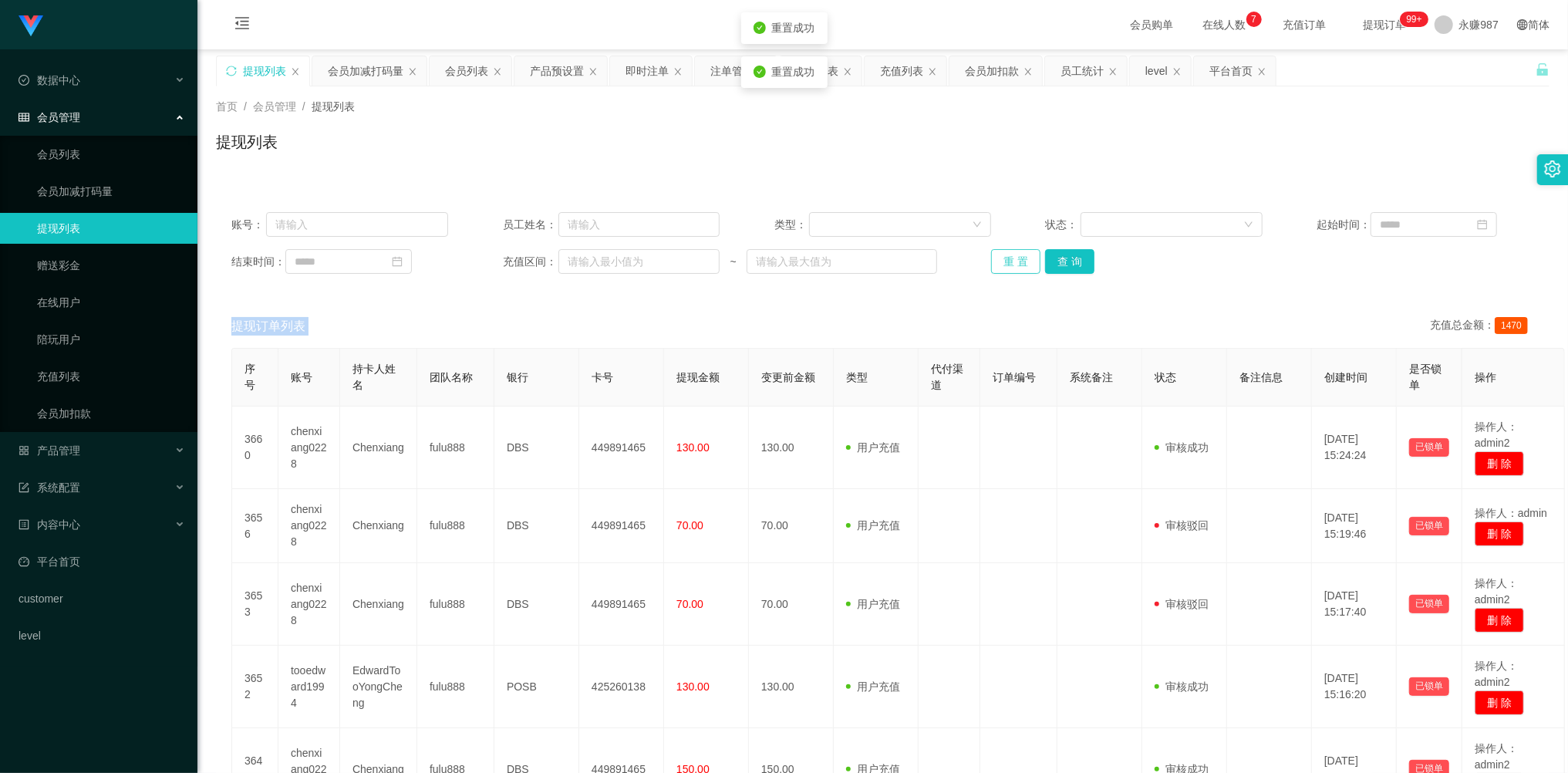
click at [1008, 266] on button "重 置" at bounding box center [1016, 261] width 49 height 25
click at [1008, 263] on div "重 置 查 询" at bounding box center [1100, 261] width 217 height 25
click at [1008, 263] on button "重 置" at bounding box center [1016, 261] width 49 height 25
click at [1015, 267] on button "重 置" at bounding box center [1016, 261] width 49 height 25
click at [1015, 267] on div "重 置 查 询" at bounding box center [1100, 261] width 217 height 25
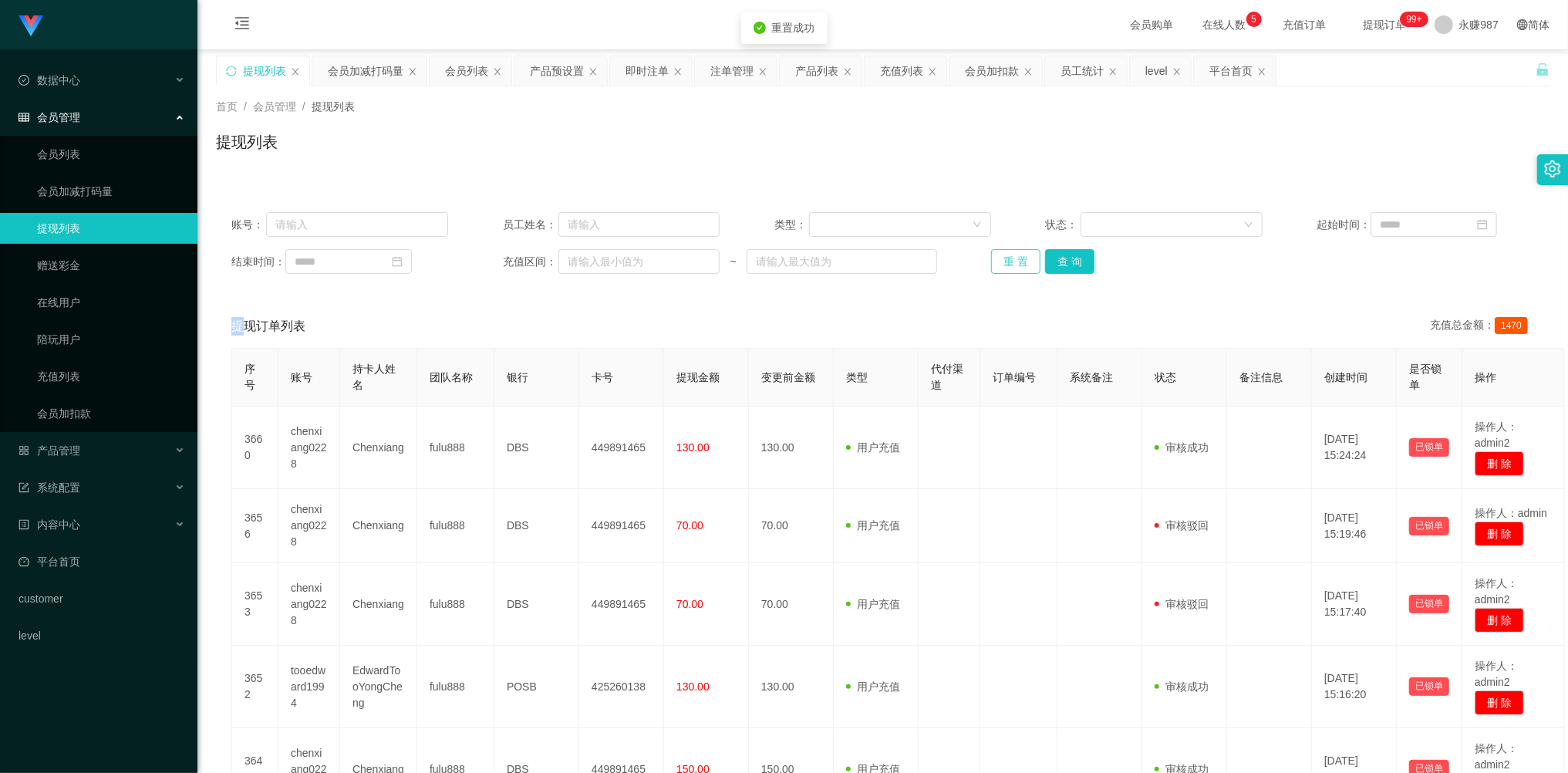
click at [1015, 267] on button "重 置" at bounding box center [1016, 261] width 49 height 25
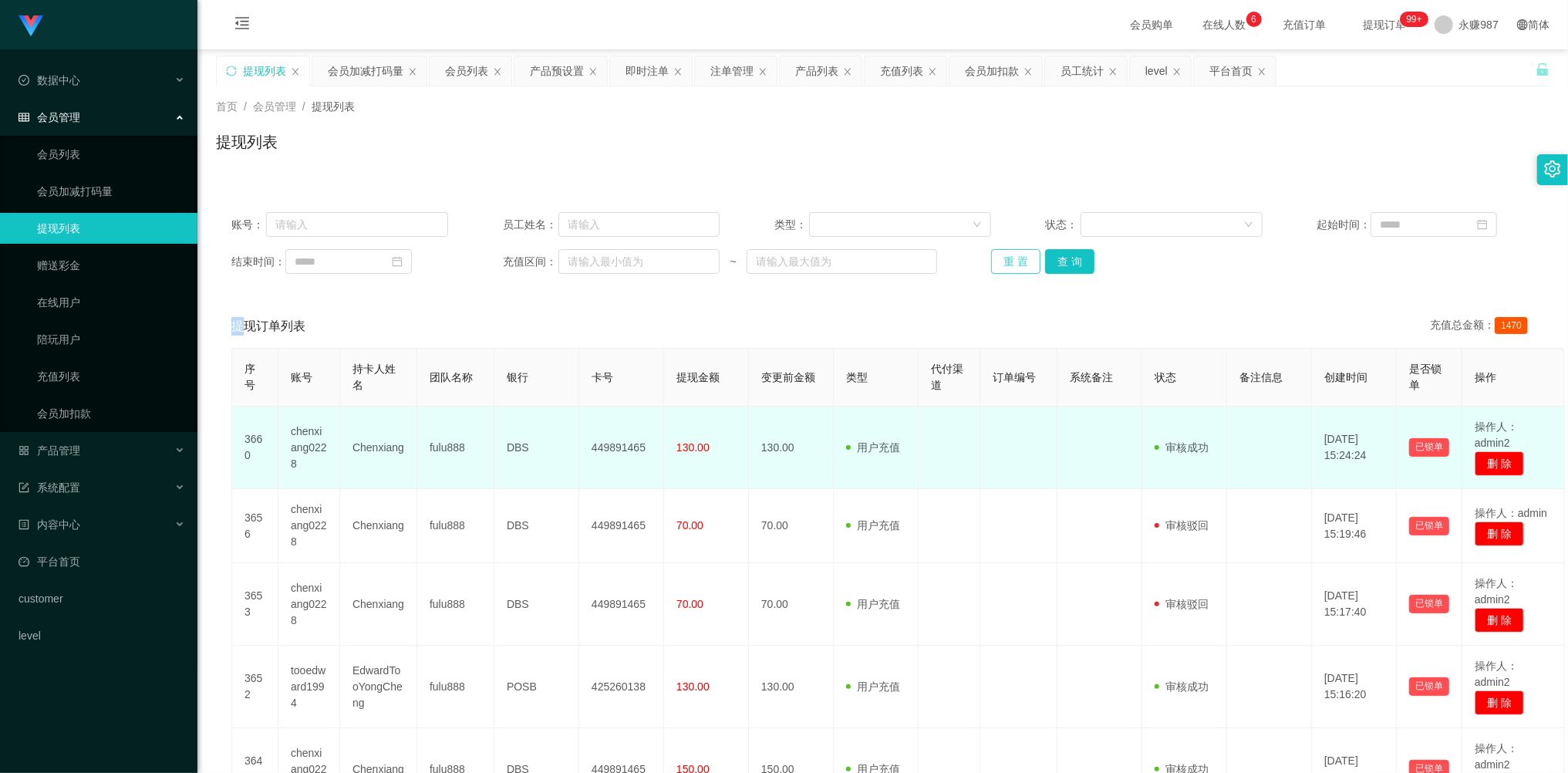
scroll to position [103, 0]
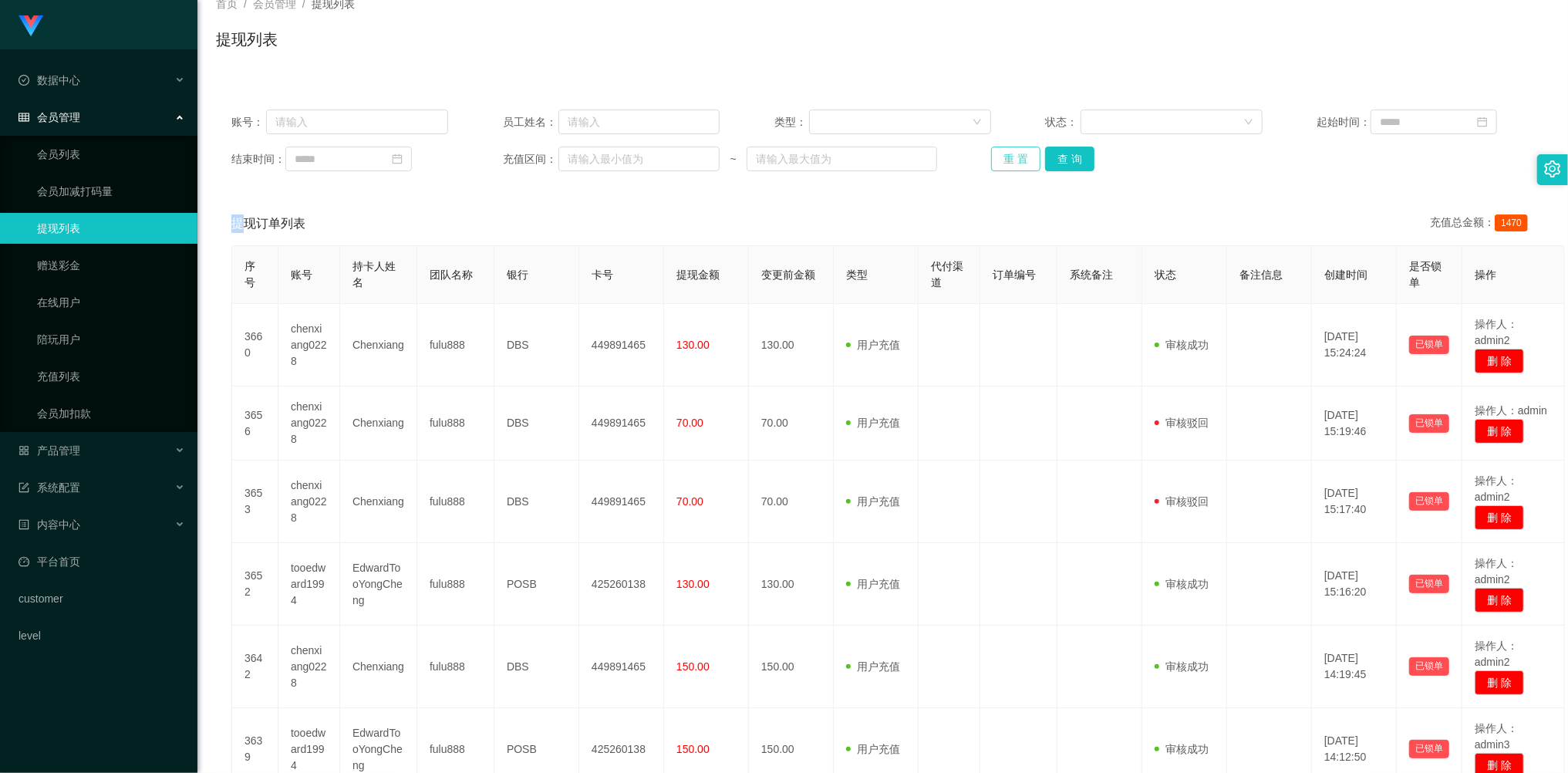
click at [1006, 167] on button "重 置" at bounding box center [1016, 158] width 49 height 25
click at [1007, 168] on div "重 置 查 询" at bounding box center [1100, 158] width 217 height 25
click at [1007, 168] on button "重 置" at bounding box center [1016, 158] width 49 height 25
click at [1007, 168] on div "重 置 查 询" at bounding box center [1100, 158] width 217 height 25
